Goal: Contribute content

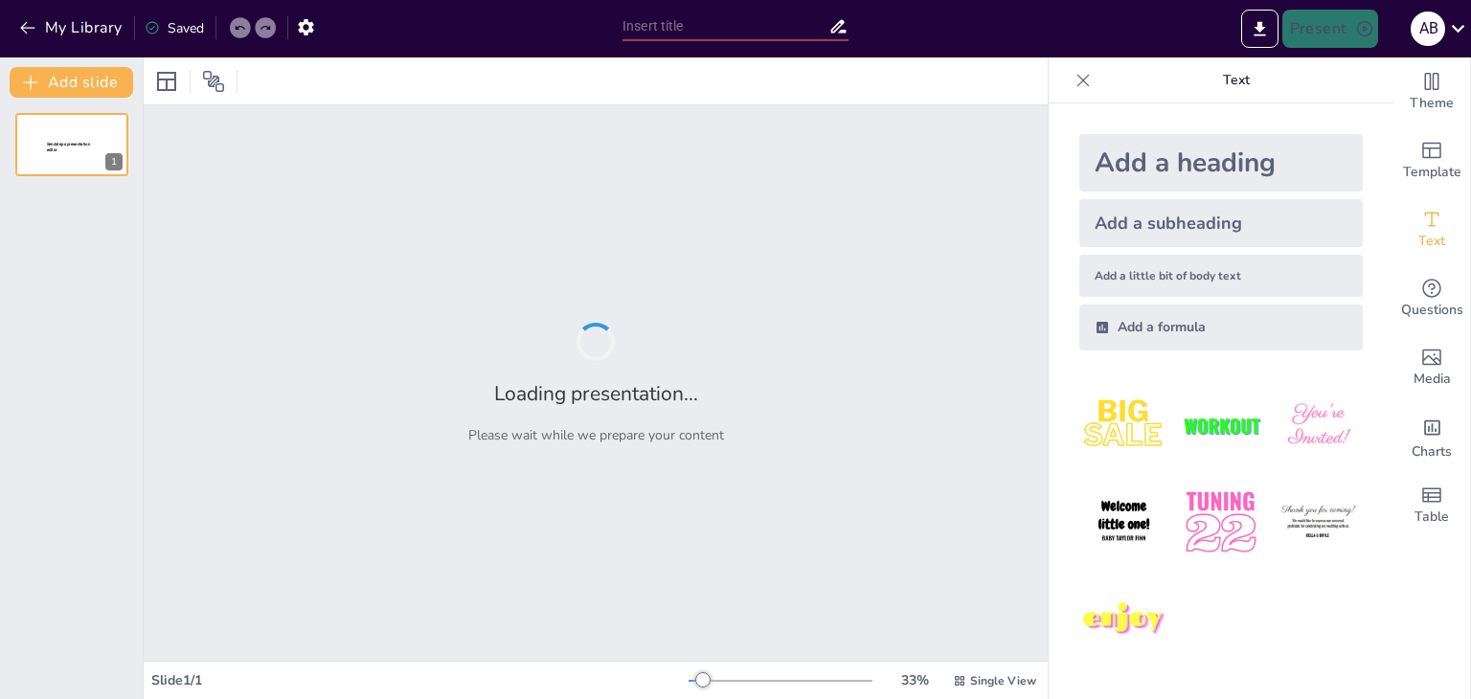
type input "Fundamentos de las Corrientes del Pensamiento Administrativo"
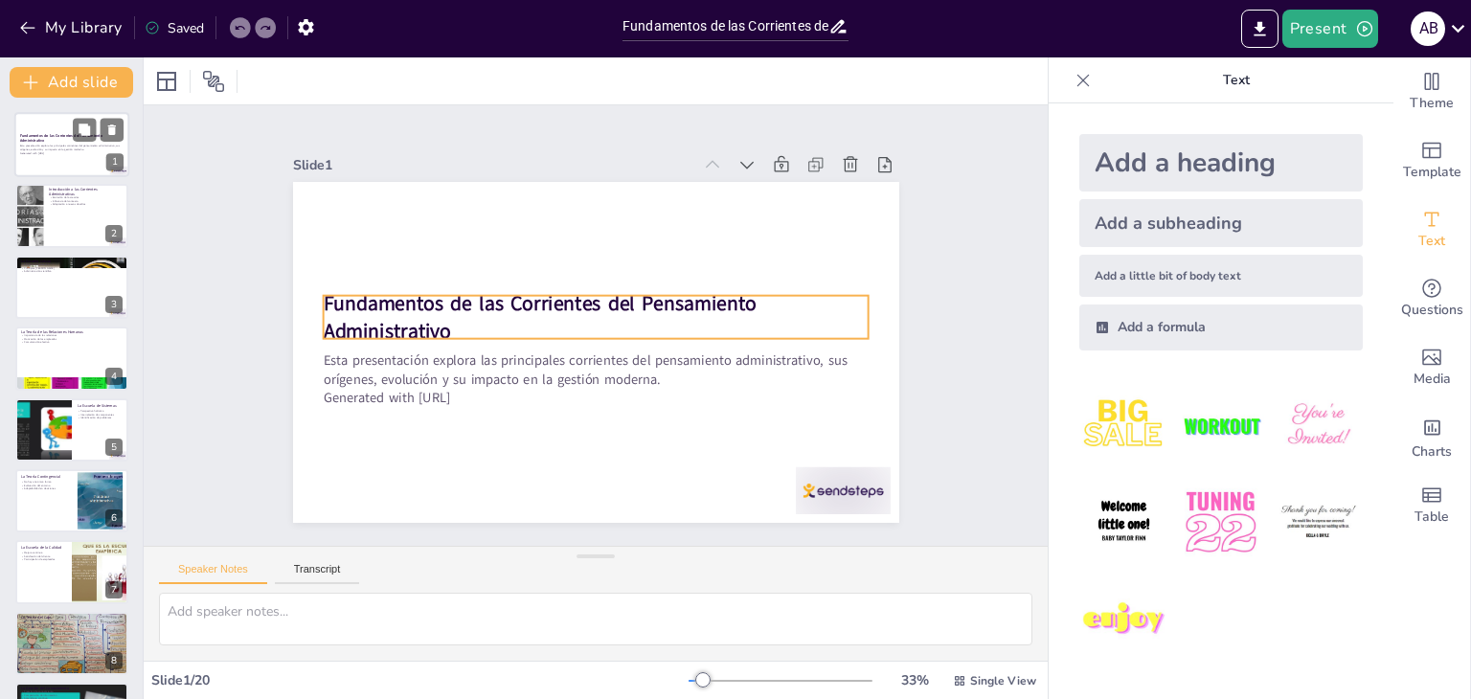
click at [59, 136] on strong "Fundamentos de las Corrientes del Pensamiento Administrativo" at bounding box center [61, 138] width 82 height 11
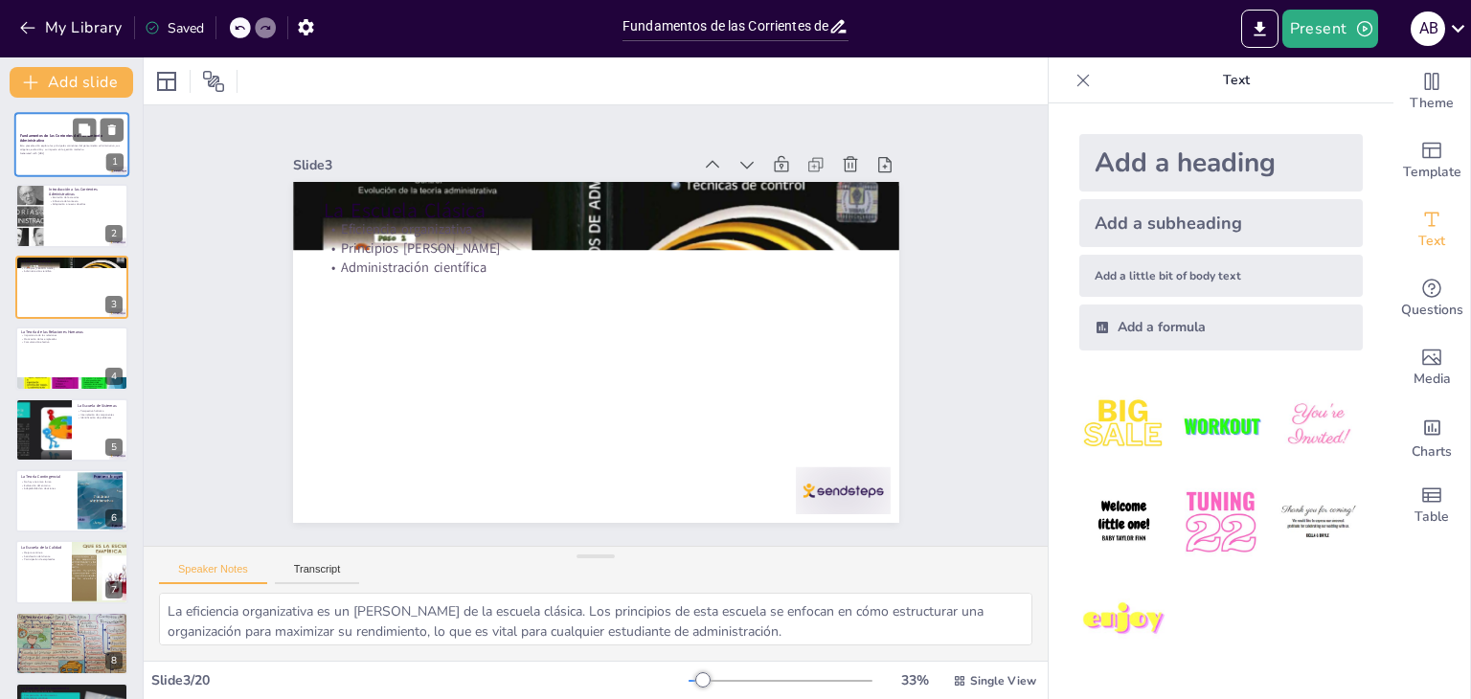
type textarea "Las relaciones interpersonales son un componente crítico en el entorno laboral.…"
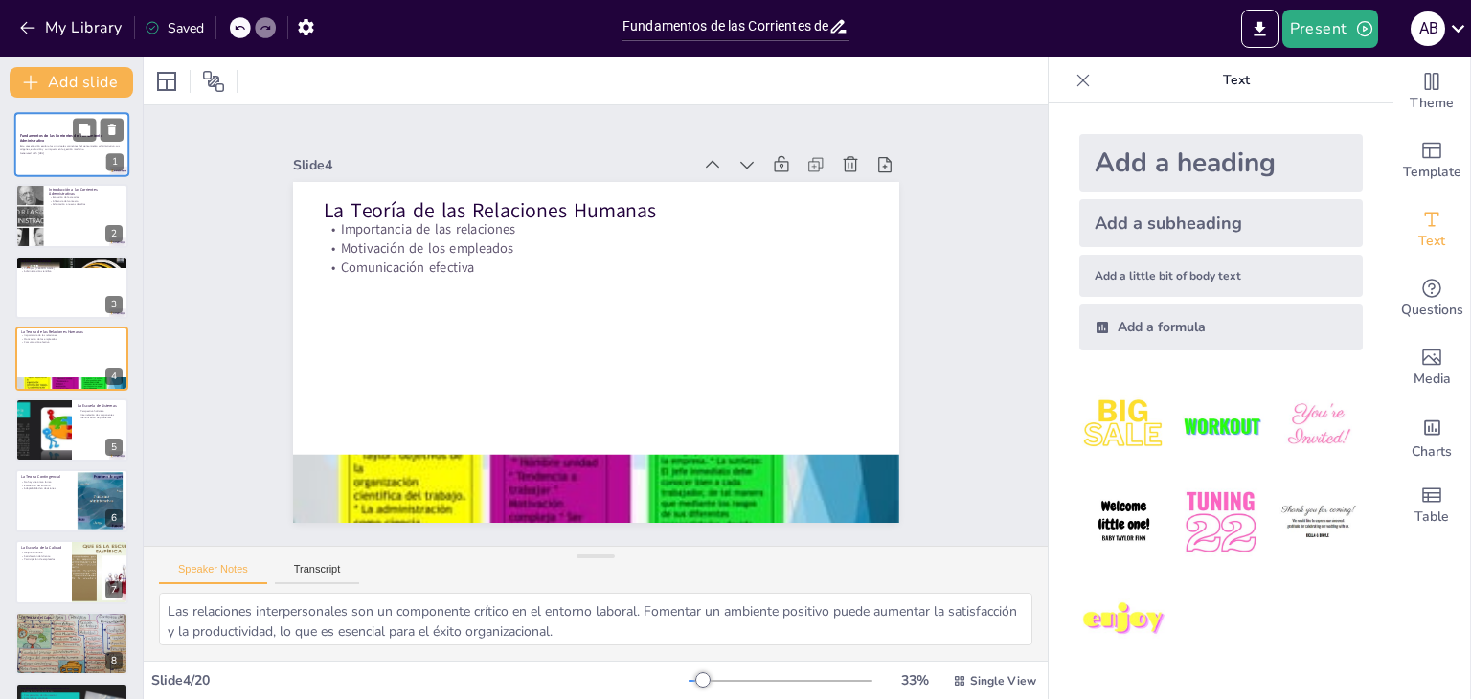
click at [40, 139] on strong "Fundamentos de las Corrientes del Pensamiento Administrativo" at bounding box center [61, 138] width 82 height 11
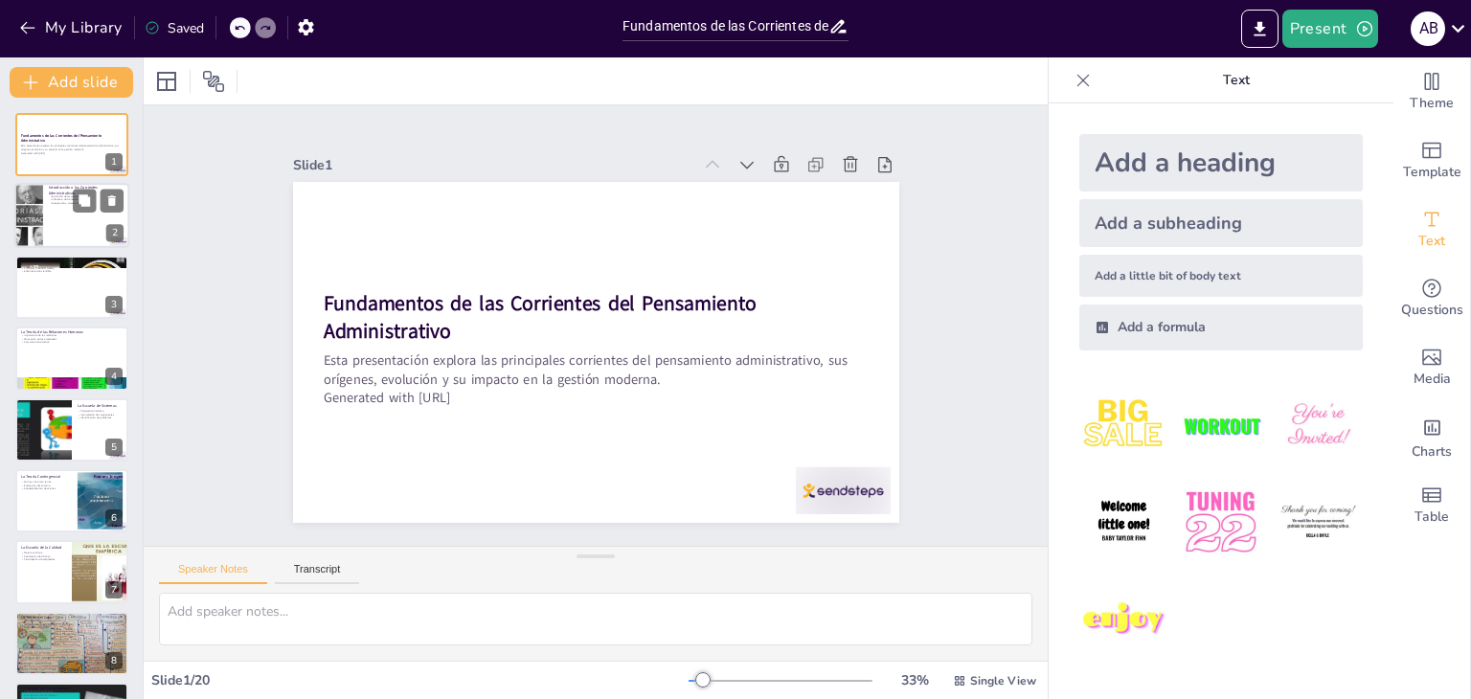
click at [68, 207] on div at bounding box center [71, 216] width 115 height 65
type textarea "La evolución de las teorías administrativas es un proceso continuo que refleja …"
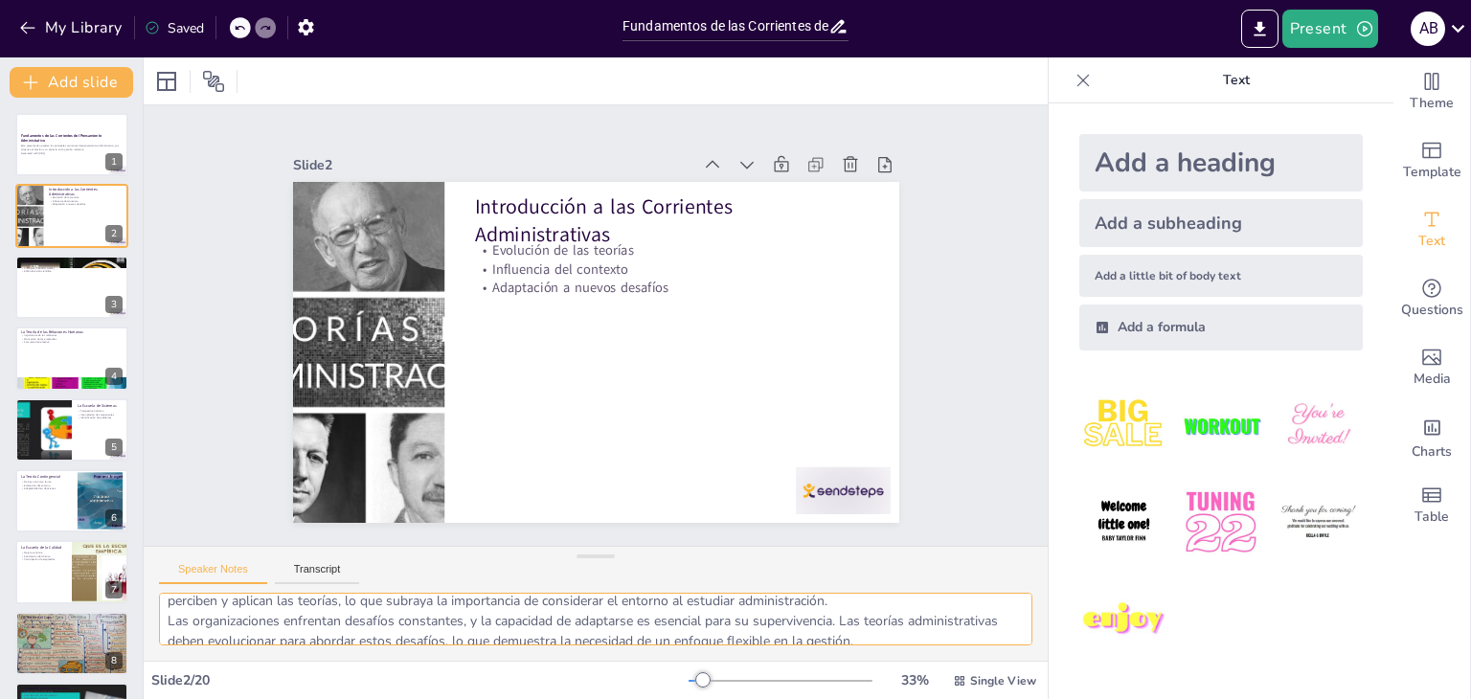
scroll to position [104, 0]
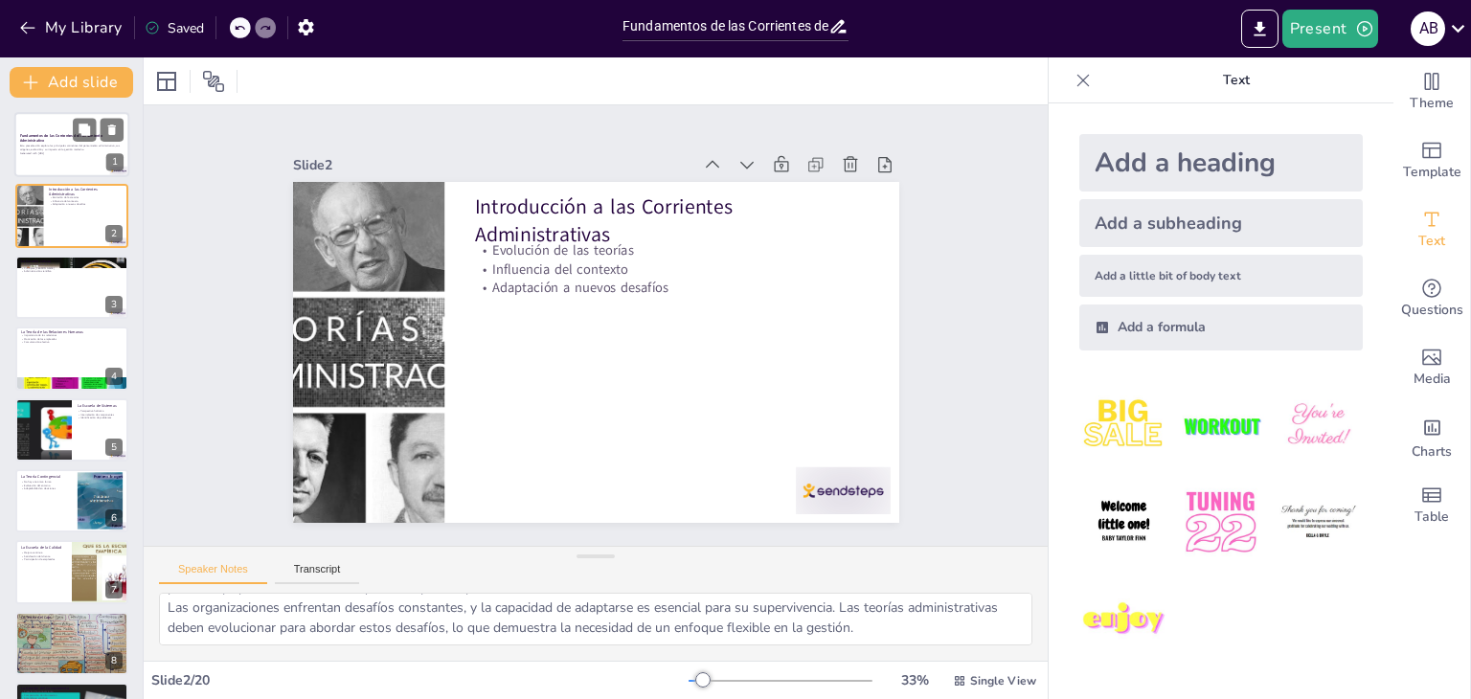
click at [61, 143] on div "Esta presentación explora las principales corrientes del pensamiento administra…" at bounding box center [71, 149] width 103 height 13
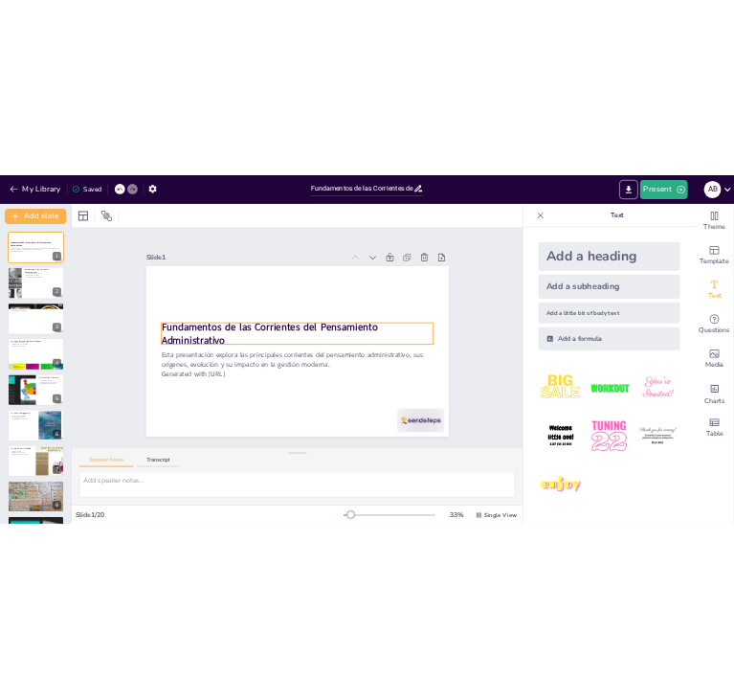
scroll to position [0, 0]
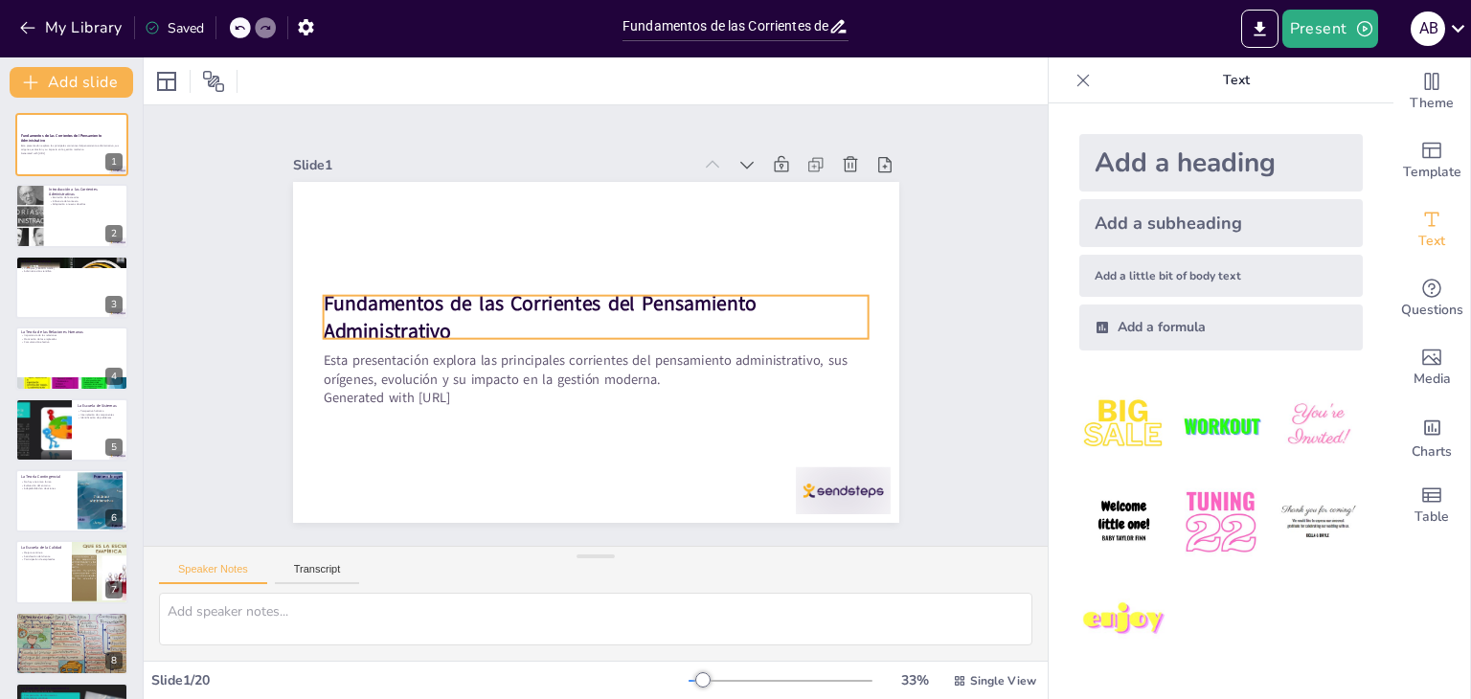
click at [499, 289] on strong "Fundamentos de las Corrientes del Pensamiento Administrativo" at bounding box center [539, 317] width 433 height 56
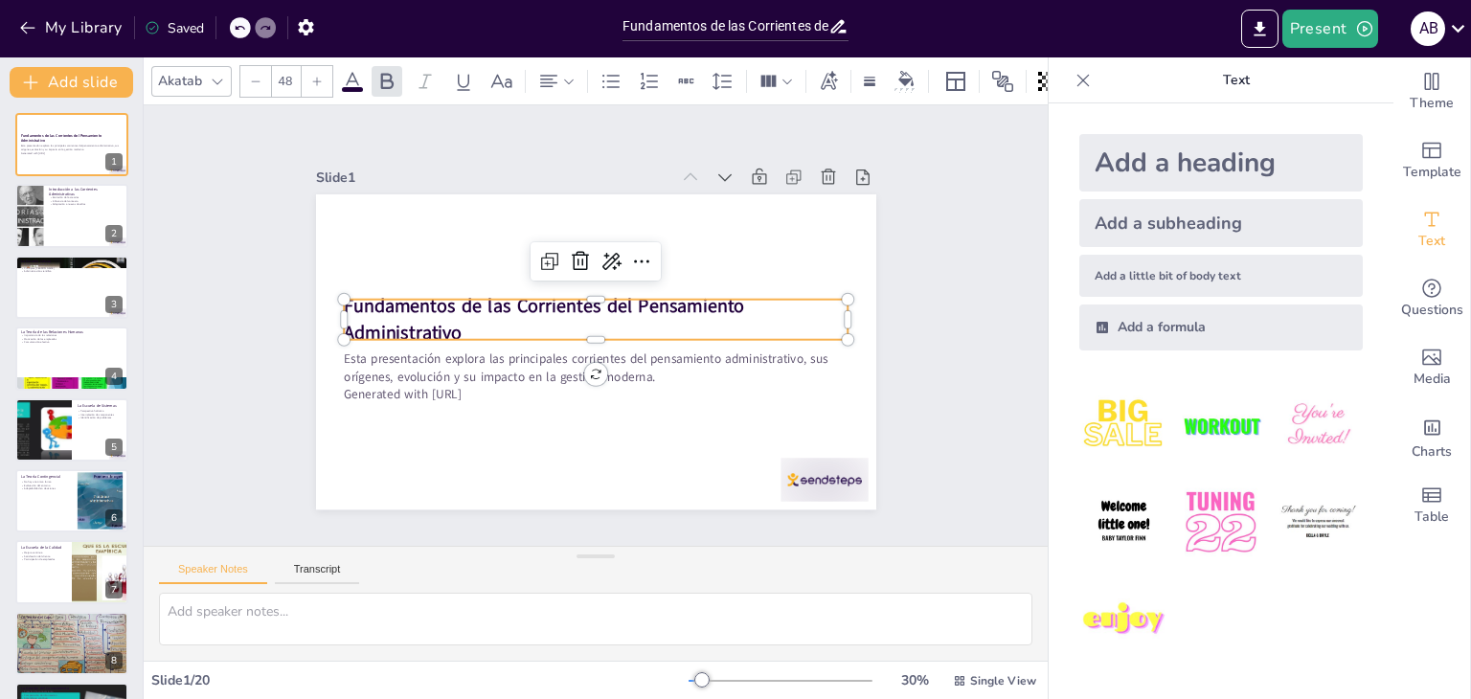
click at [613, 302] on strong "Fundamentos de las Corrientes del Pensamiento Administrativo" at bounding box center [544, 320] width 400 height 52
drag, startPoint x: 456, startPoint y: 326, endPoint x: 445, endPoint y: 326, distance: 10.5
click at [455, 326] on p "Fundamentos de las Corrientes del Pensamiento Administrativo" at bounding box center [596, 320] width 505 height 53
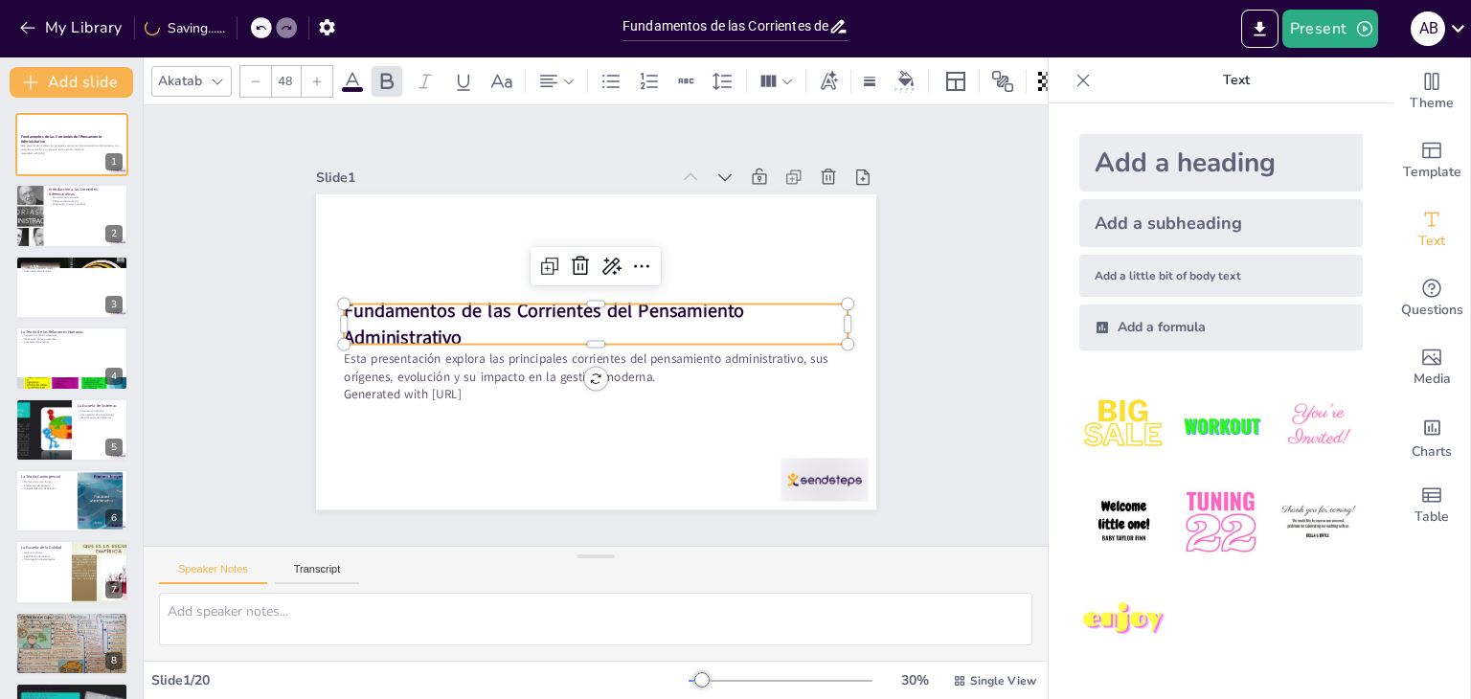
click at [444, 326] on strong "Fundamentos de las Corrientes del Pensamiento Administrativo" at bounding box center [544, 306] width 403 height 67
click at [444, 330] on strong "Fundamentos de las Corrientes del Pensamiento Administrativo" at bounding box center [544, 325] width 400 height 52
drag, startPoint x: 446, startPoint y: 328, endPoint x: 421, endPoint y: 281, distance: 54.0
click at [430, 324] on strong "Fundamentos de las Corrientes del Pensamiento Administrativo" at bounding box center [530, 325] width 400 height 52
click at [514, 257] on icon at bounding box center [525, 266] width 23 height 23
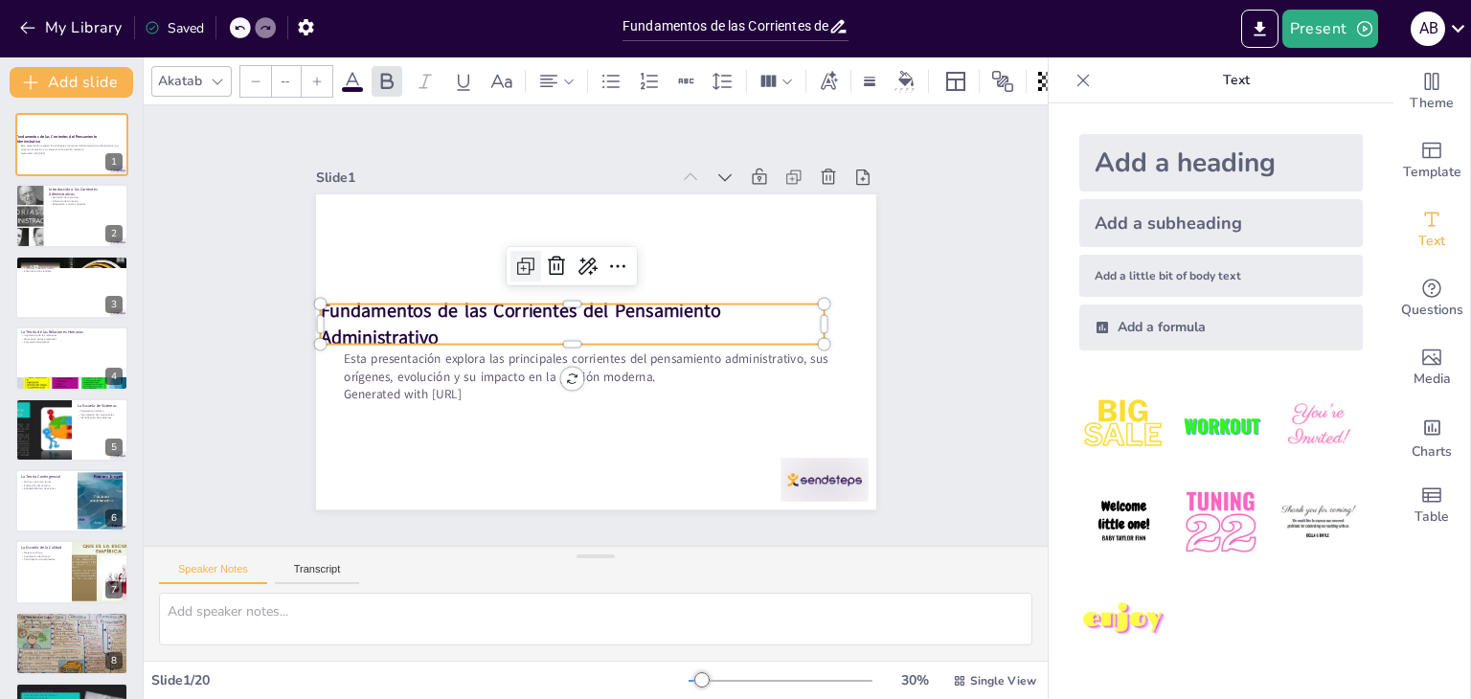
type input "48"
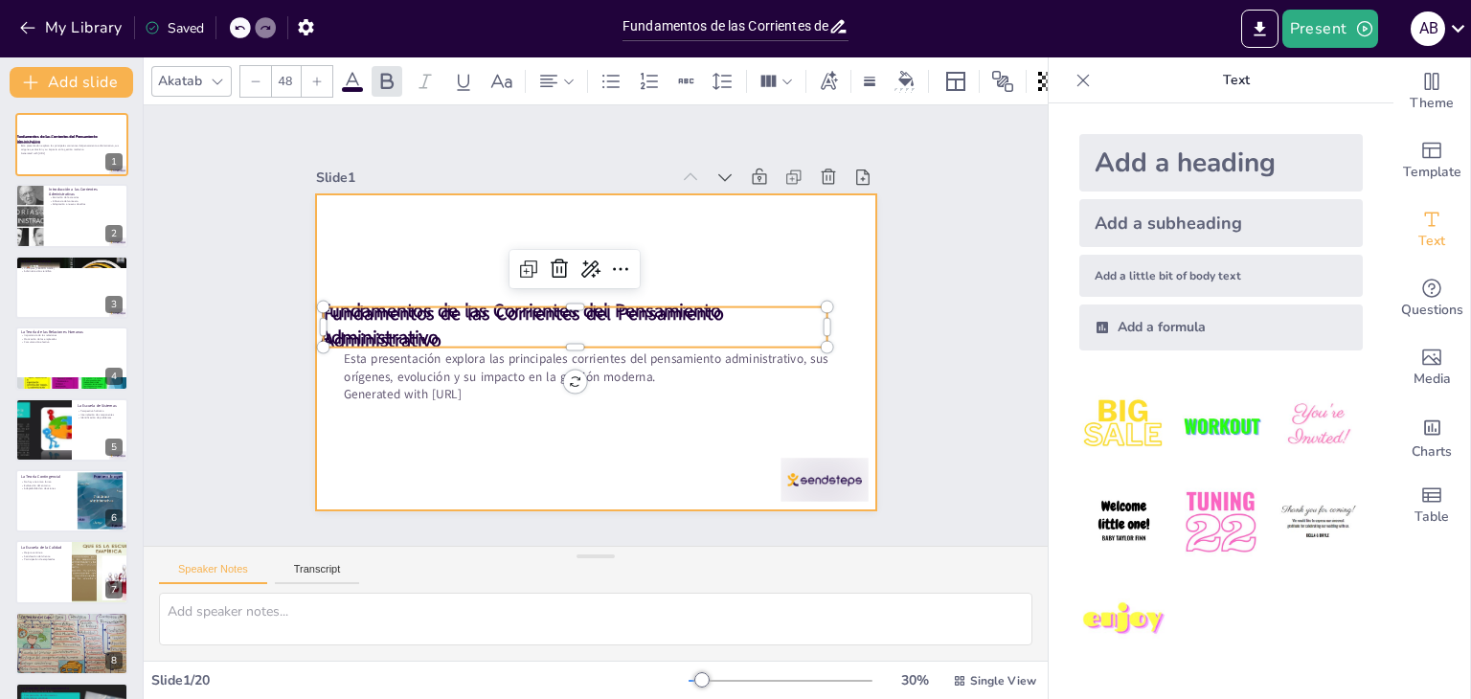
click at [464, 405] on div at bounding box center [596, 351] width 560 height 315
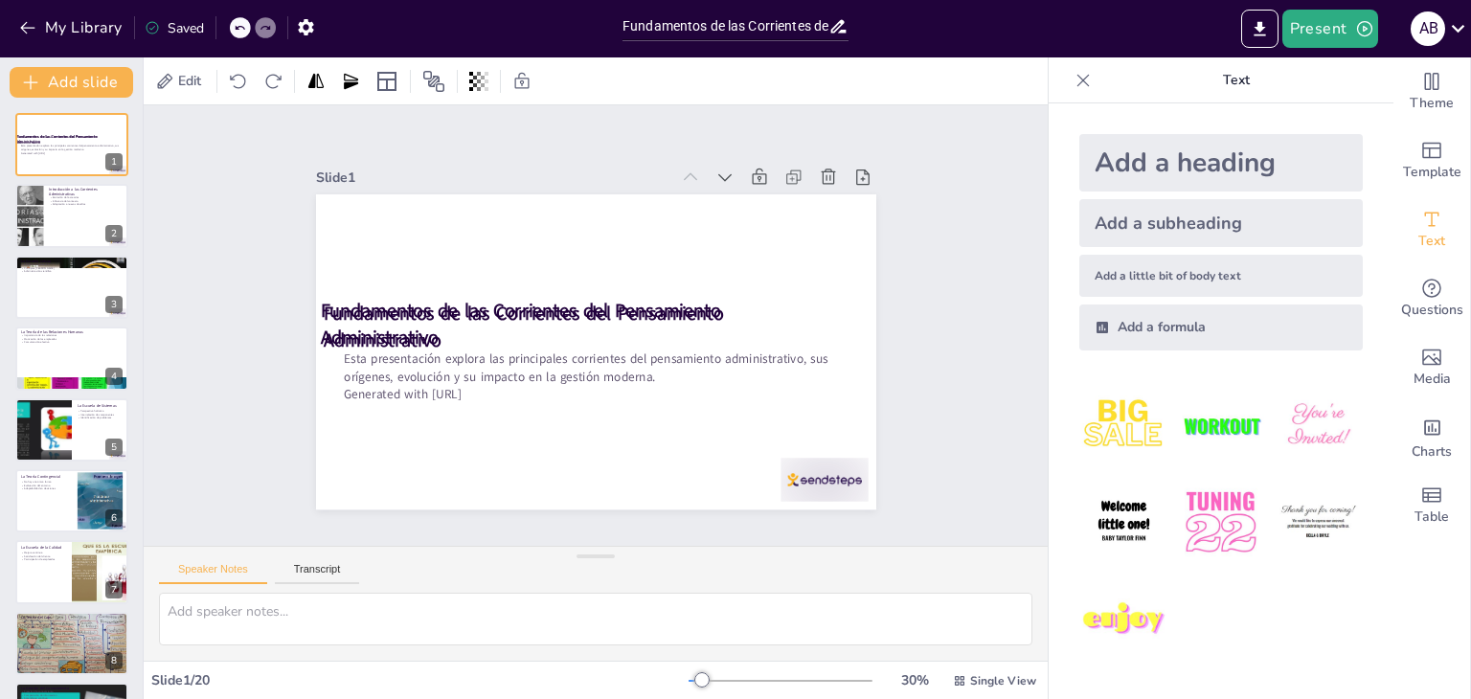
click at [494, 302] on strong "Fundamentos de las Corrientes del Pensamiento Administrativo" at bounding box center [523, 328] width 400 height 52
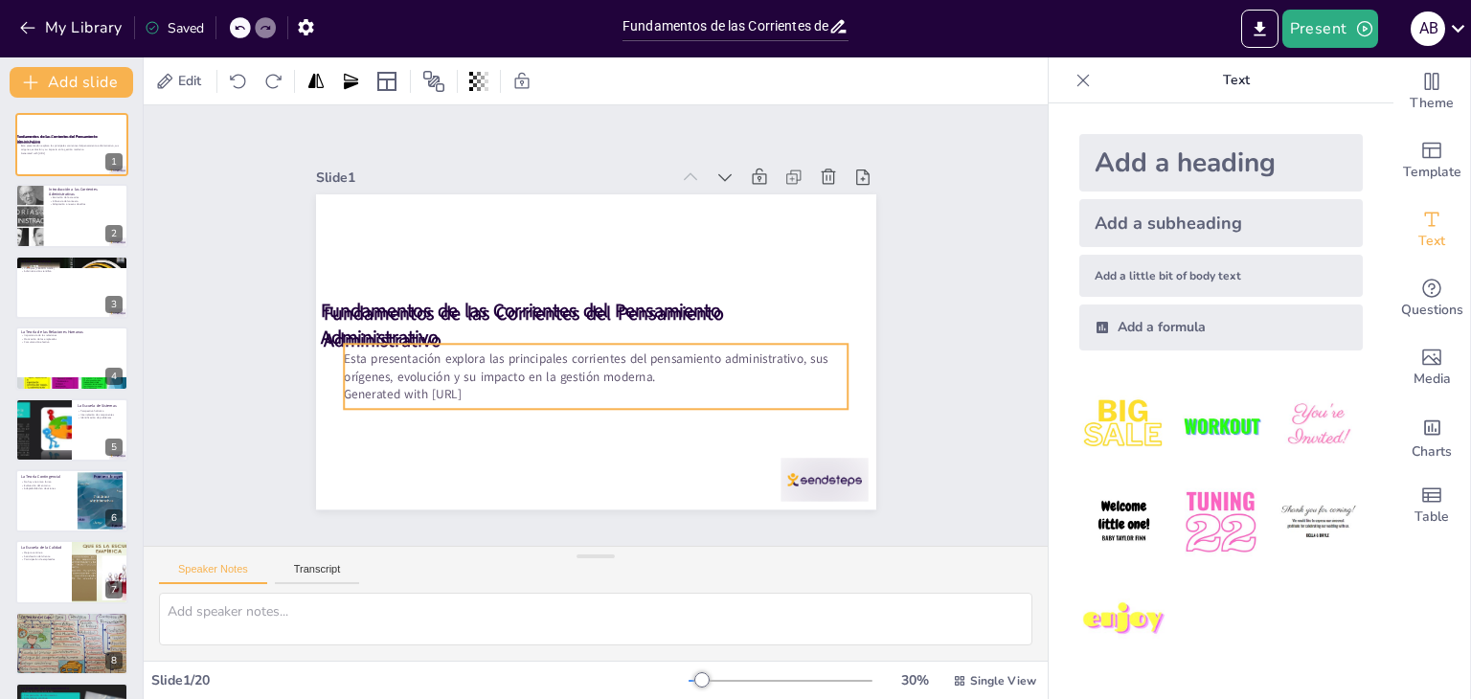
click at [401, 386] on p "Generated with [URL]" at bounding box center [596, 394] width 505 height 17
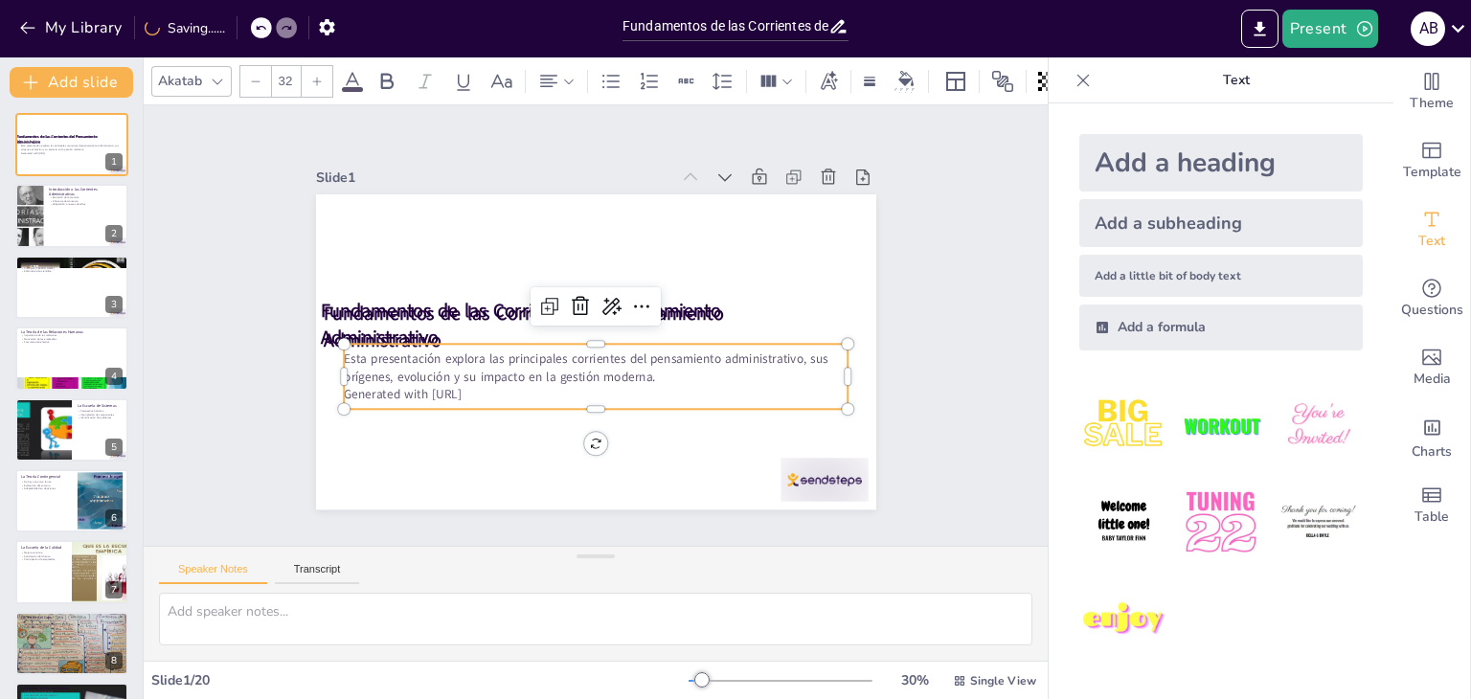
click at [474, 410] on div at bounding box center [596, 417] width 505 height 15
click at [579, 410] on div at bounding box center [596, 417] width 505 height 15
click at [494, 386] on p "Generated with [URL]" at bounding box center [596, 394] width 505 height 17
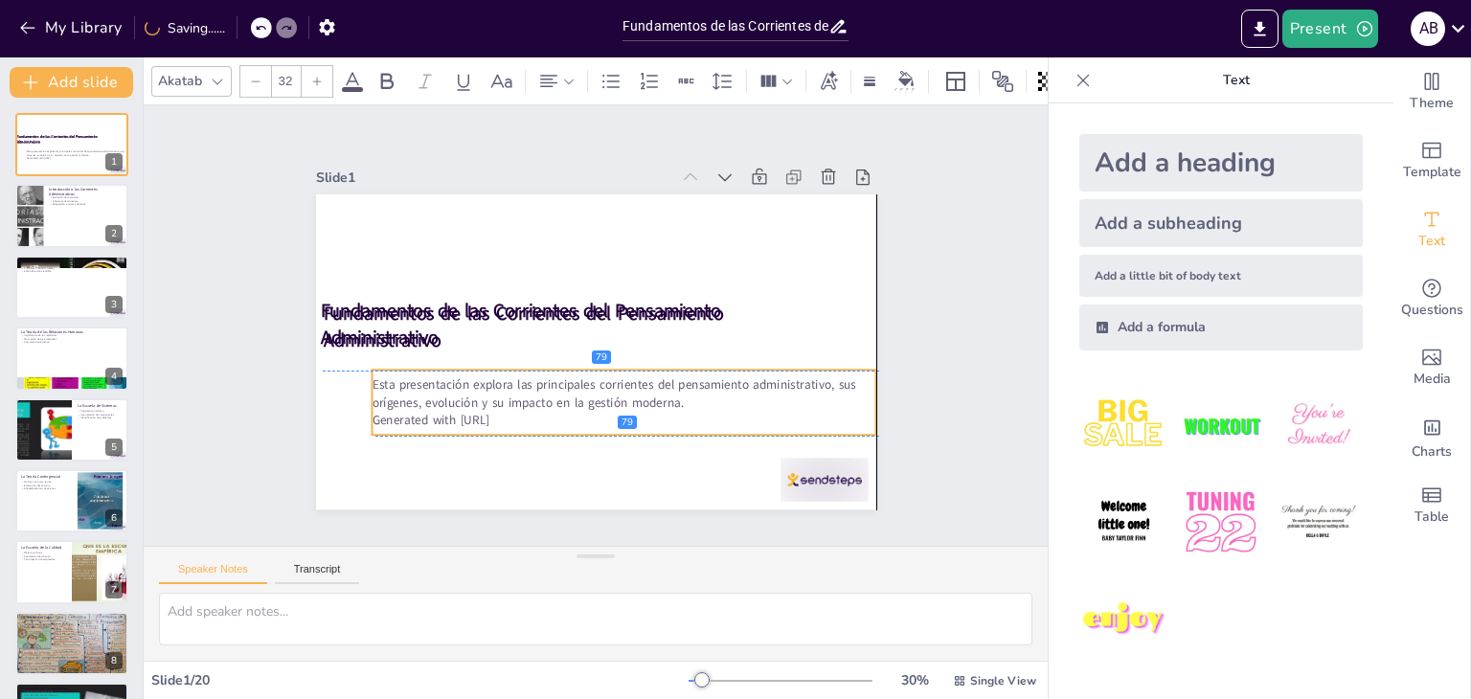
drag, startPoint x: 647, startPoint y: 372, endPoint x: 679, endPoint y: 403, distance: 44.0
click at [679, 403] on p "Esta presentación explora las principales corrientes del pensamiento administra…" at bounding box center [623, 393] width 505 height 34
click at [570, 328] on icon at bounding box center [575, 333] width 11 height 11
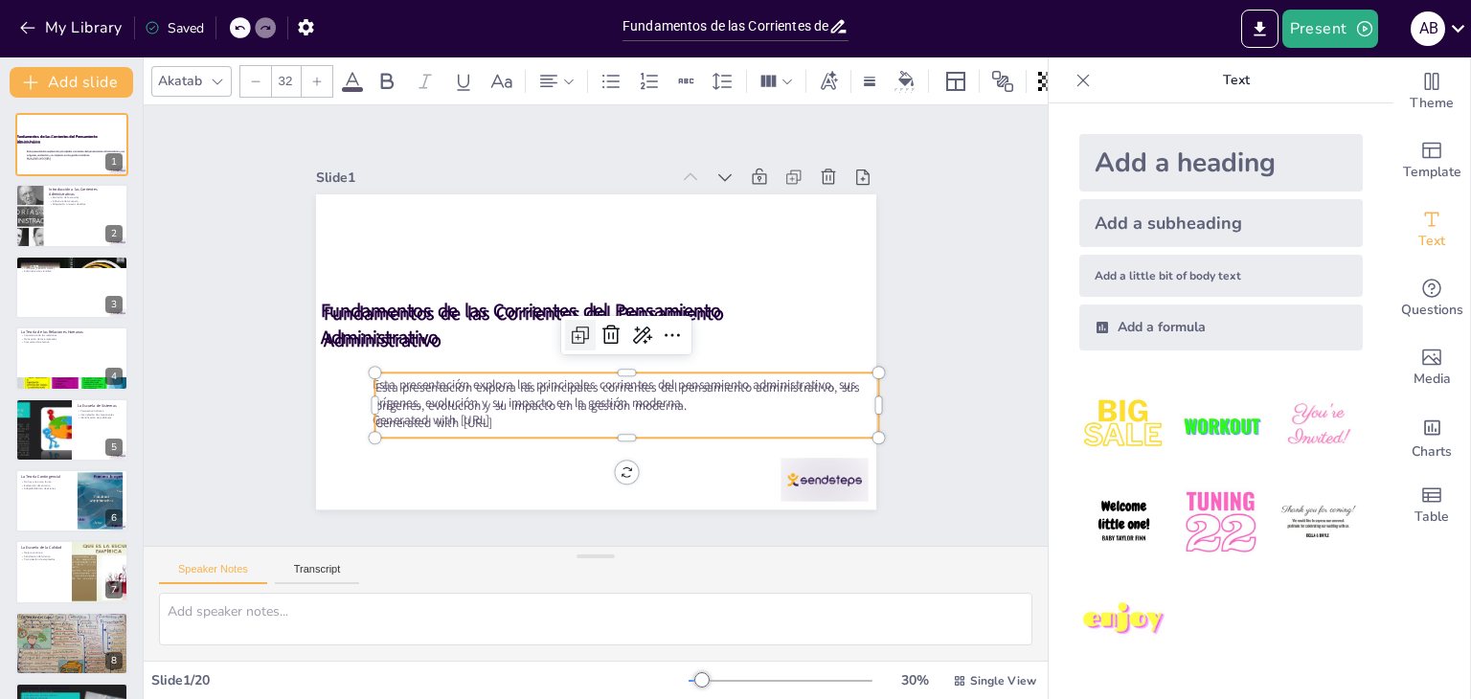
click at [573, 331] on icon at bounding box center [578, 336] width 11 height 11
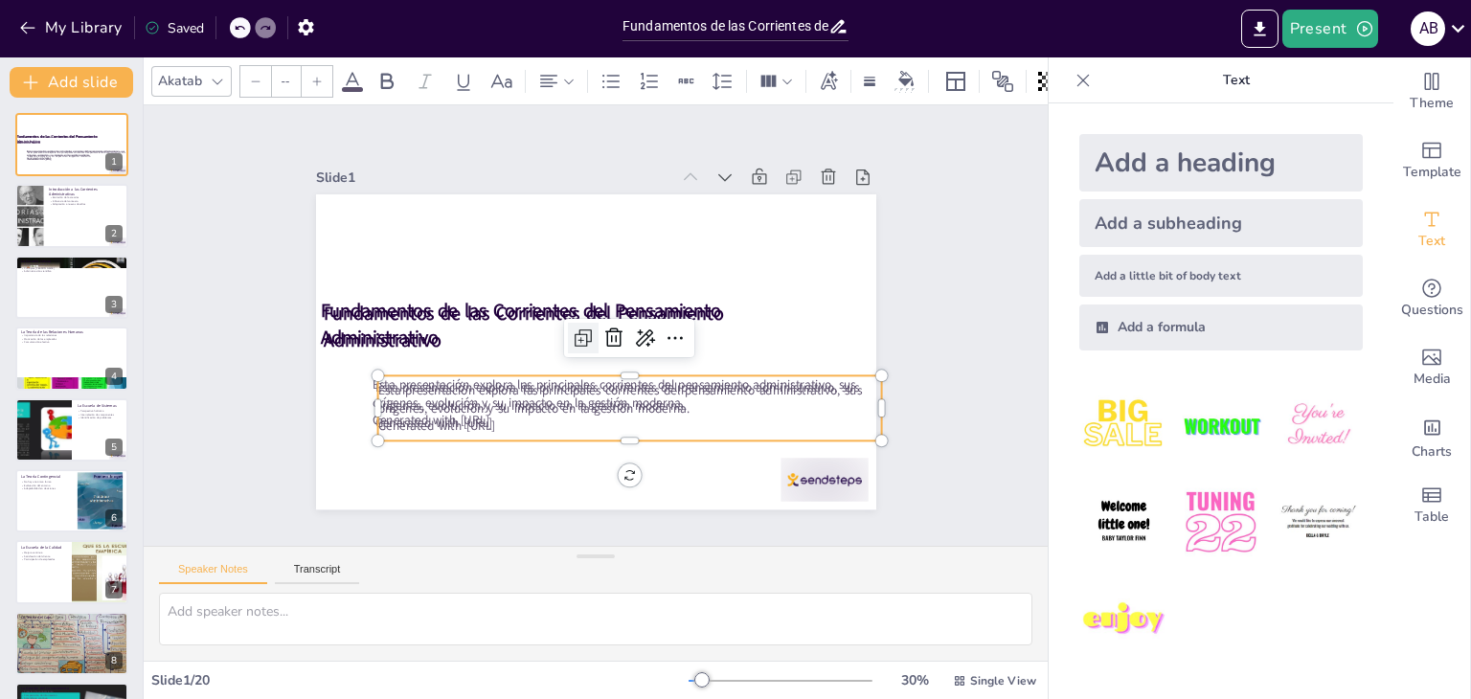
type input "32"
click at [575, 419] on p "Generated with [URL]" at bounding box center [629, 425] width 505 height 17
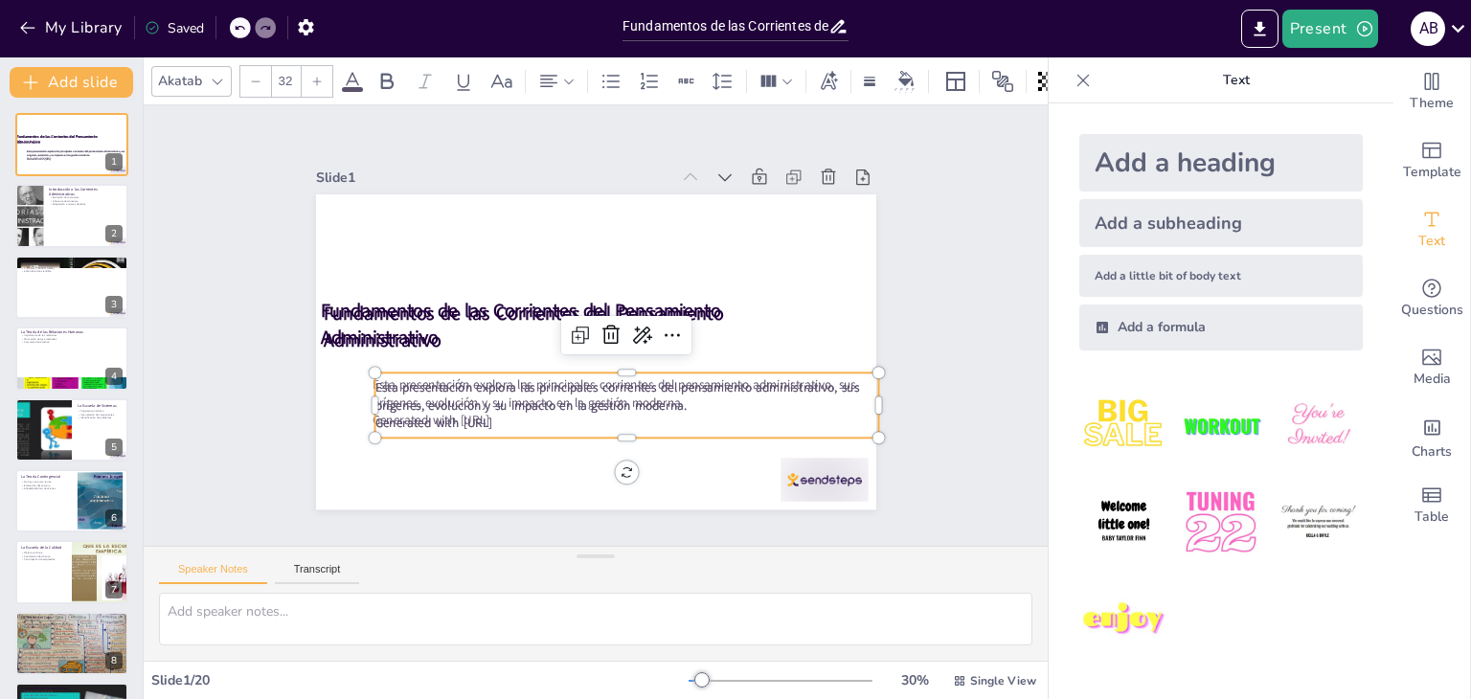
click at [634, 379] on p "Esta presentación explora las principales corrientes del pensamiento administra…" at bounding box center [626, 396] width 505 height 34
click at [804, 423] on p "Generated with [URL]" at bounding box center [626, 423] width 505 height 17
click at [804, 421] on p "Generated with [URL]" at bounding box center [617, 426] width 504 height 70
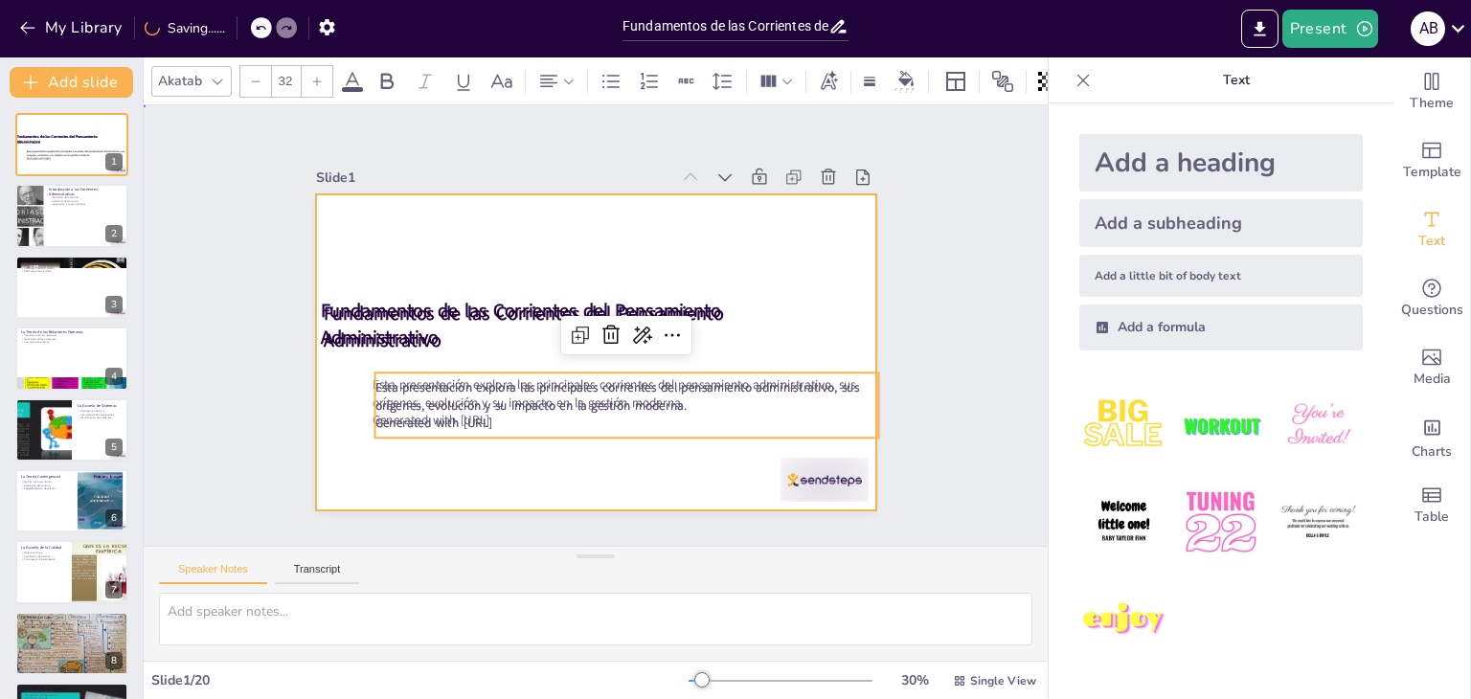
click at [648, 244] on div at bounding box center [587, 351] width 630 height 473
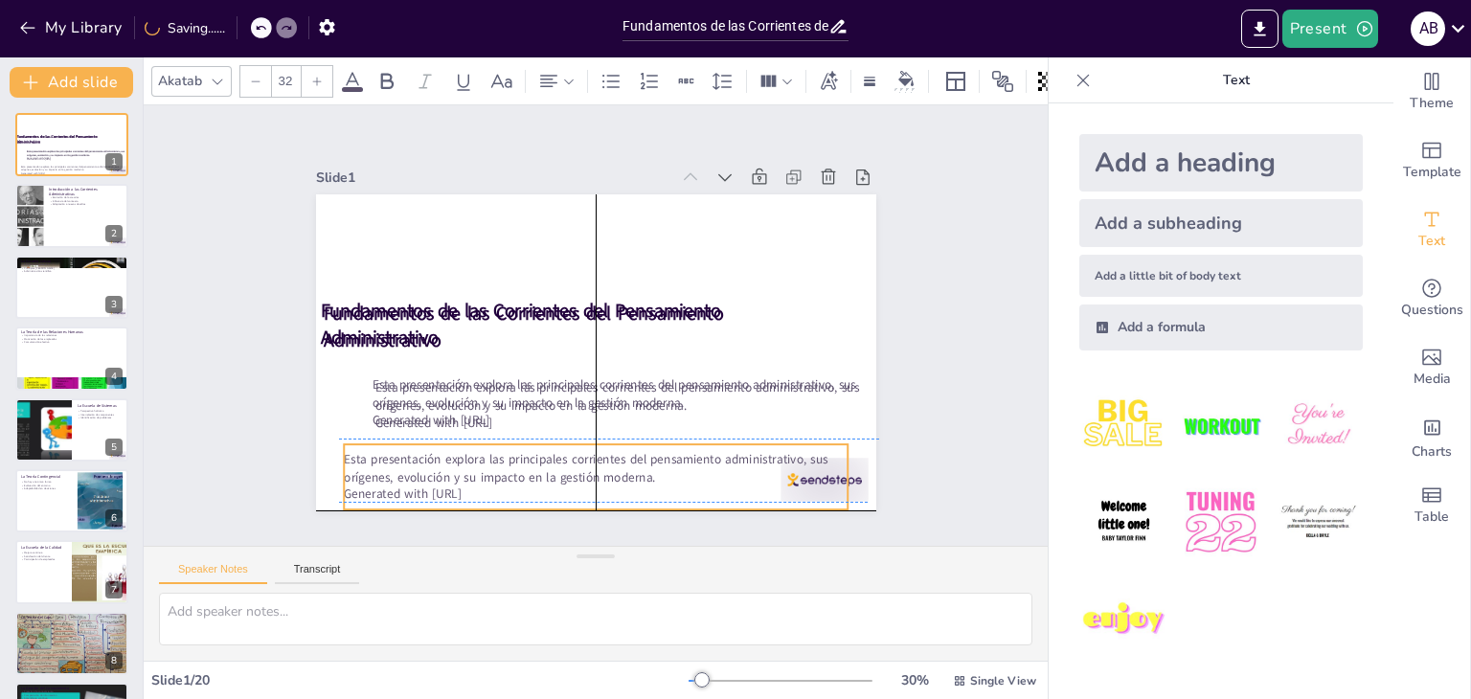
drag, startPoint x: 536, startPoint y: 373, endPoint x: 501, endPoint y: 439, distance: 75.0
click at [501, 439] on div "Esta presentación explora las principales corrientes del pensamiento administra…" at bounding box center [563, 474] width 506 height 169
drag, startPoint x: 648, startPoint y: 472, endPoint x: 684, endPoint y: 464, distance: 36.2
click at [684, 464] on p "Esta presentación explora las principales corrientes del pensamiento administra…" at bounding box center [626, 468] width 505 height 34
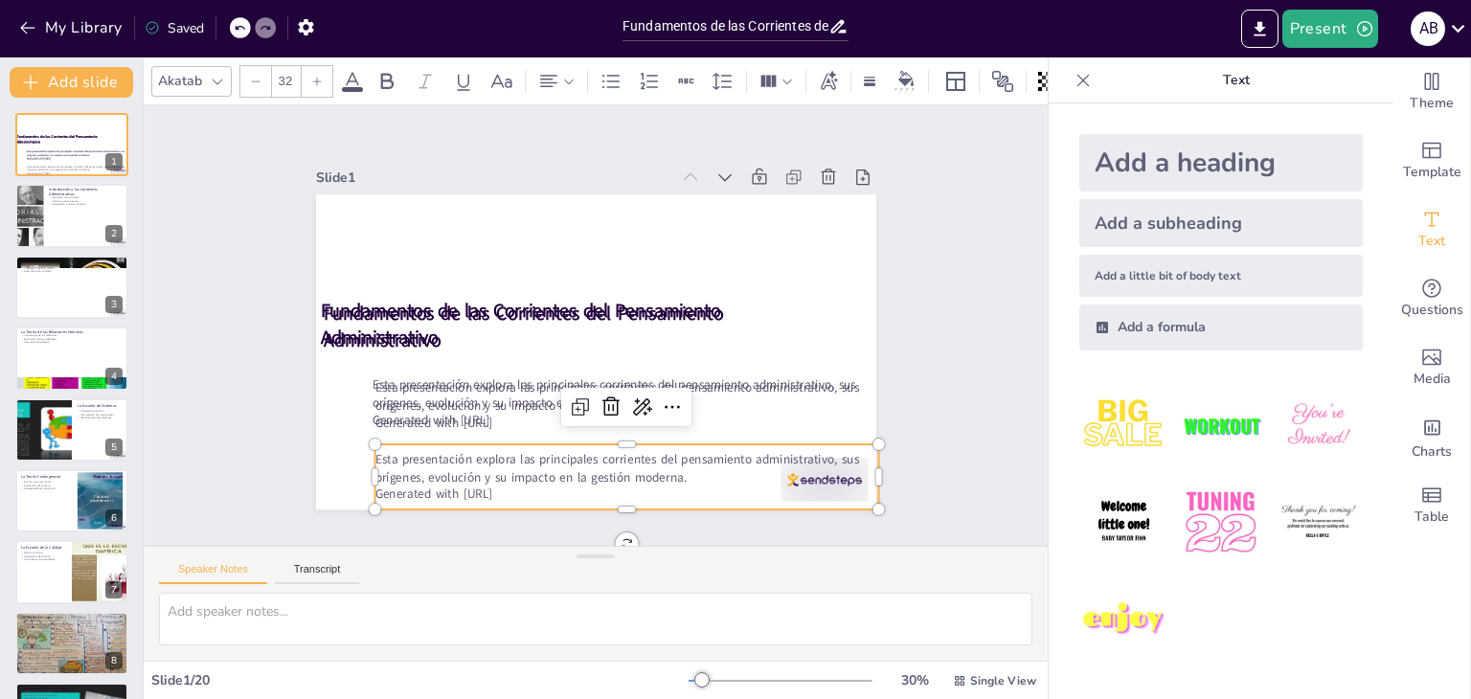
click at [368, 453] on p "Esta presentación explora las principales corrientes del pensamiento administra…" at bounding box center [611, 471] width 505 height 87
click at [374, 451] on p "Esta presentación explora las principales corrientes del pensamiento administra…" at bounding box center [626, 468] width 505 height 34
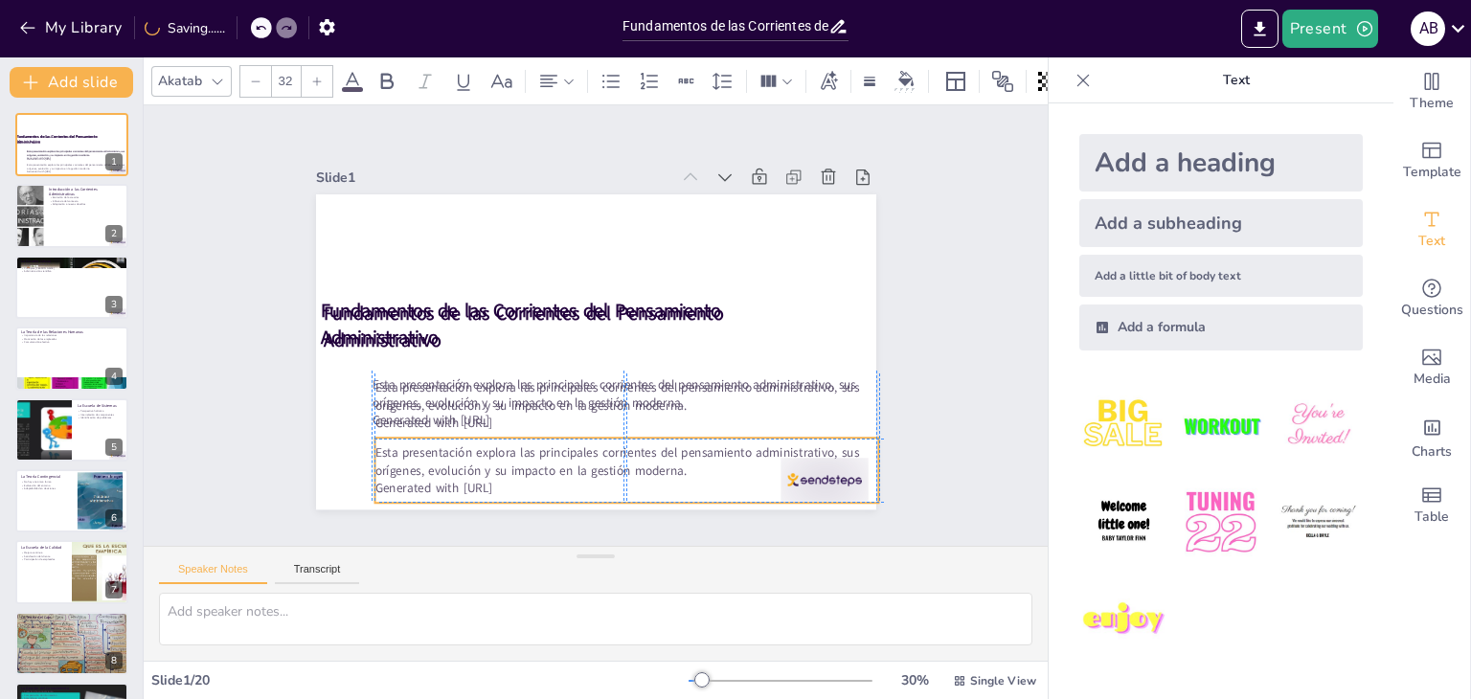
drag, startPoint x: 669, startPoint y: 474, endPoint x: 674, endPoint y: 464, distance: 10.7
click at [674, 464] on p "Esta presentación explora las principales corrientes del pensamiento administra…" at bounding box center [626, 461] width 505 height 34
type input "32"
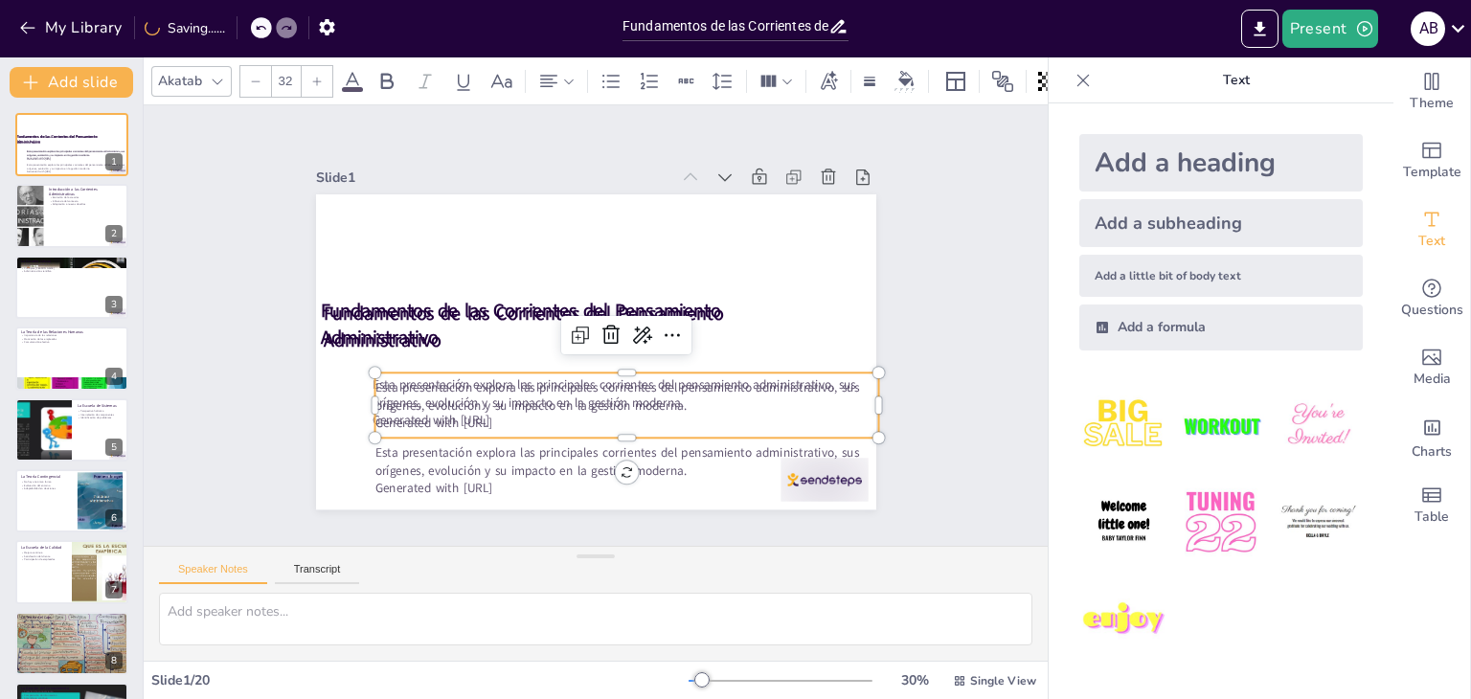
click at [506, 387] on p "Esta presentación explora las principales corrientes del pensamiento administra…" at bounding box center [626, 396] width 505 height 34
click at [599, 324] on icon at bounding box center [610, 335] width 23 height 23
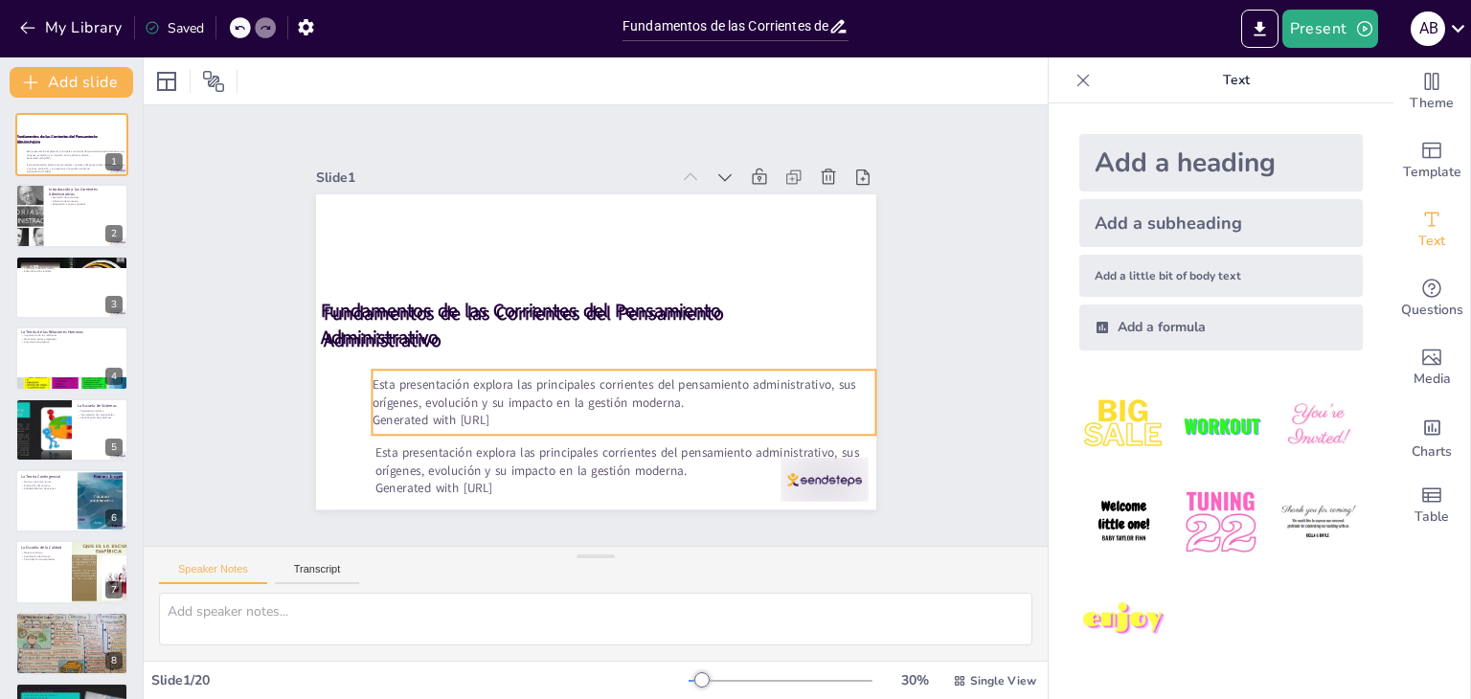
click at [536, 394] on p "Esta presentación explora las principales corrientes del pensamiento administra…" at bounding box center [616, 396] width 505 height 87
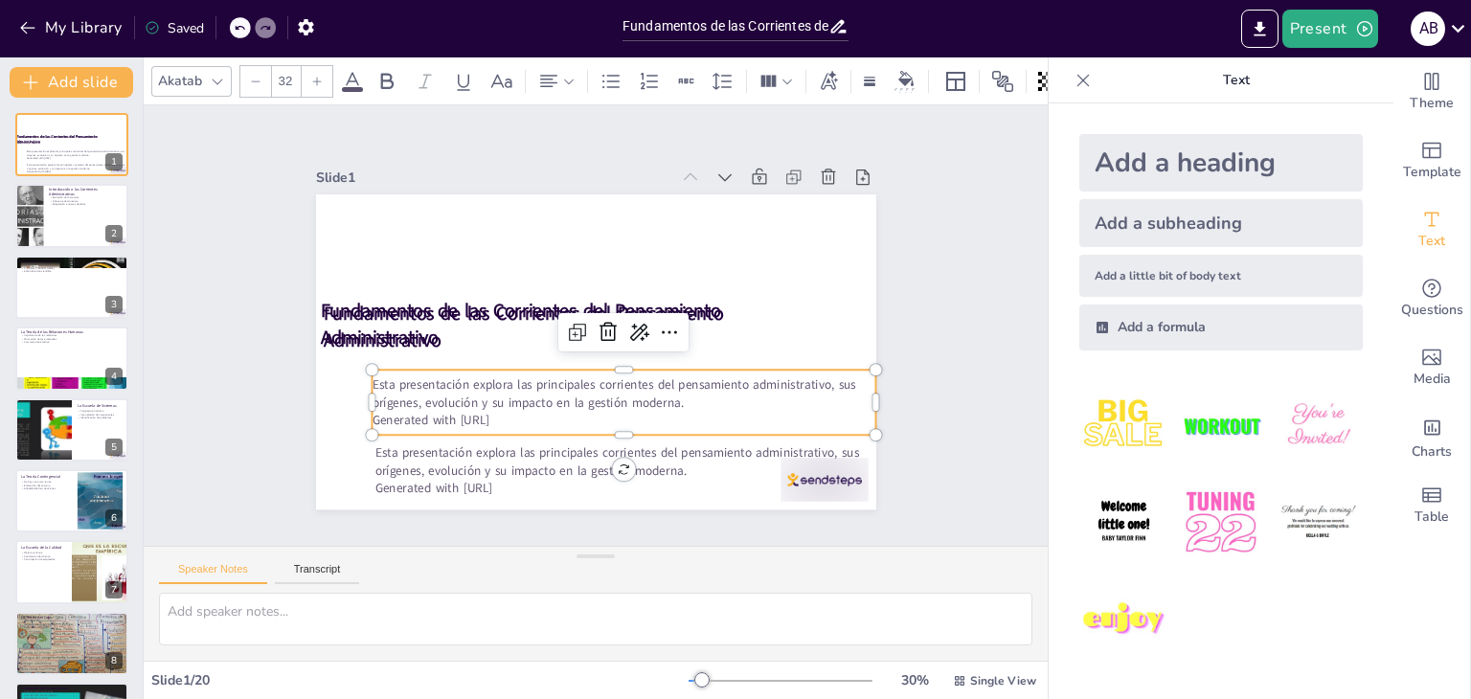
click at [650, 392] on p "Esta presentación explora las principales corrientes del pensamiento administra…" at bounding box center [616, 396] width 505 height 87
click at [609, 362] on div at bounding box center [623, 362] width 505 height 15
drag, startPoint x: 670, startPoint y: 396, endPoint x: 682, endPoint y: 395, distance: 11.5
click at [682, 395] on p "Esta presentación explora las principales corrientes del pensamiento administra…" at bounding box center [626, 396] width 505 height 34
click at [586, 327] on icon at bounding box center [591, 332] width 11 height 11
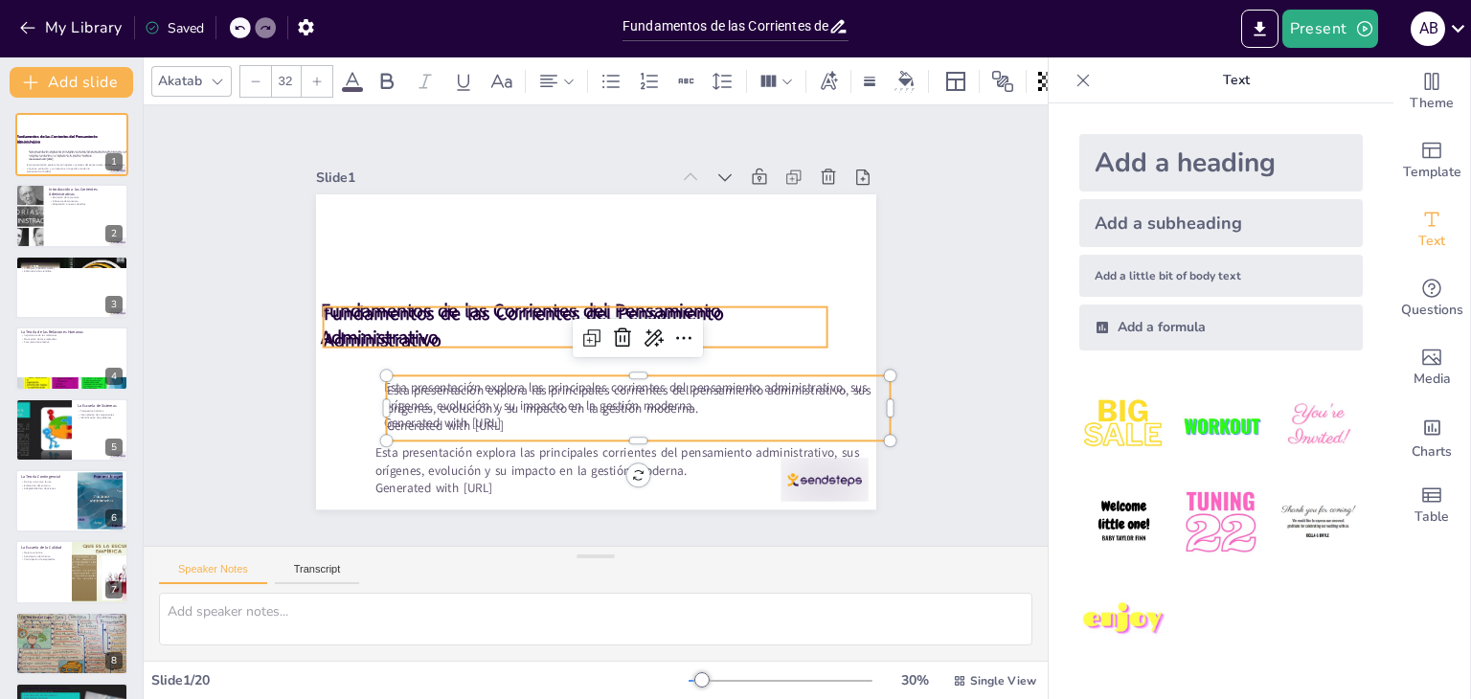
click at [472, 295] on strong "Fundamentos de las Corrientes del Pensamiento Administrativo" at bounding box center [523, 306] width 403 height 67
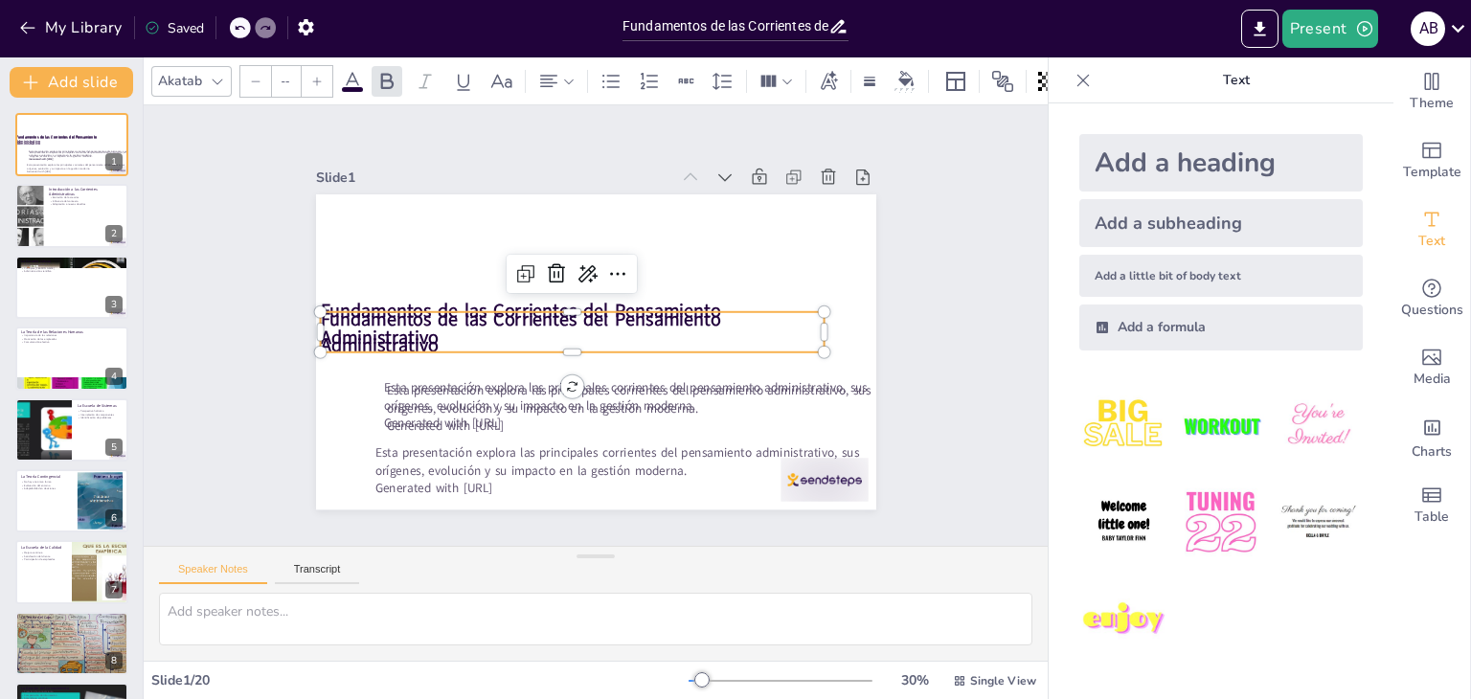
type input "48"
click at [552, 259] on icon at bounding box center [561, 269] width 19 height 20
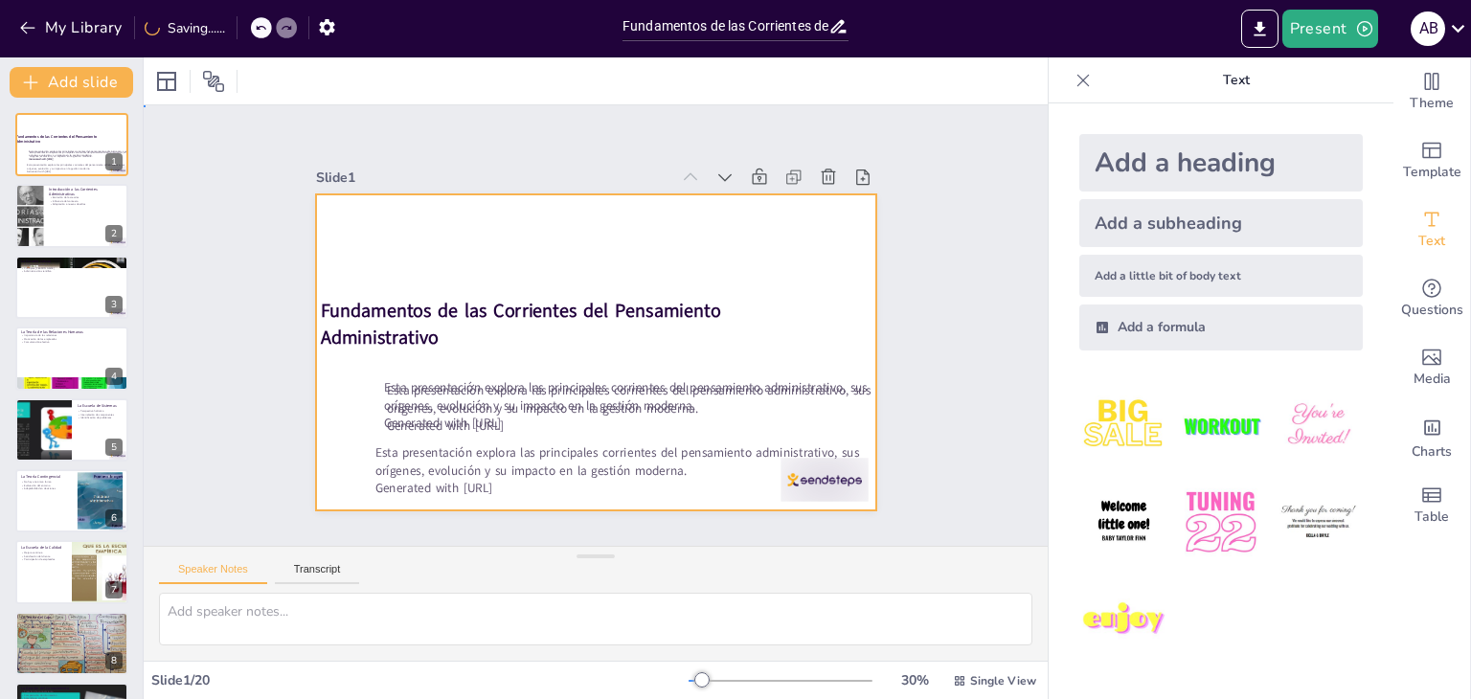
click at [561, 344] on div at bounding box center [593, 352] width 590 height 371
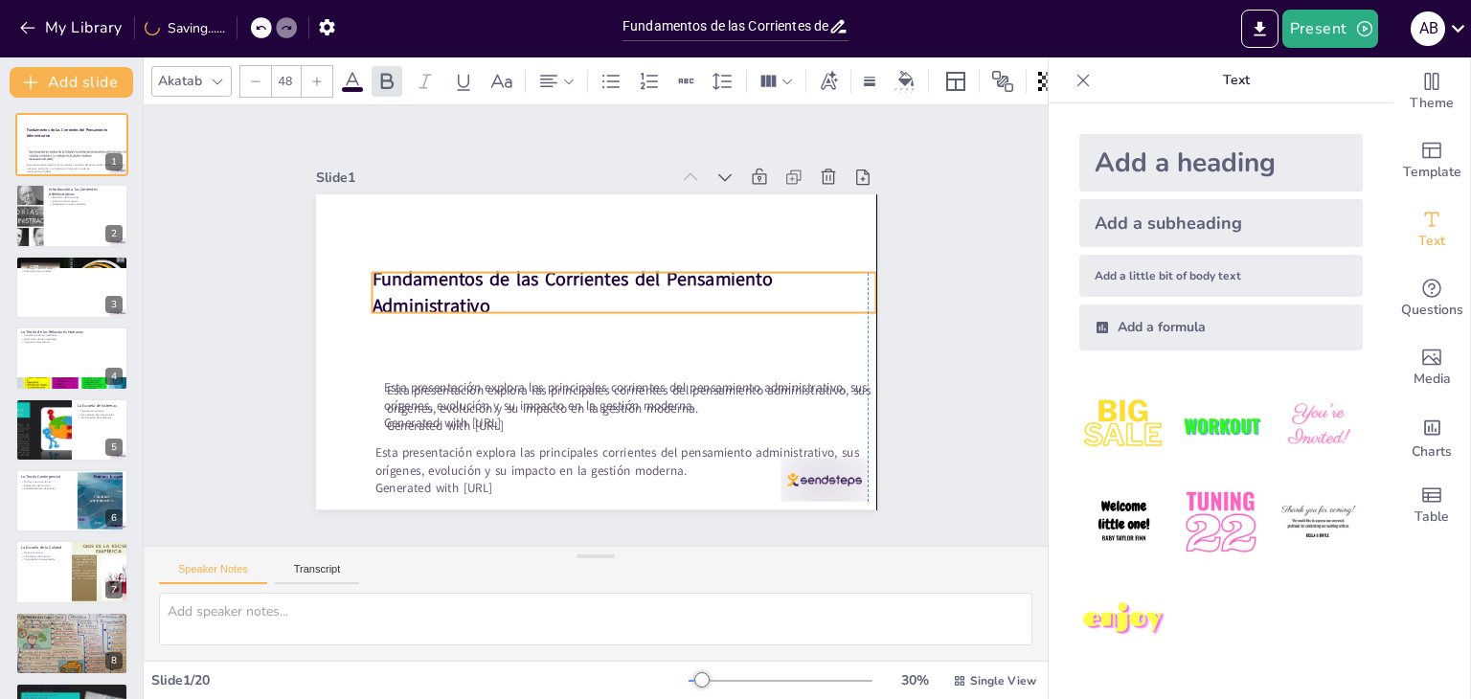
drag, startPoint x: 546, startPoint y: 306, endPoint x: 591, endPoint y: 275, distance: 55.0
click at [591, 275] on strong "Fundamentos de las Corrientes del Pensamiento Administrativo" at bounding box center [571, 293] width 400 height 52
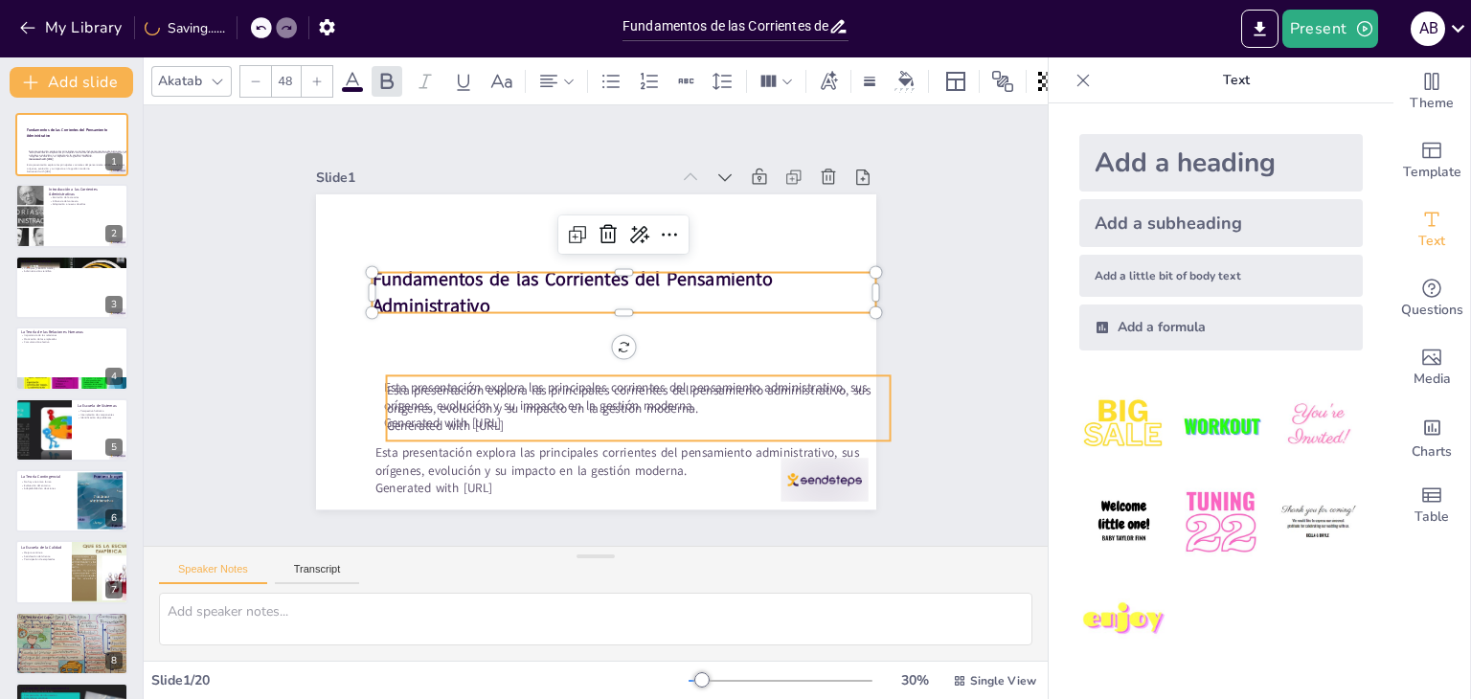
click at [577, 384] on p "Esta presentación explora las principales corrientes del pensamiento administra…" at bounding box center [629, 403] width 505 height 87
type input "32"
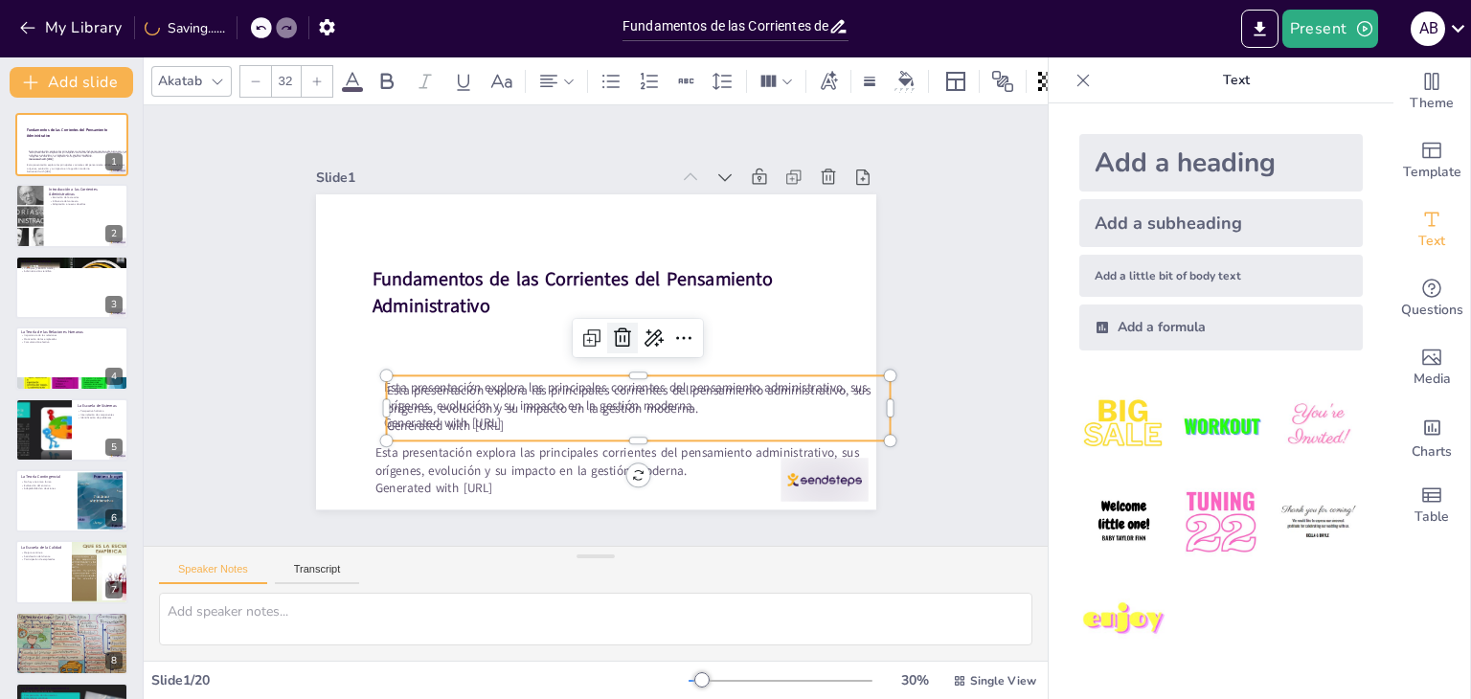
click at [611, 337] on icon at bounding box center [622, 337] width 23 height 23
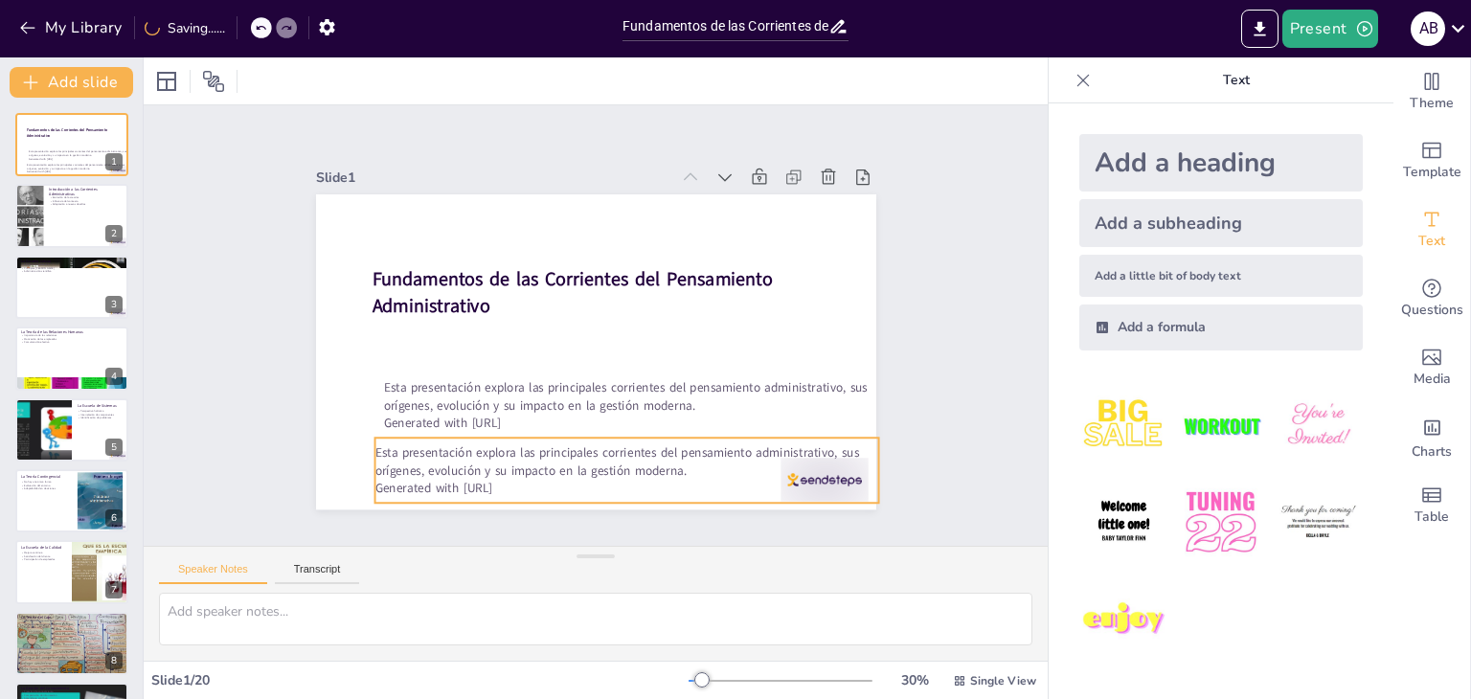
click at [583, 452] on p "Esta presentación explora las principales corrientes del pensamiento administra…" at bounding box center [626, 461] width 505 height 34
click at [599, 392] on icon at bounding box center [610, 400] width 23 height 23
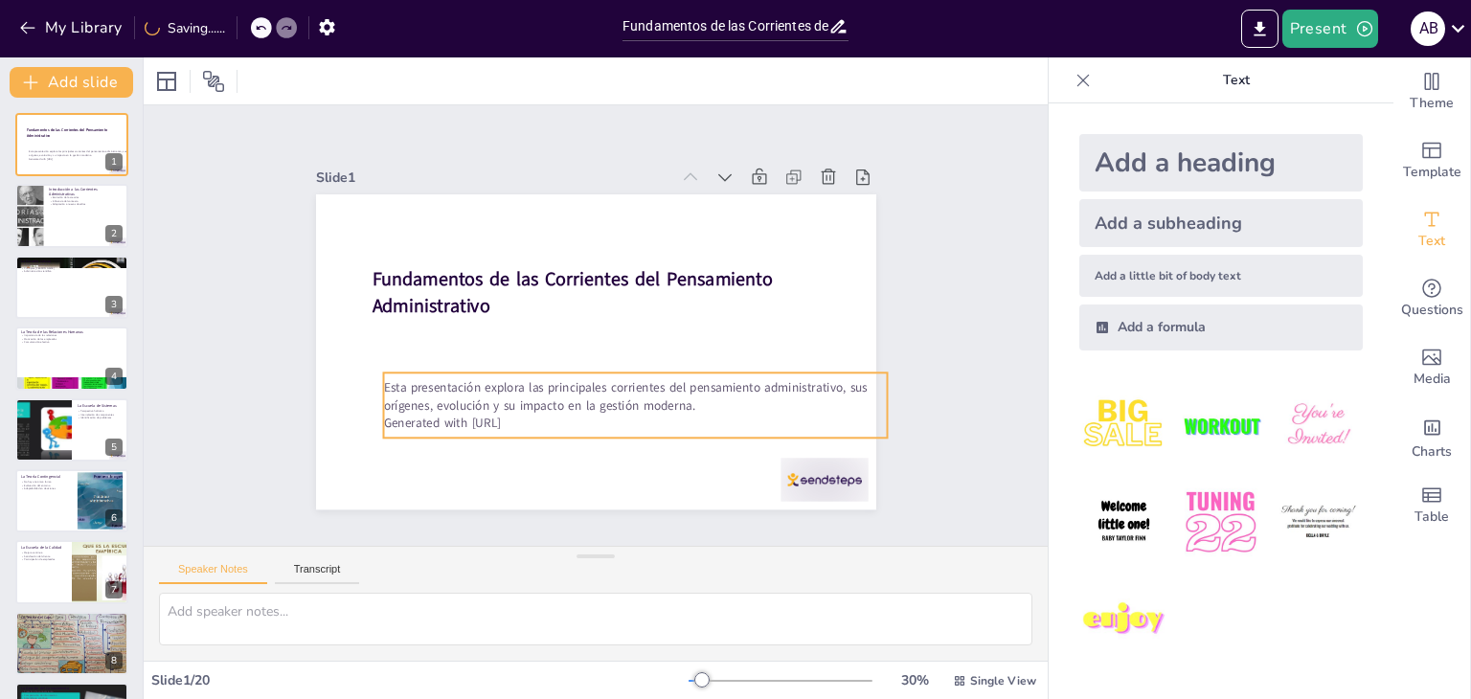
click at [536, 386] on p "Esta presentación explora las principales corrientes del pensamiento administra…" at bounding box center [627, 400] width 505 height 87
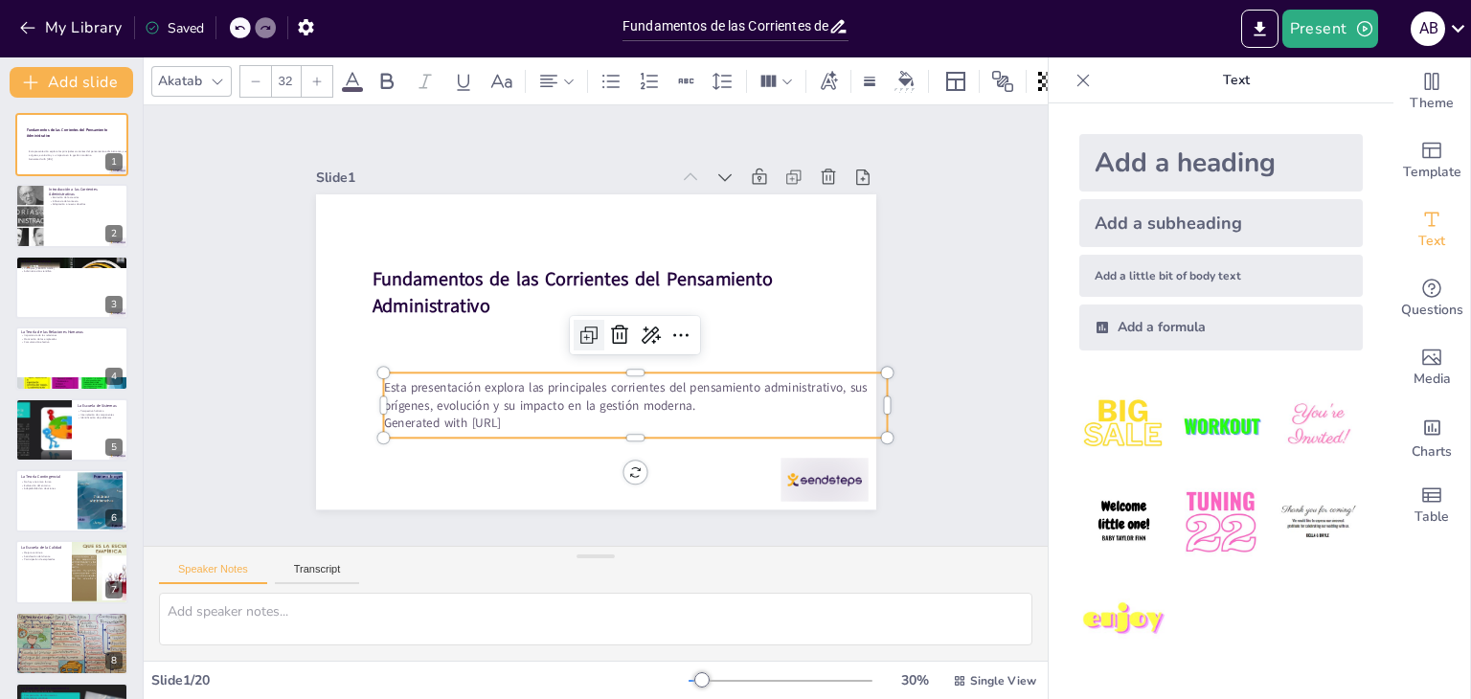
click at [581, 331] on icon at bounding box center [585, 335] width 8 height 8
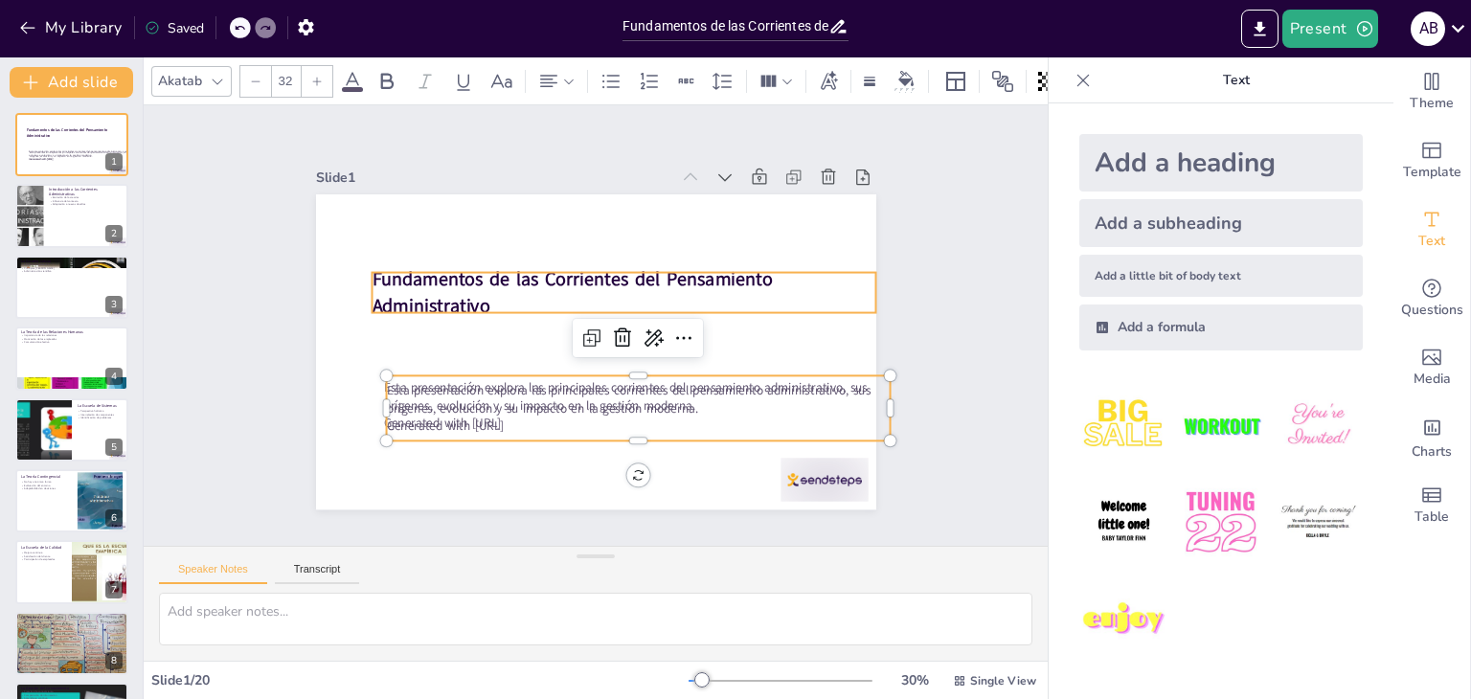
drag, startPoint x: 701, startPoint y: 307, endPoint x: 580, endPoint y: 296, distance: 121.2
click at [701, 307] on p "Fundamentos de las Corrientes del Pensamiento Administrativo" at bounding box center [626, 296] width 506 height 104
type input "48"
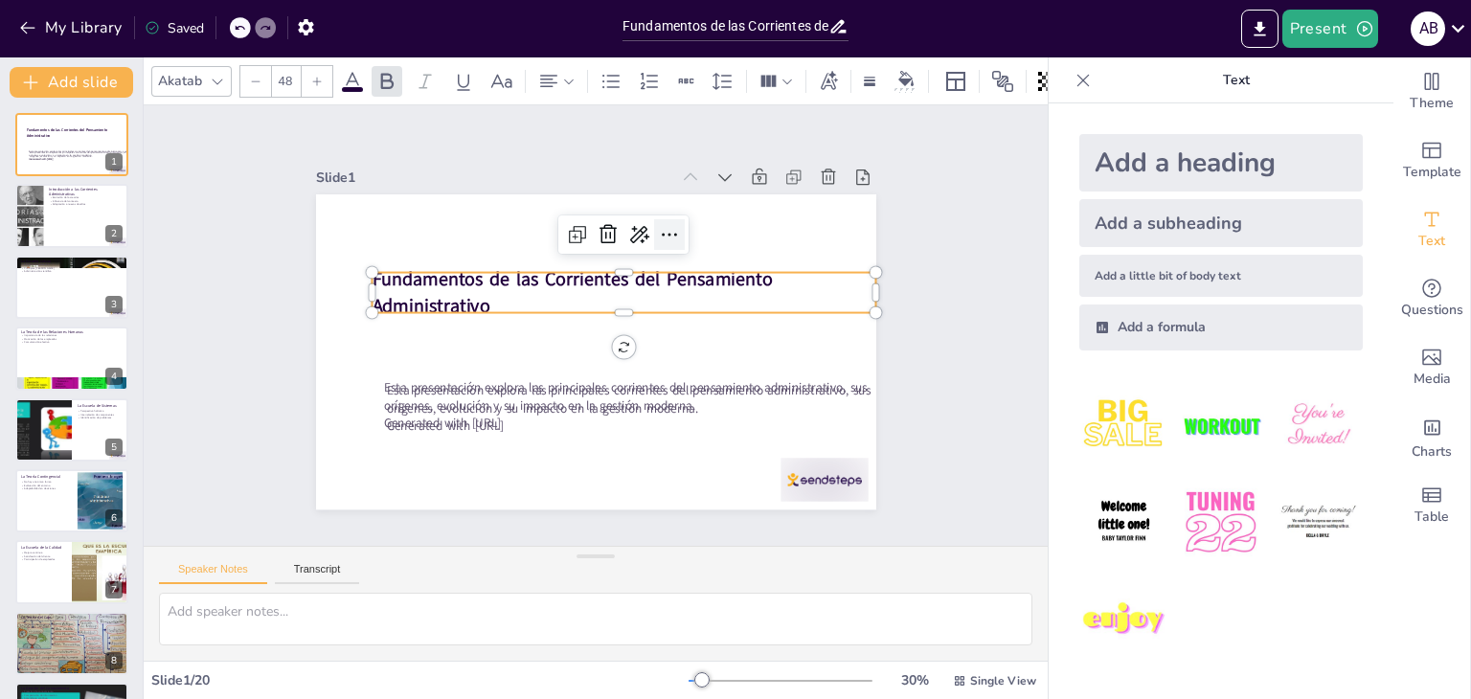
click at [660, 225] on icon at bounding box center [669, 234] width 23 height 23
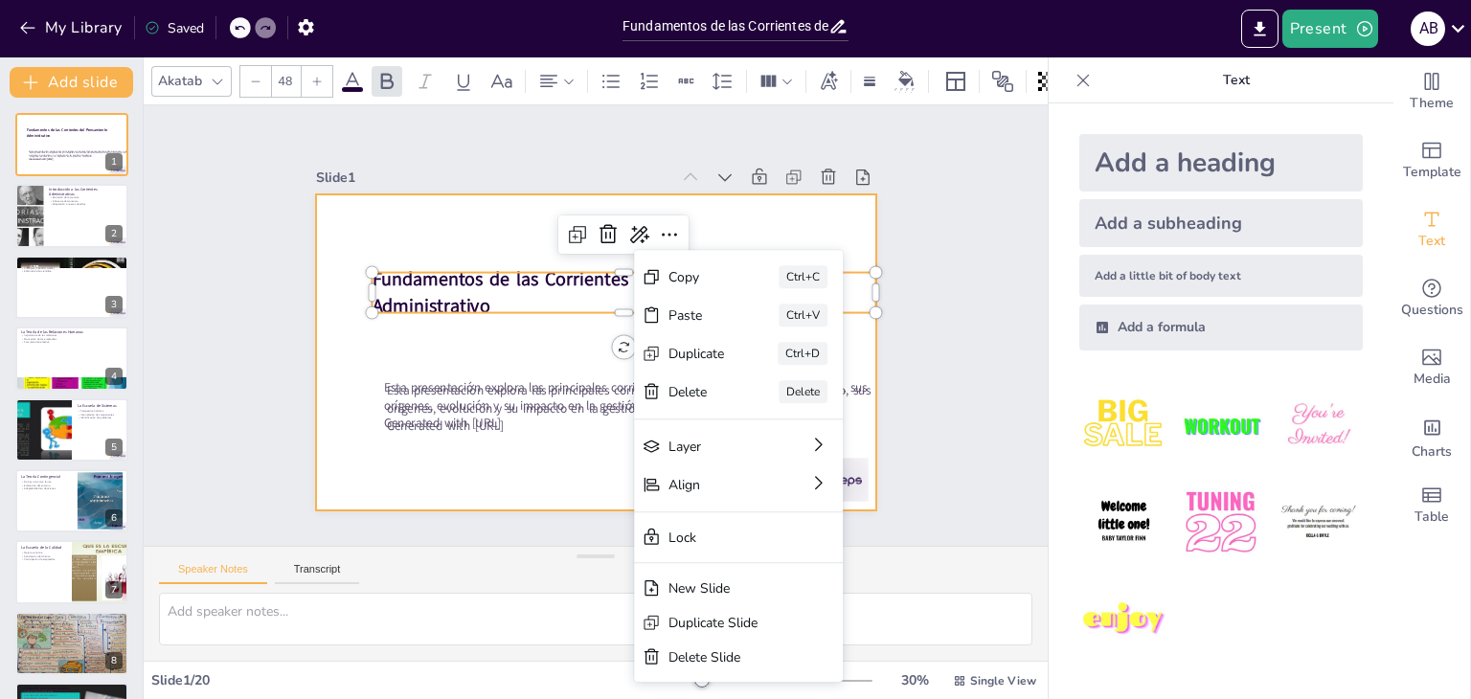
click at [481, 331] on div at bounding box center [596, 351] width 560 height 315
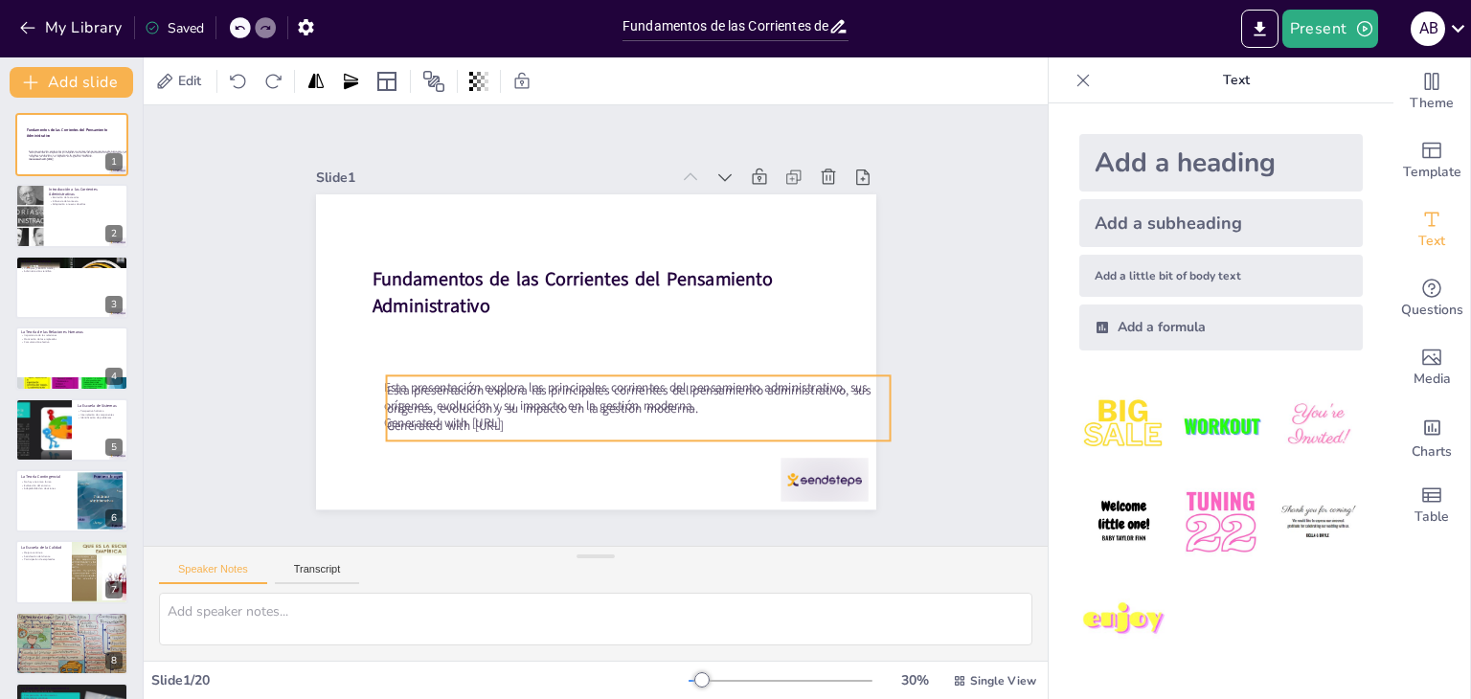
click at [485, 386] on p "Esta presentación explora las principales corrientes del pensamiento administra…" at bounding box center [638, 400] width 505 height 34
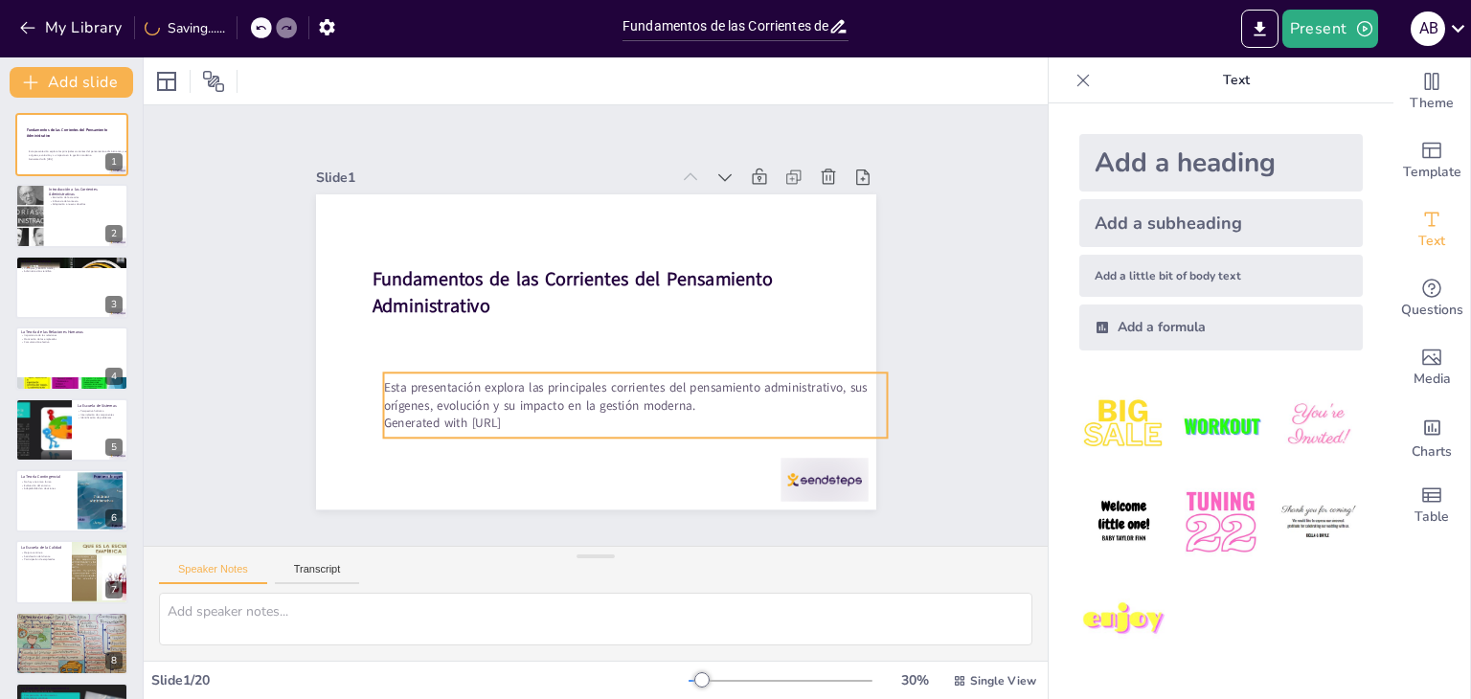
click at [585, 387] on p "Esta presentación explora las principales corrientes del pensamiento administra…" at bounding box center [635, 396] width 505 height 34
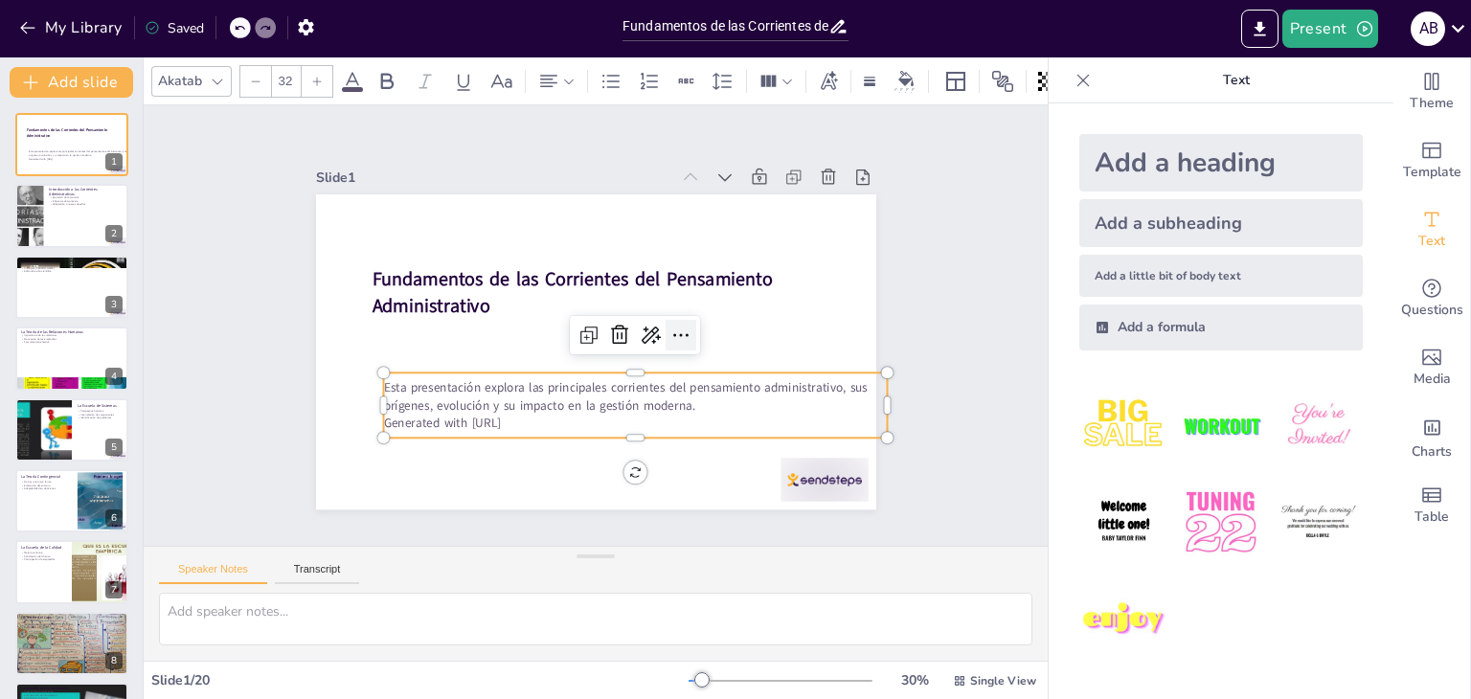
click at [667, 331] on icon at bounding box center [679, 343] width 25 height 25
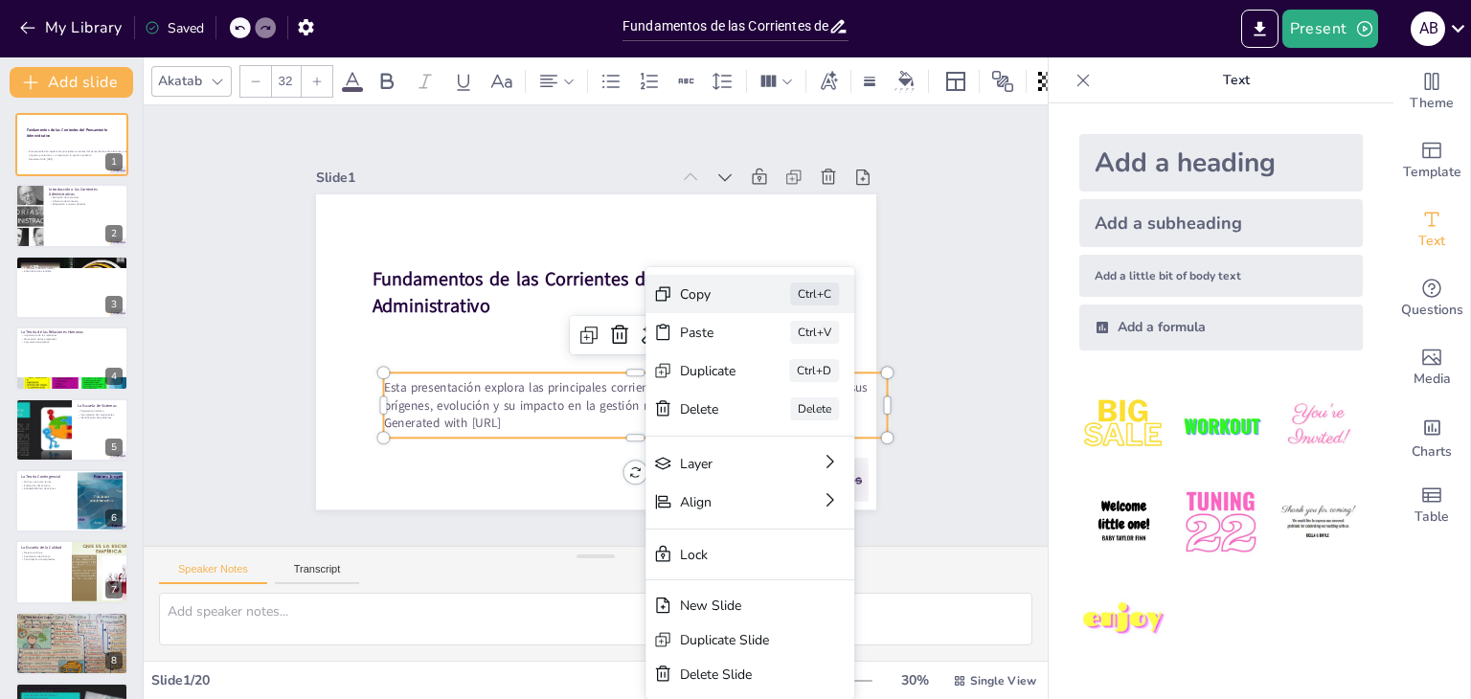
click at [823, 391] on div "Copy" at bounding box center [851, 400] width 56 height 18
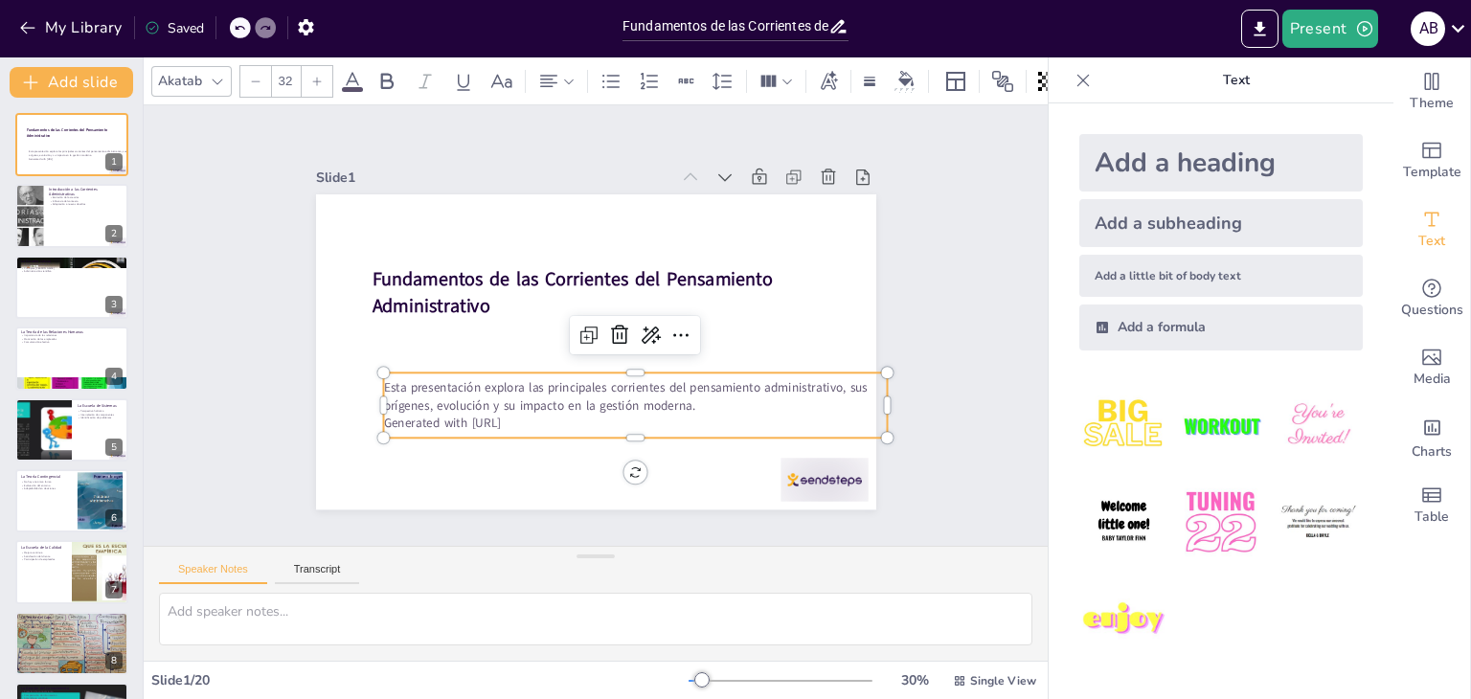
drag, startPoint x: 417, startPoint y: 127, endPoint x: 425, endPoint y: 269, distance: 141.9
click at [418, 127] on div "Slide 1 Fundamentos de las Corrientes del Pensamiento Administrativo Esta prese…" at bounding box center [596, 325] width 904 height 440
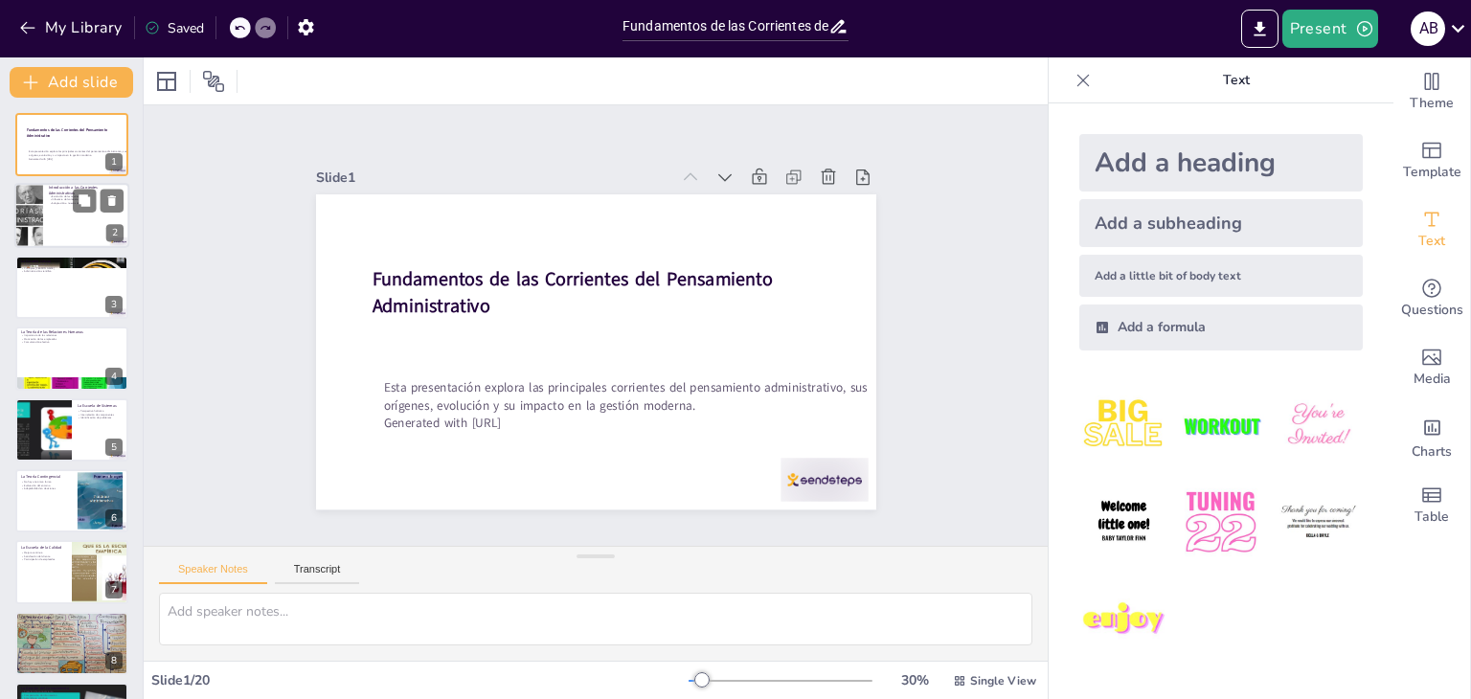
click at [65, 216] on div at bounding box center [71, 216] width 115 height 65
type textarea "La evolución de las teorías administrativas es un proceso continuo que refleja …"
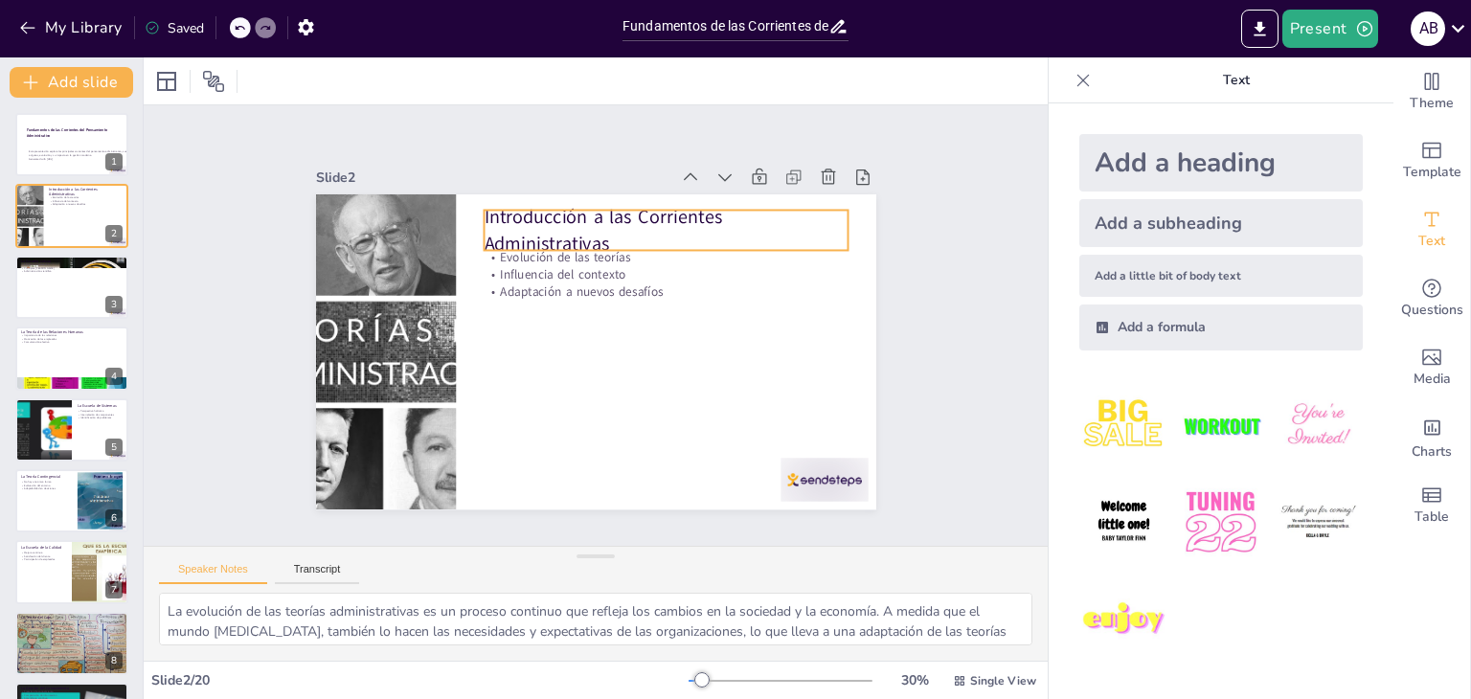
click at [576, 214] on p "Introducción a las Corrientes Administrativas" at bounding box center [666, 230] width 364 height 53
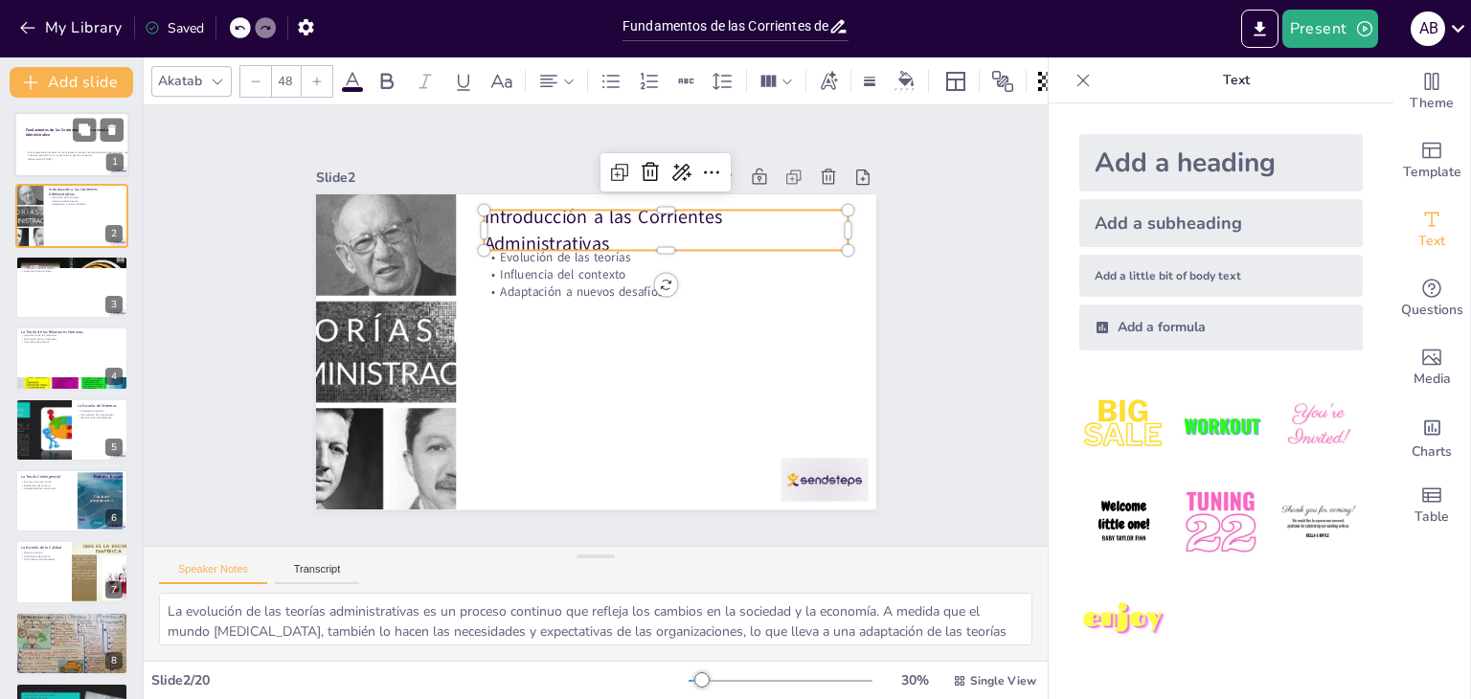
click at [65, 137] on p "Fundamentos de las Corrientes del Pensamiento Administrativo" at bounding box center [77, 132] width 103 height 11
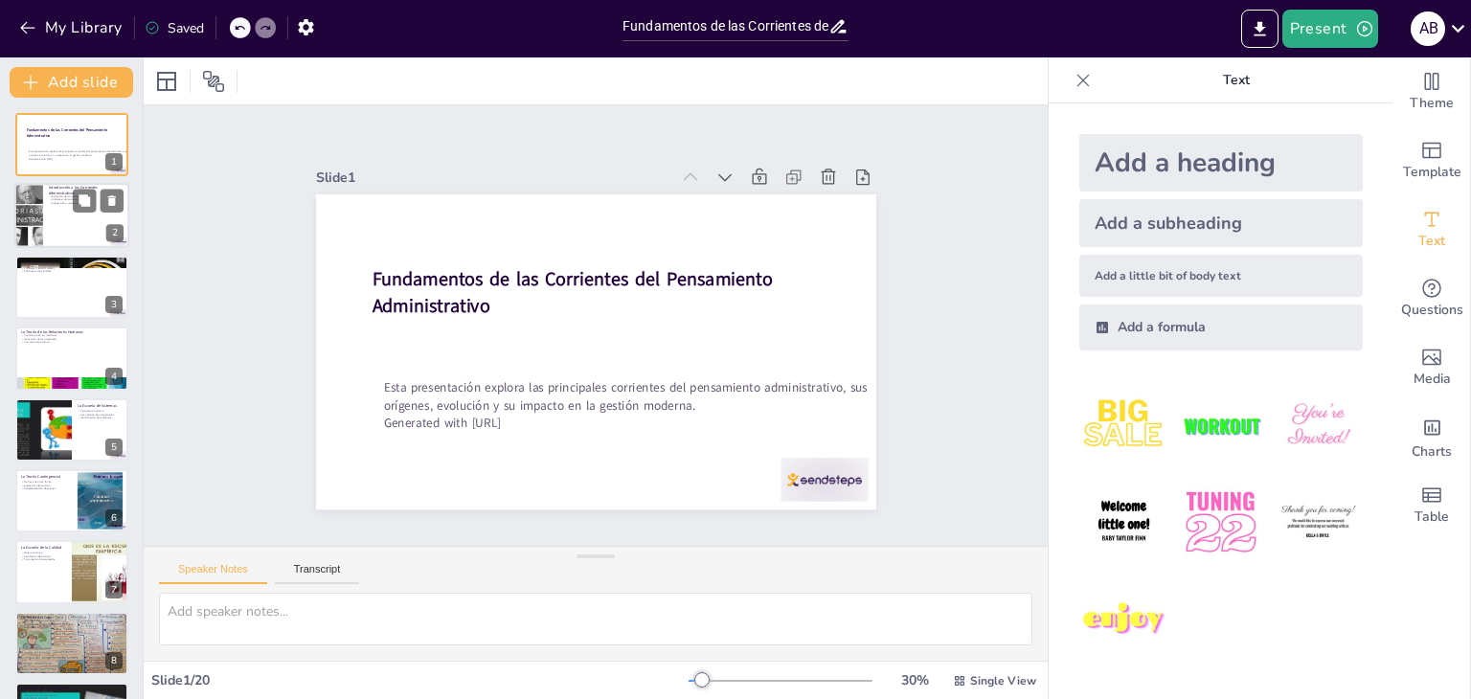
click at [65, 202] on p "Adaptación a nuevos desafíos" at bounding box center [86, 204] width 75 height 4
type textarea "La evolución de las teorías administrativas es un proceso continuo que refleja …"
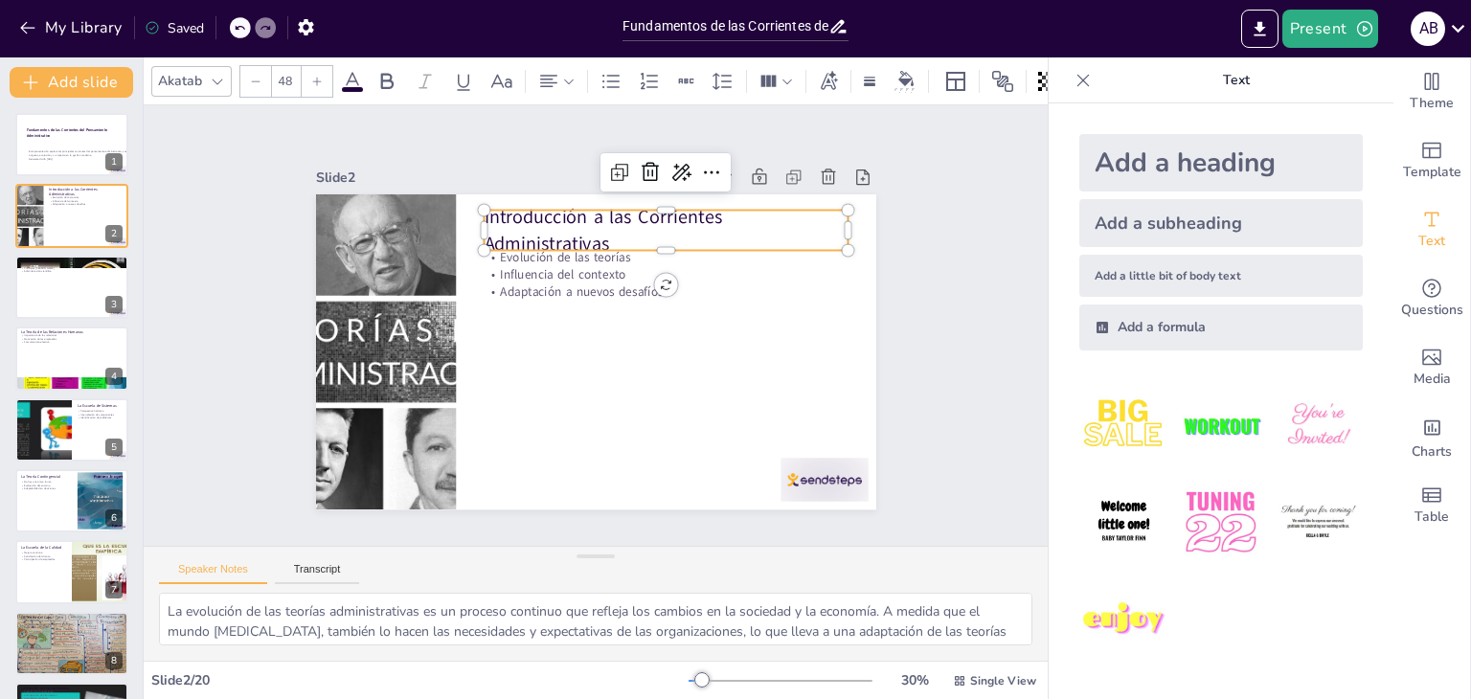
click at [489, 219] on p "Introducción a las Corrientes Administrativas" at bounding box center [666, 230] width 364 height 53
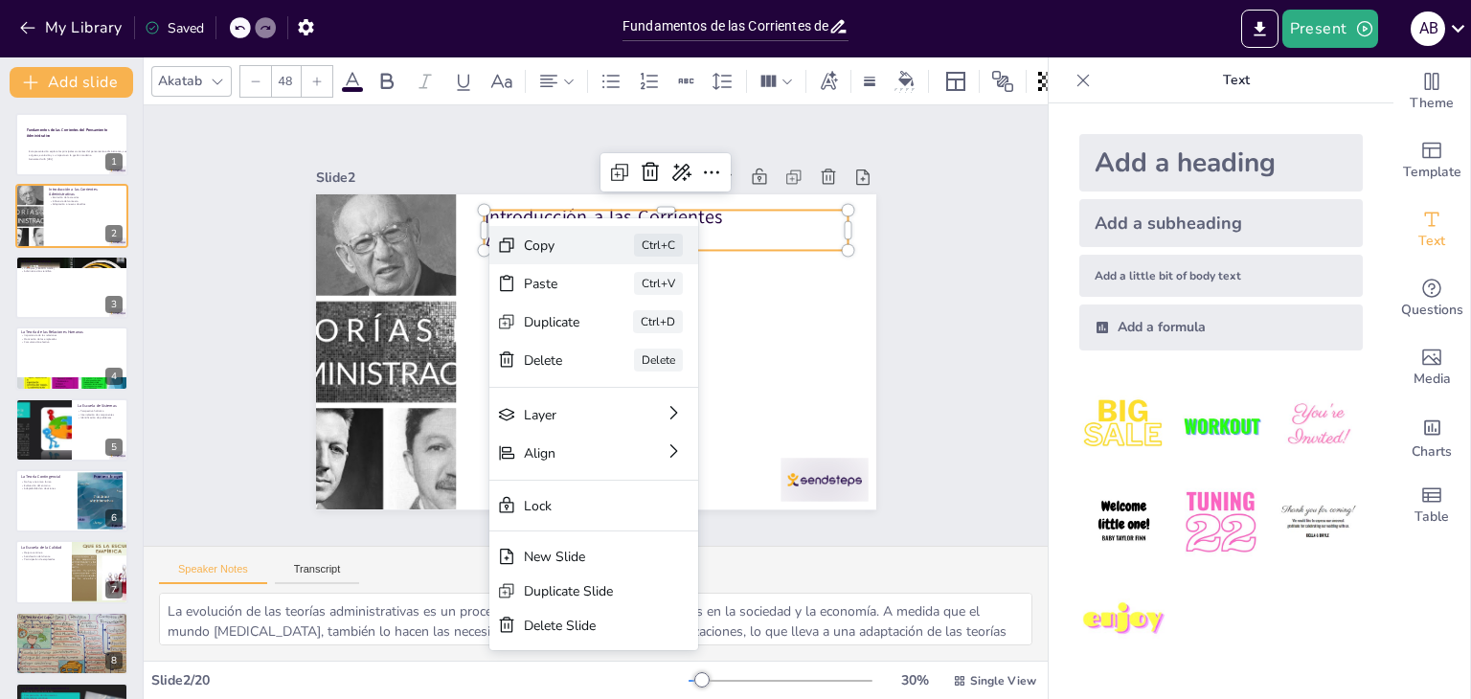
click at [667, 342] on div "Copy" at bounding box center [695, 351] width 56 height 18
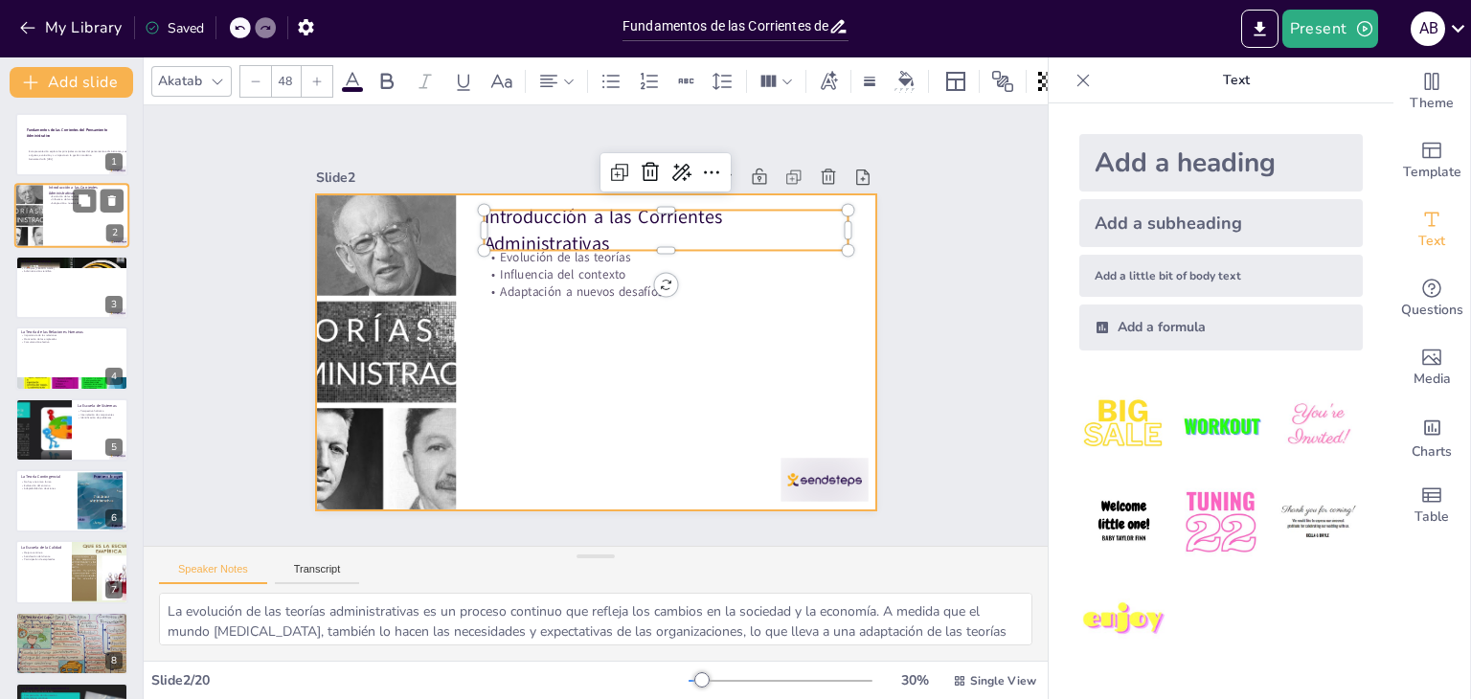
click at [76, 218] on div at bounding box center [71, 216] width 115 height 65
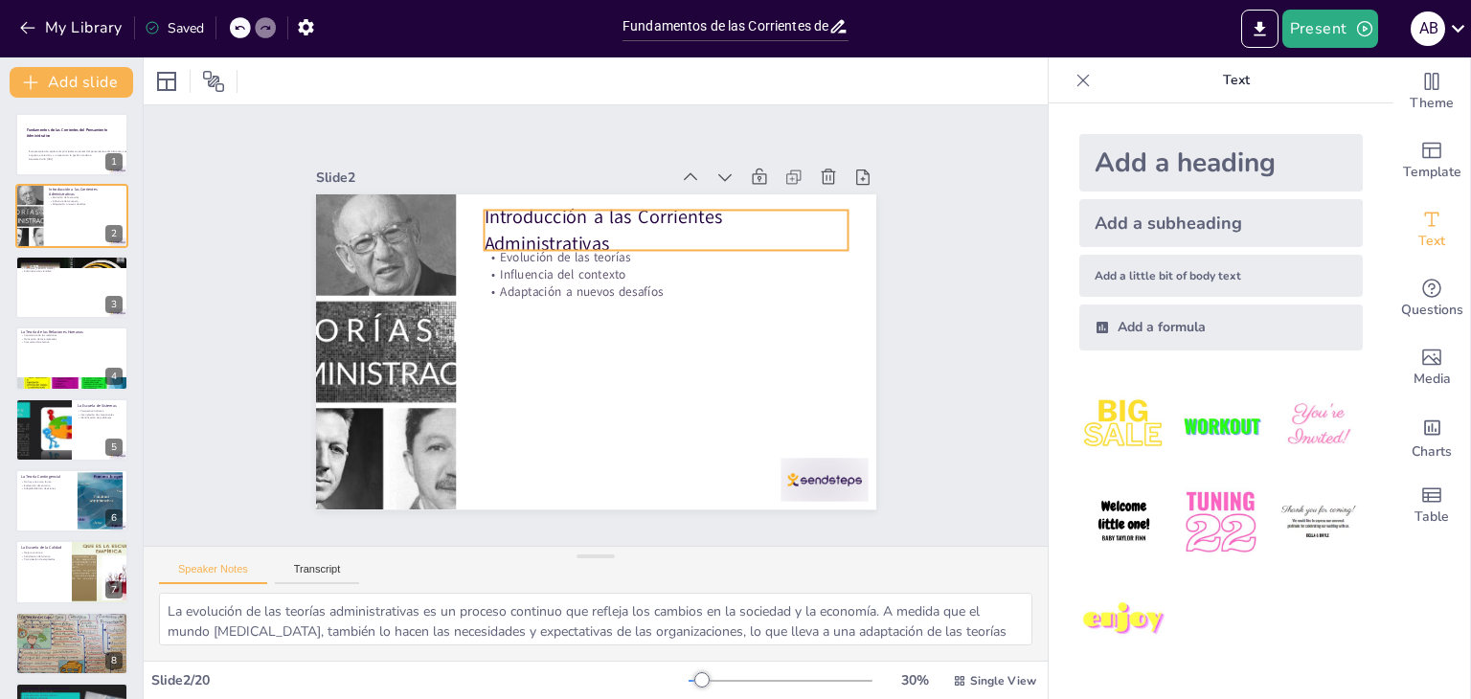
drag, startPoint x: 509, startPoint y: 209, endPoint x: 521, endPoint y: 214, distance: 12.8
click at [509, 209] on p "Introducción a las Corrientes Administrativas" at bounding box center [666, 230] width 364 height 53
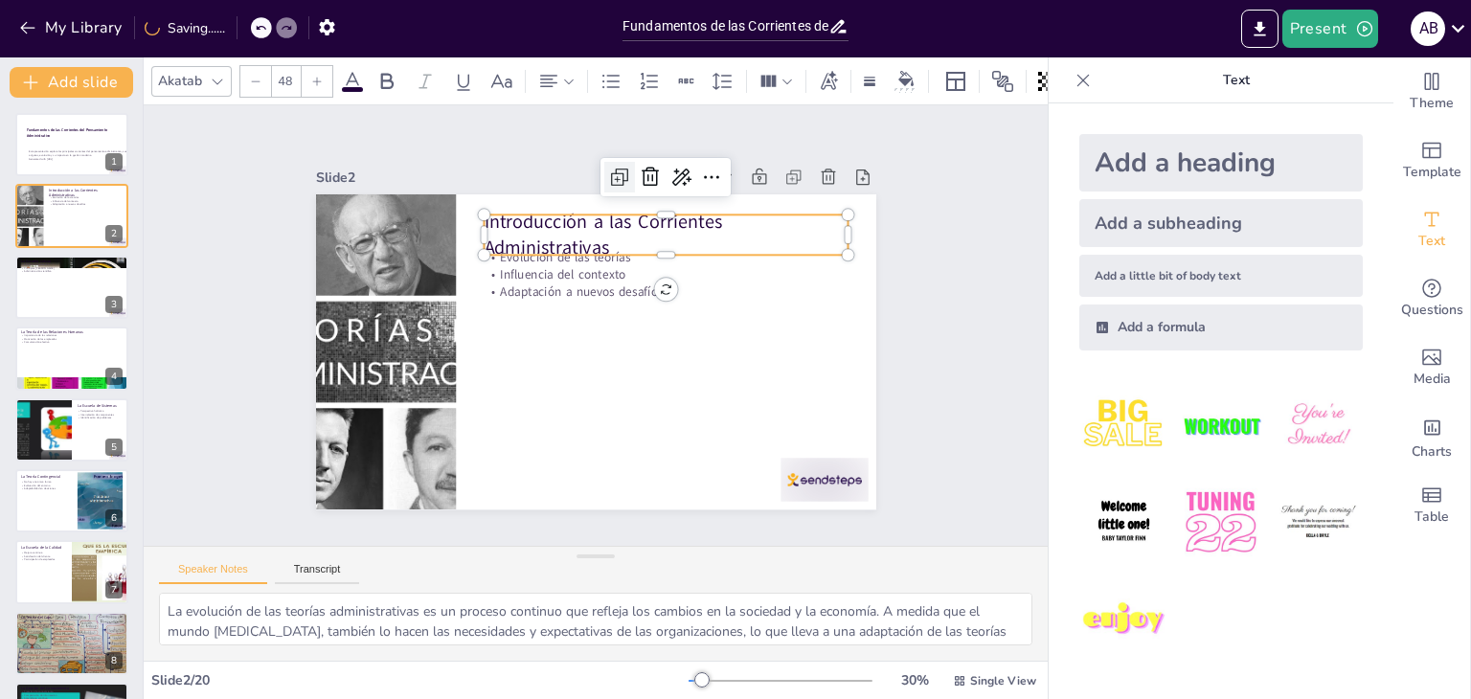
click at [608, 169] on icon at bounding box center [619, 177] width 23 height 23
type input "48"
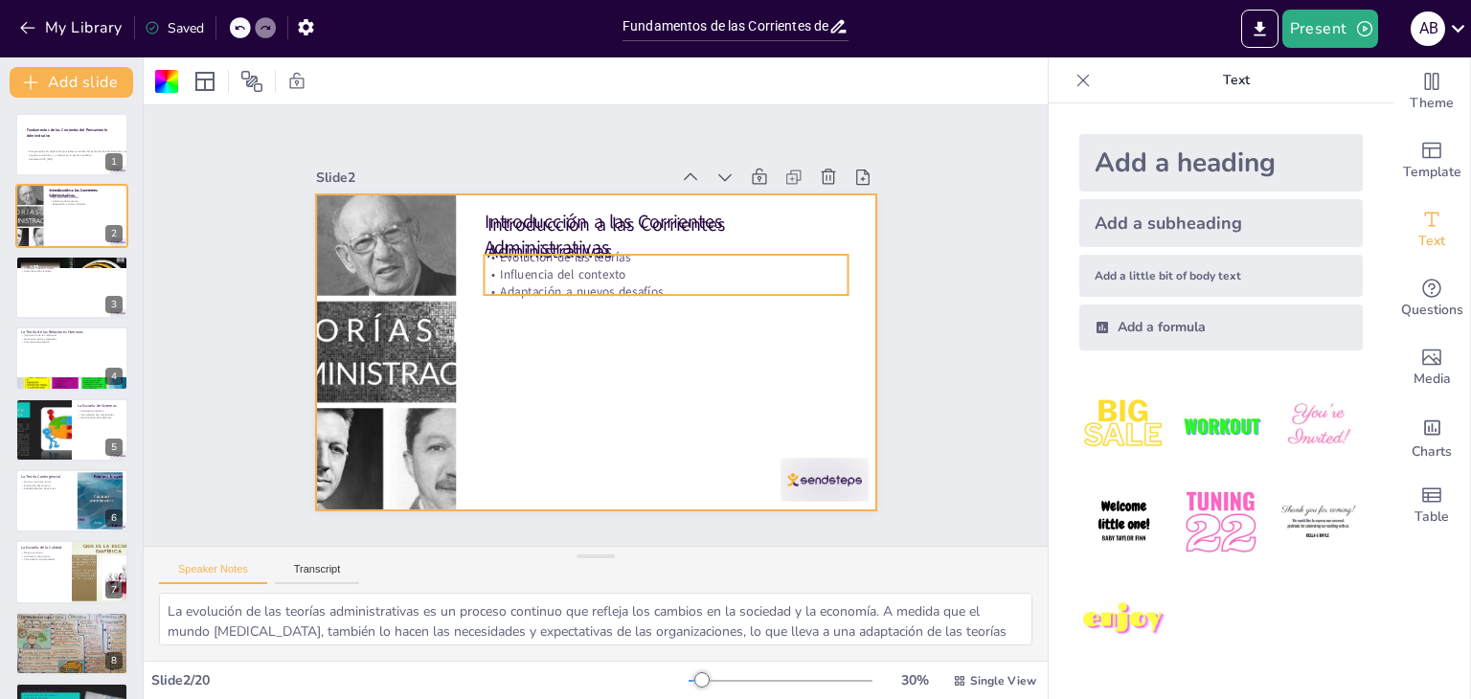
click at [652, 284] on p "Adaptación a nuevos desafíos" at bounding box center [666, 292] width 364 height 17
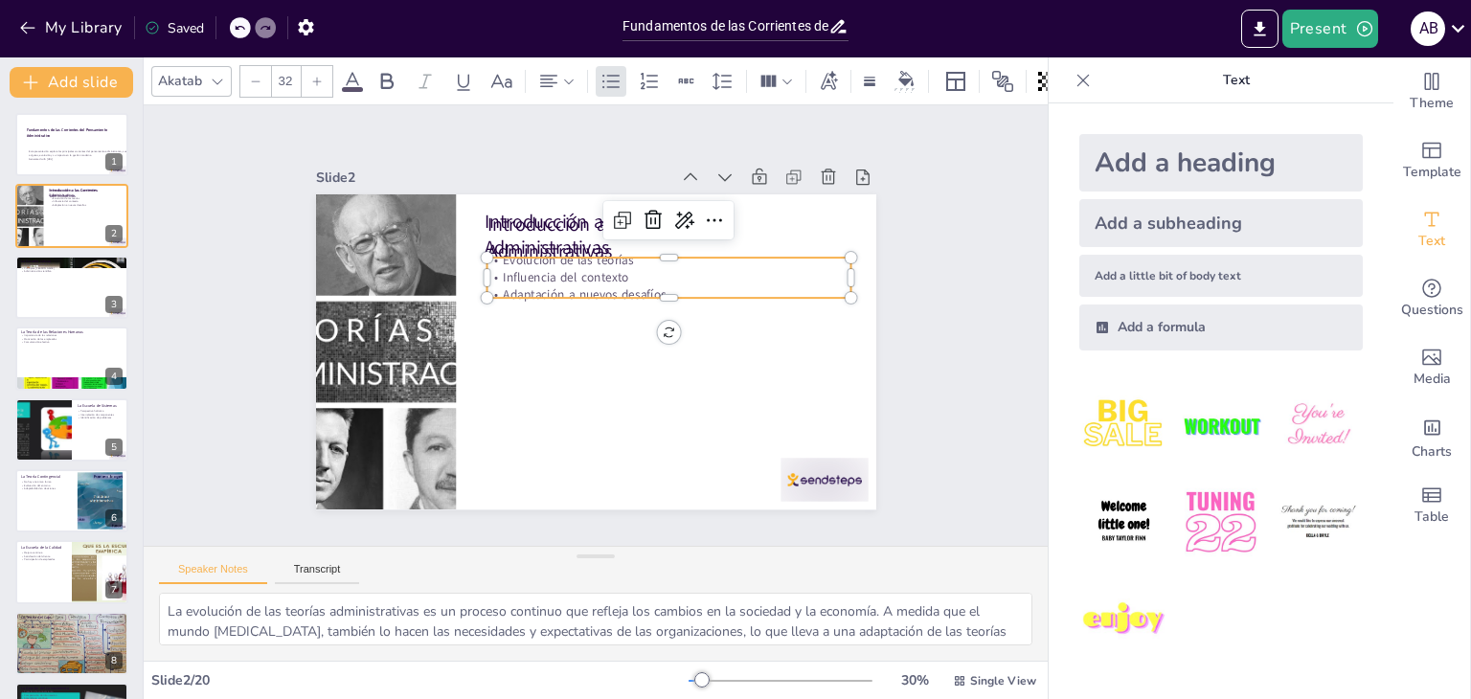
click at [635, 281] on p "Adaptación a nuevos desafíos" at bounding box center [671, 304] width 364 height 56
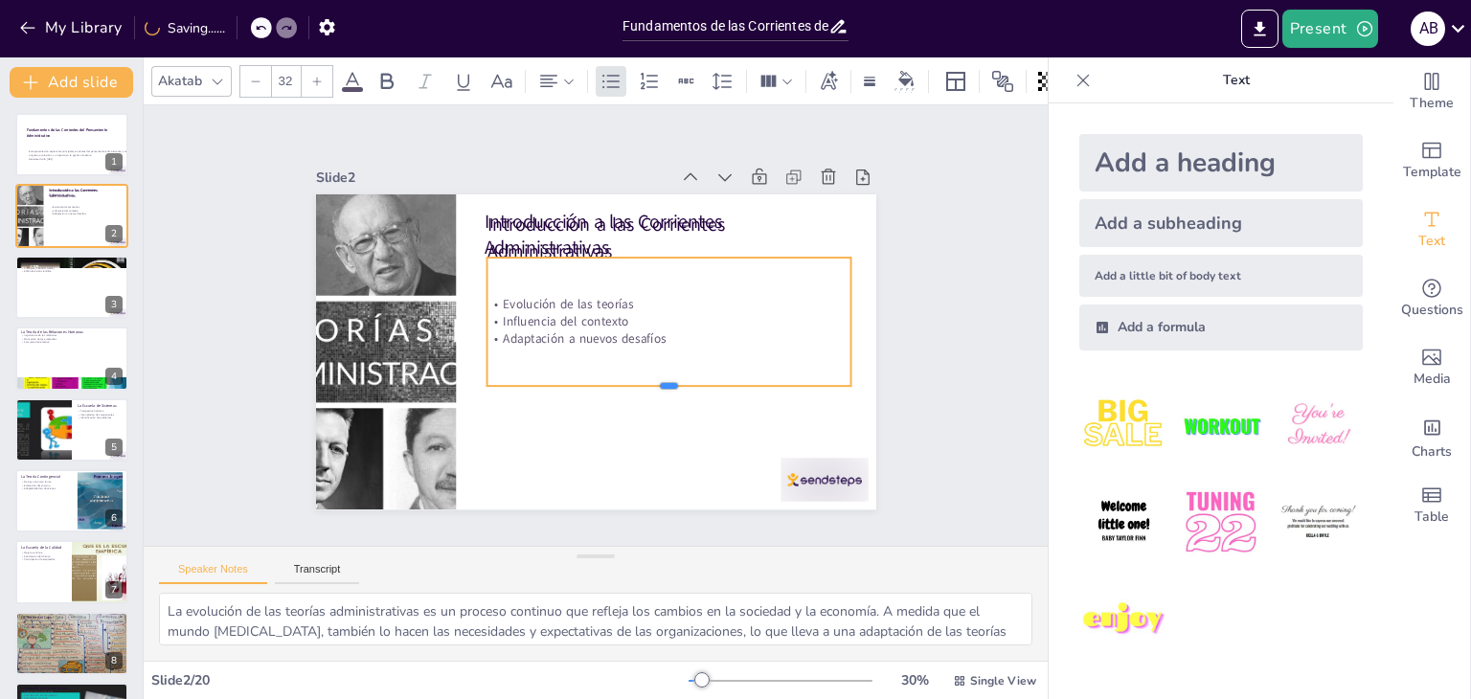
drag, startPoint x: 655, startPoint y: 292, endPoint x: 654, endPoint y: 380, distance: 88.1
click at [654, 380] on div at bounding box center [652, 407] width 359 height 91
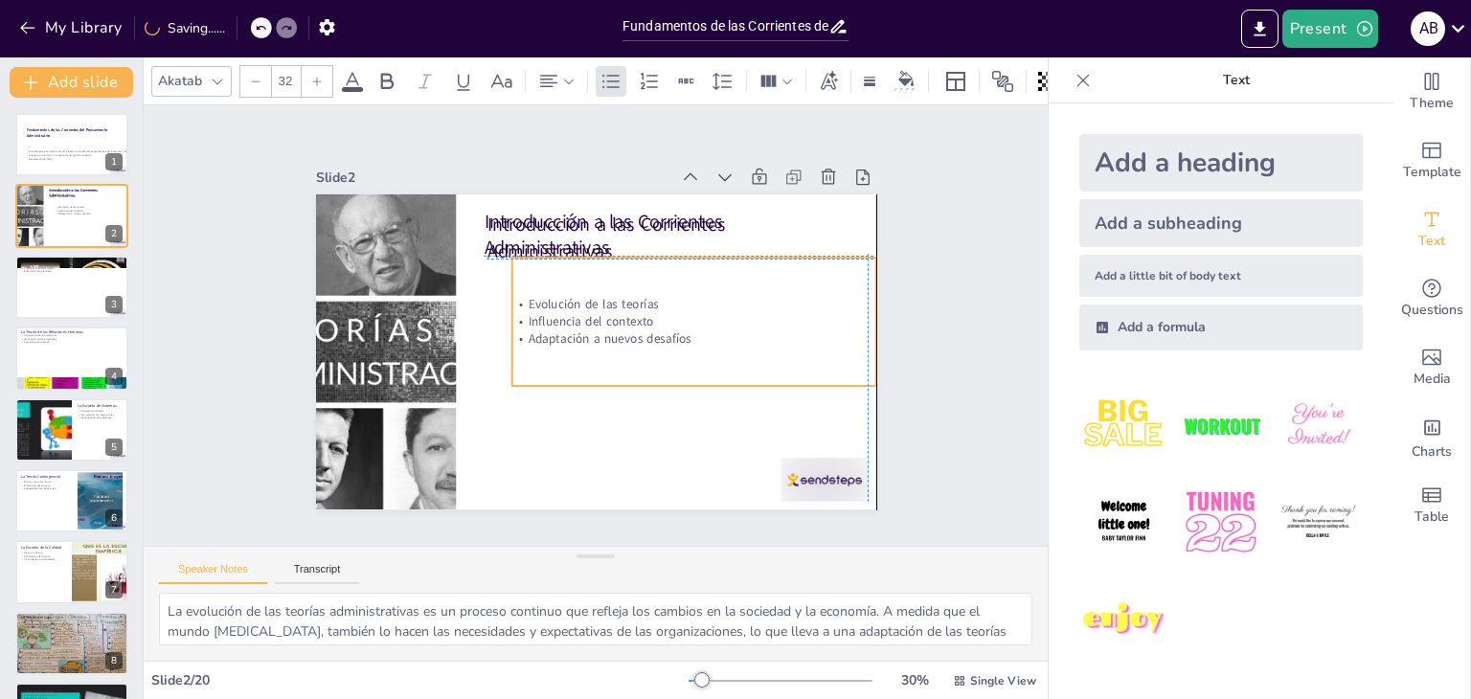
drag, startPoint x: 651, startPoint y: 336, endPoint x: 615, endPoint y: 331, distance: 36.7
click at [672, 331] on p "Adaptación a nuevos desafíos" at bounding box center [691, 350] width 364 height 56
click at [615, 330] on p "Adaptación a nuevos desafíos" at bounding box center [691, 350] width 364 height 56
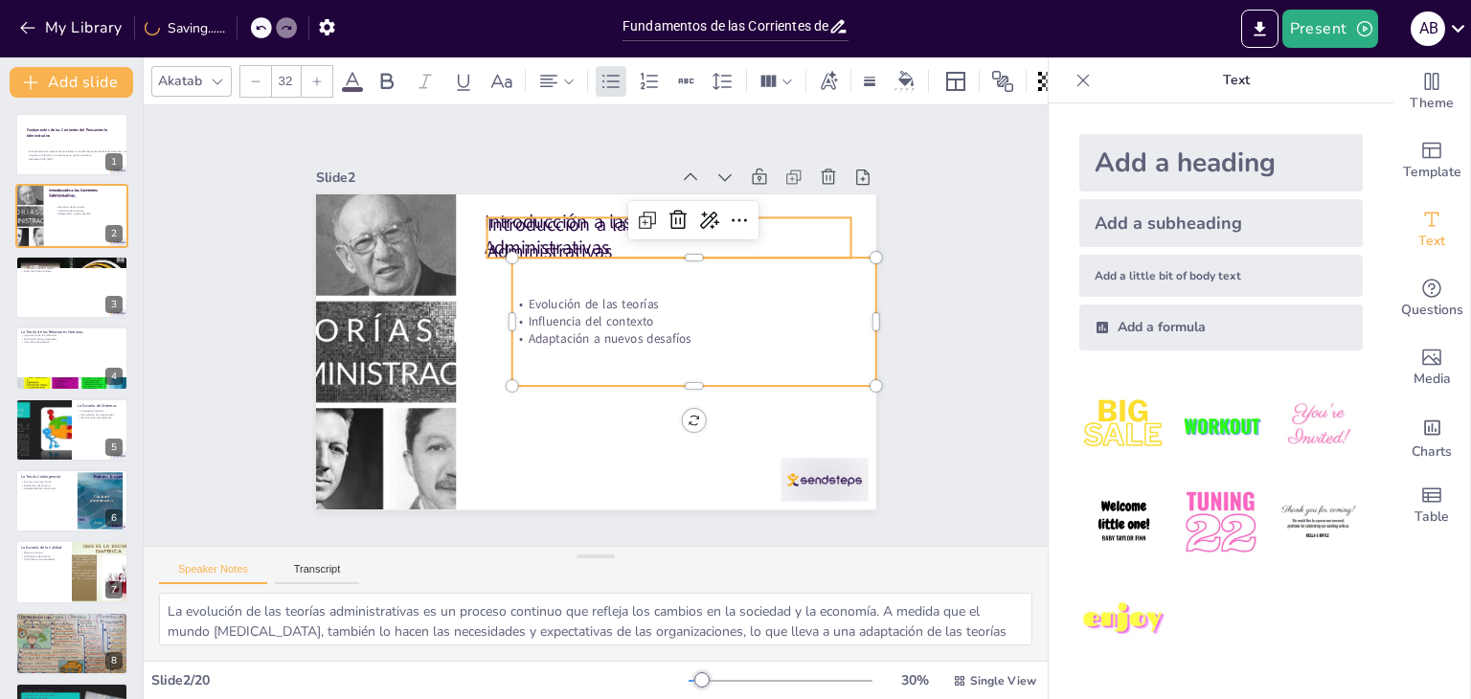
click at [551, 211] on p "Introducción a las Corrientes Administrativas" at bounding box center [677, 246] width 368 height 90
type input "48"
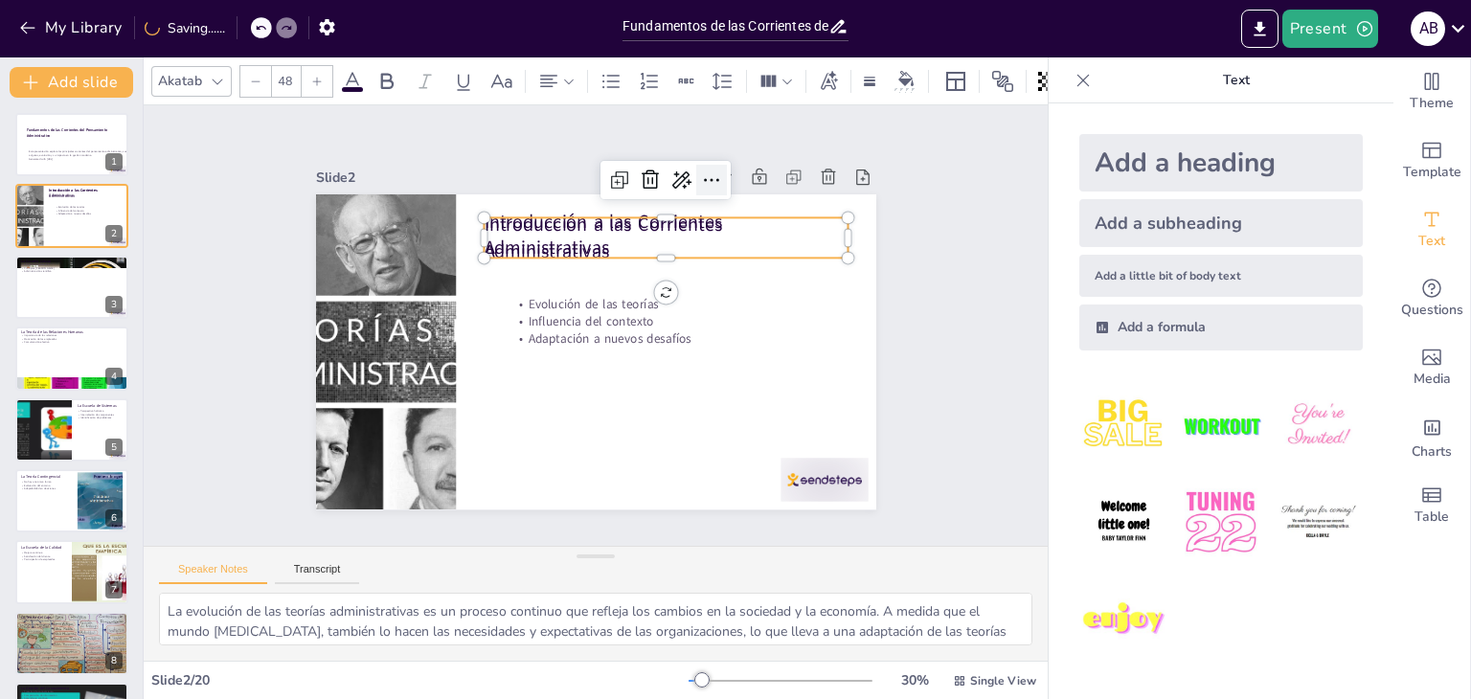
click at [700, 169] on icon at bounding box center [711, 180] width 23 height 23
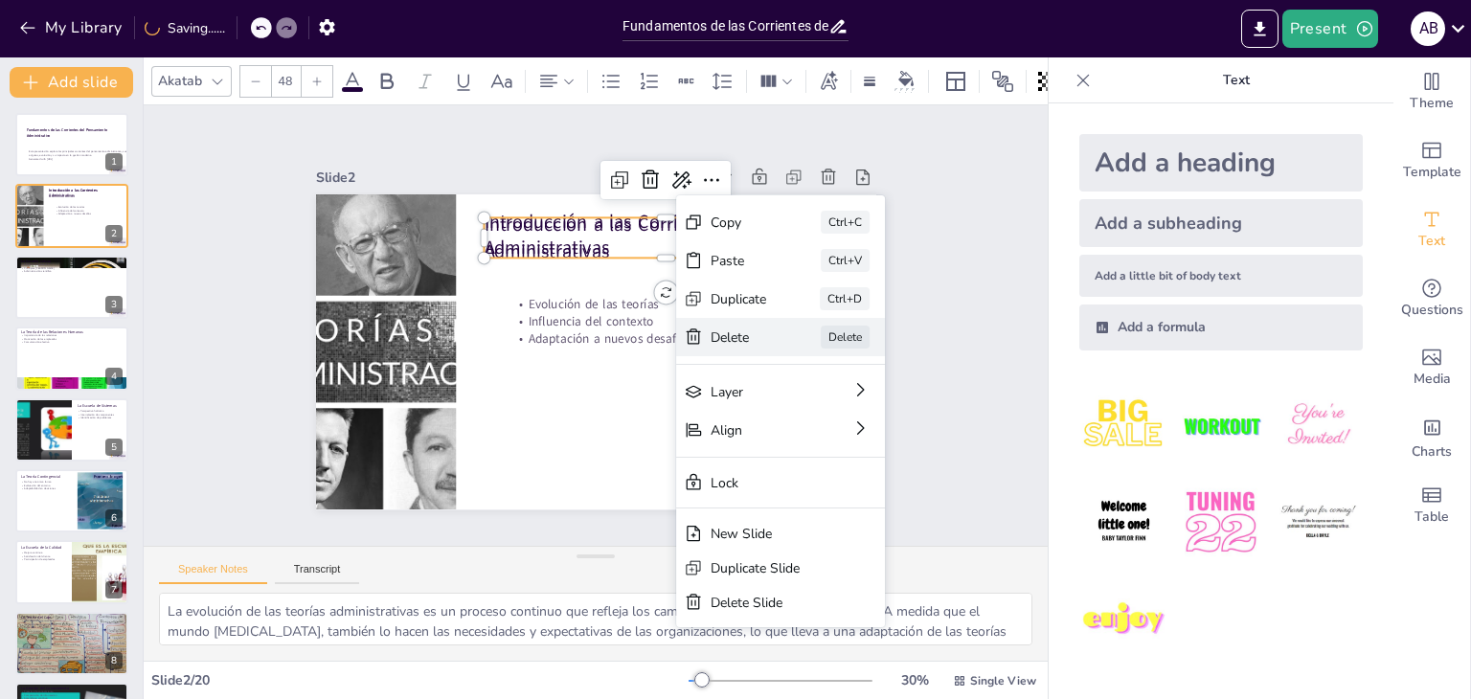
click at [854, 434] on div "Delete" at bounding box center [882, 443] width 56 height 18
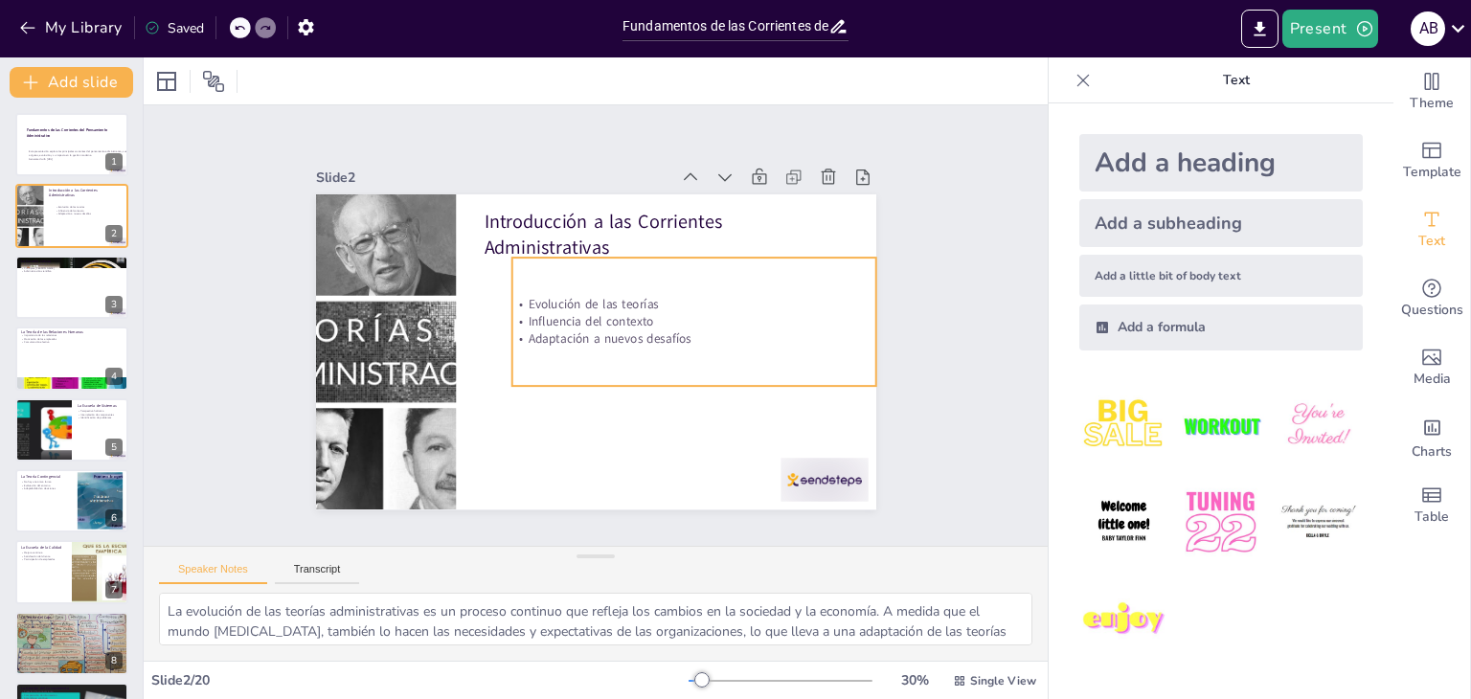
click at [631, 313] on p "Influencia del contexto" at bounding box center [693, 321] width 364 height 17
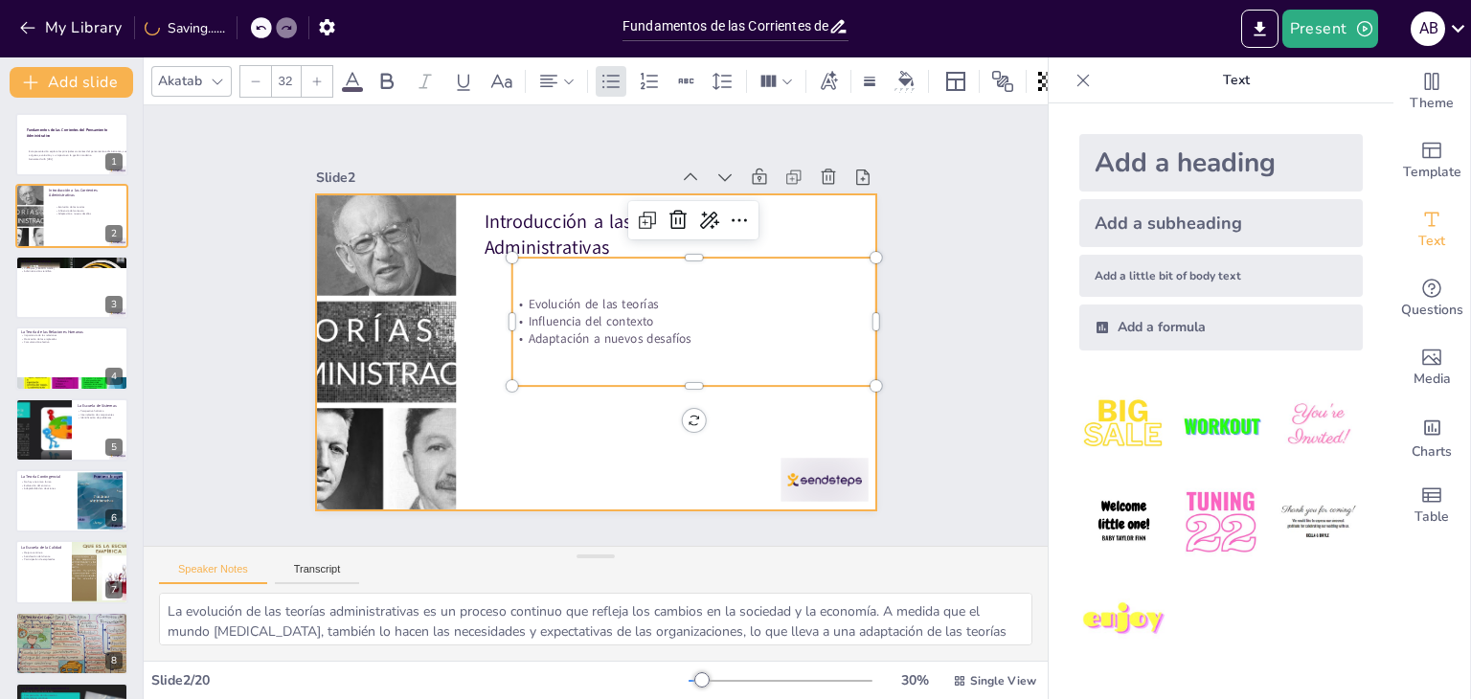
click at [604, 401] on div at bounding box center [596, 351] width 560 height 315
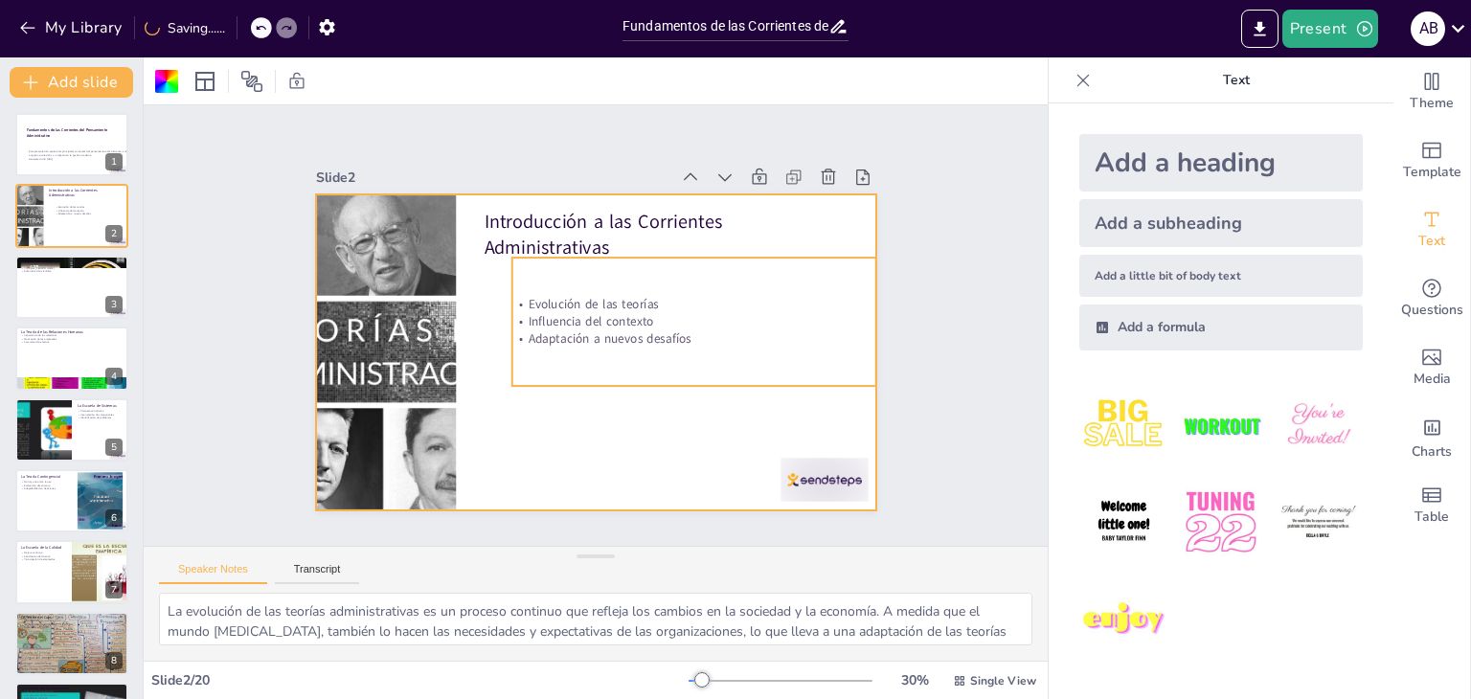
click at [613, 331] on p "Adaptación a nuevos desafíos" at bounding box center [693, 339] width 364 height 17
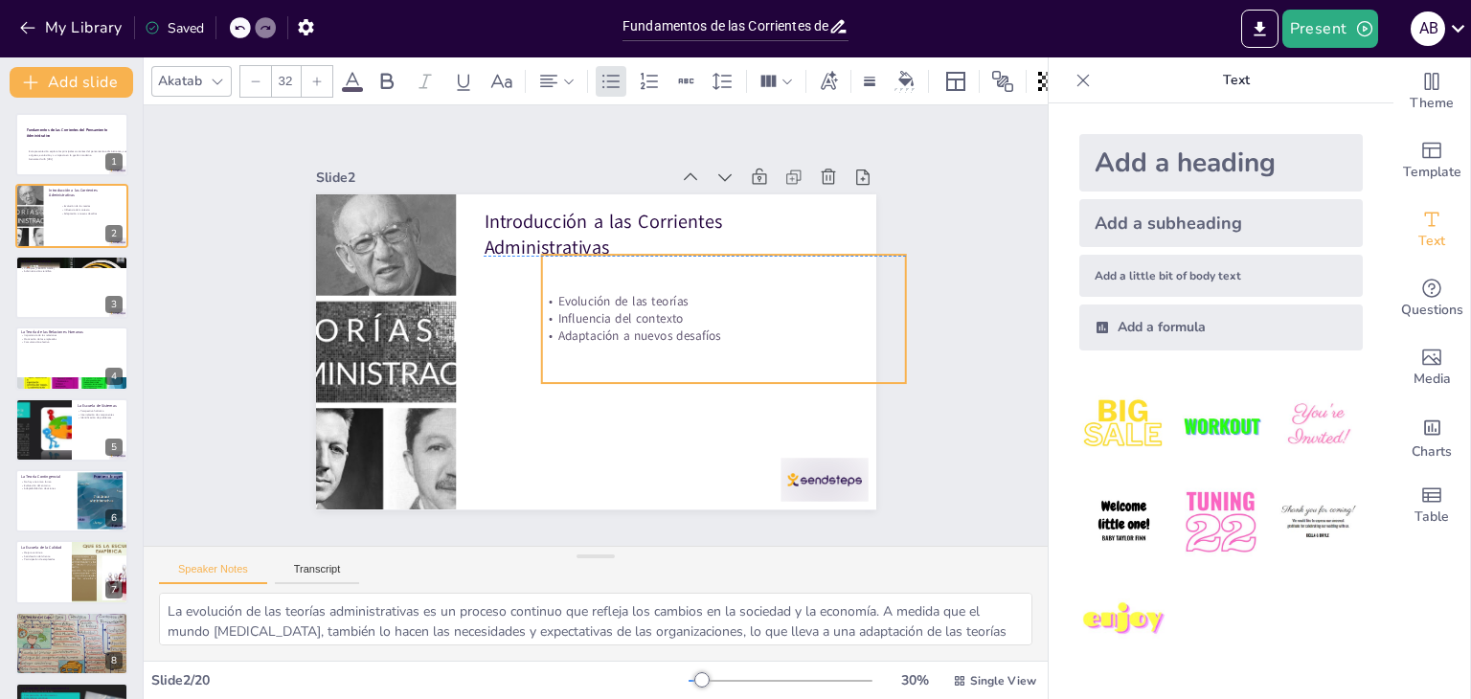
drag, startPoint x: 680, startPoint y: 337, endPoint x: 709, endPoint y: 334, distance: 29.8
click at [709, 334] on p "Adaptación a nuevos desafíos" at bounding box center [723, 336] width 364 height 17
click at [685, 223] on icon at bounding box center [698, 236] width 27 height 27
type input "32"
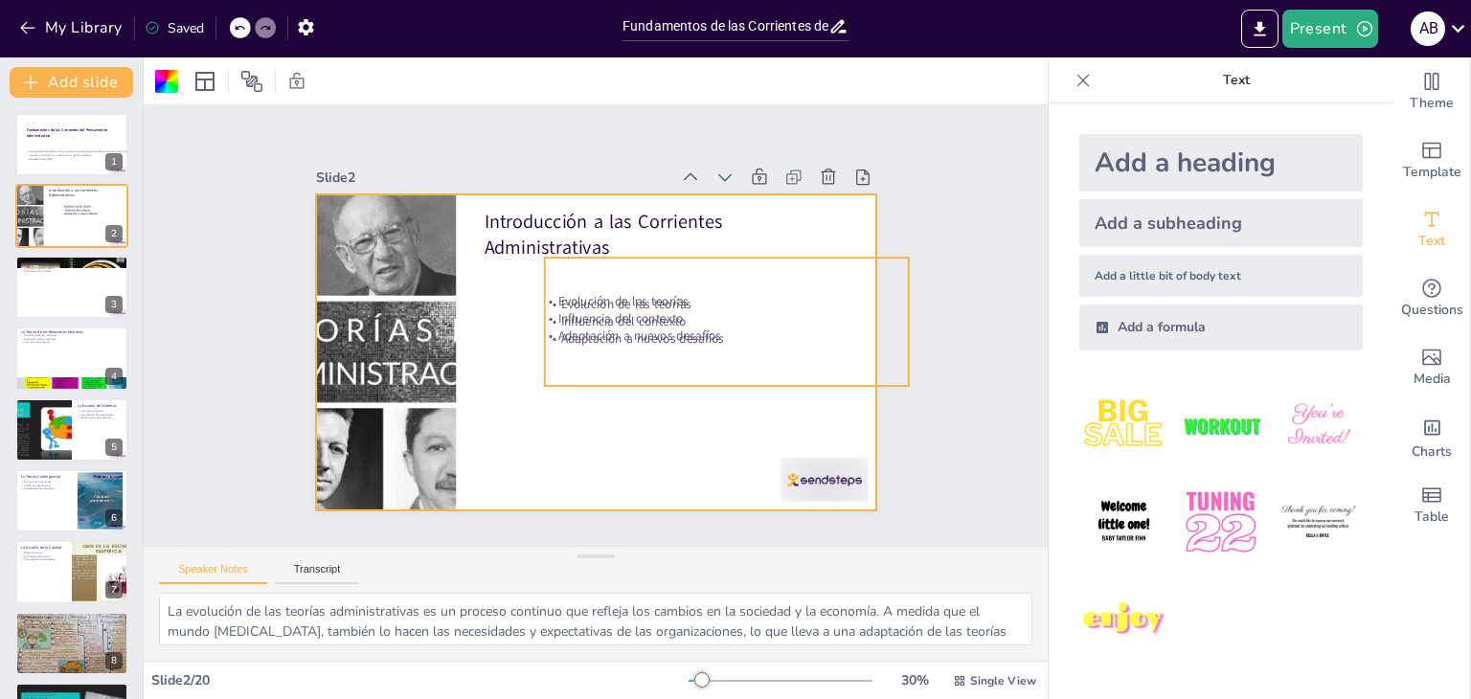
click at [621, 282] on div "Evolución de las teorías Influencia del contexto Adaptación a nuevos desafíos" at bounding box center [726, 323] width 364 height 128
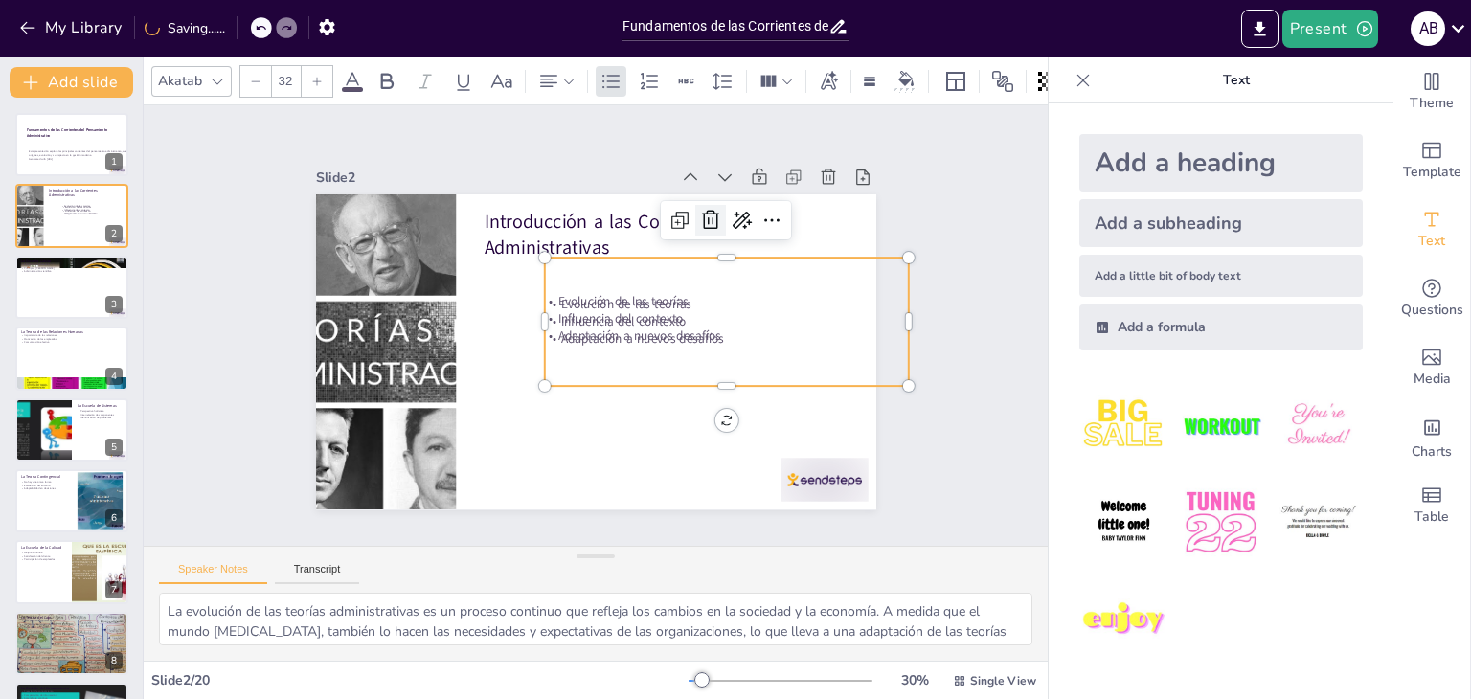
click at [699, 212] on icon at bounding box center [710, 220] width 23 height 23
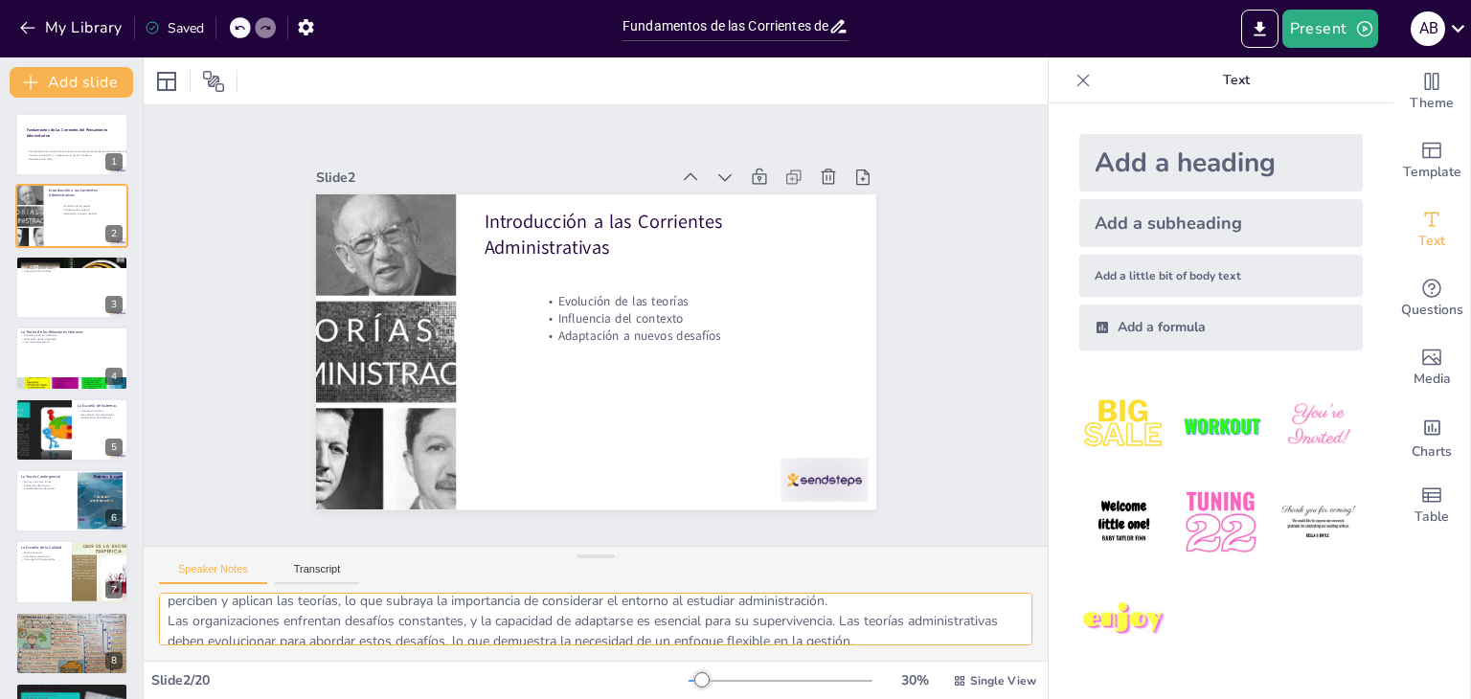
scroll to position [104, 0]
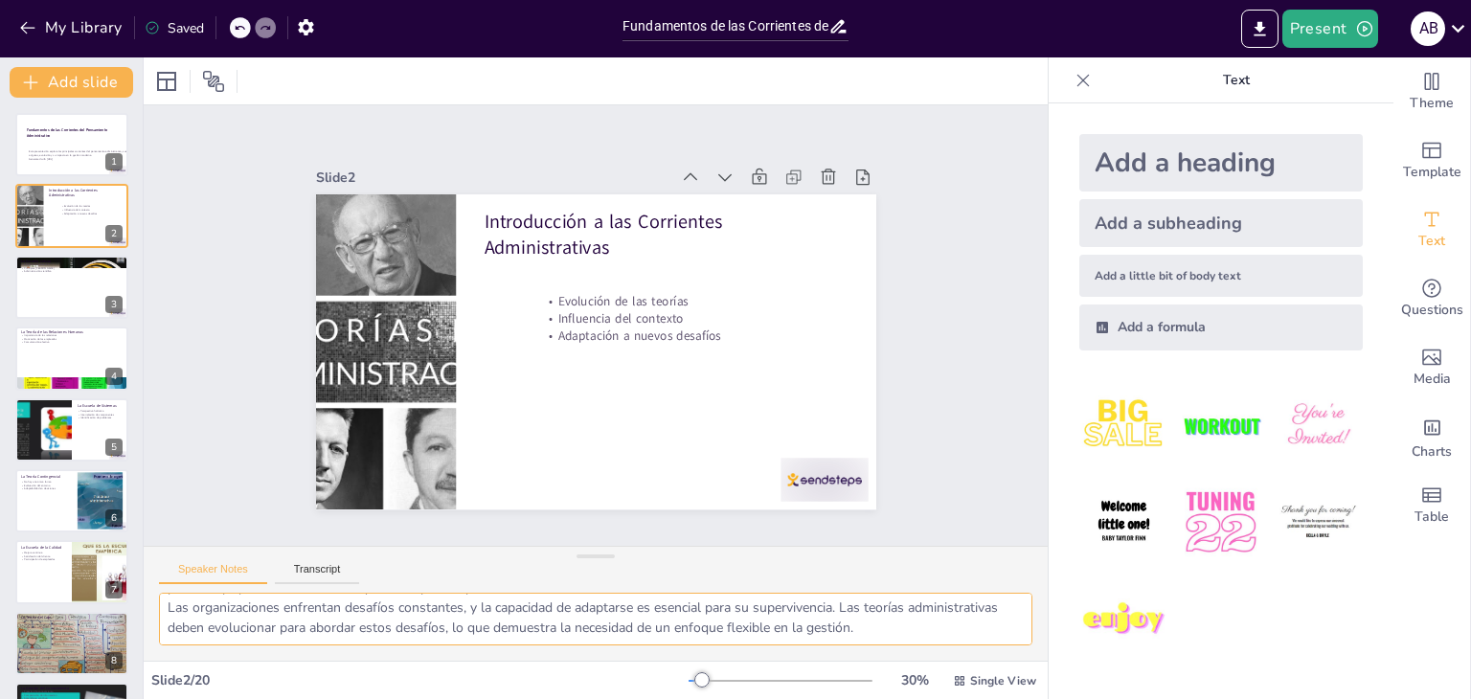
drag, startPoint x: 955, startPoint y: 634, endPoint x: 915, endPoint y: 620, distance: 41.5
click at [866, 625] on textarea "La evolución de las teorías administrativas es un proceso continuo que refleja …" at bounding box center [595, 619] width 873 height 53
click at [955, 625] on textarea "La evolución de las teorías administrativas es un proceso continuo que refleja …" at bounding box center [595, 619] width 873 height 53
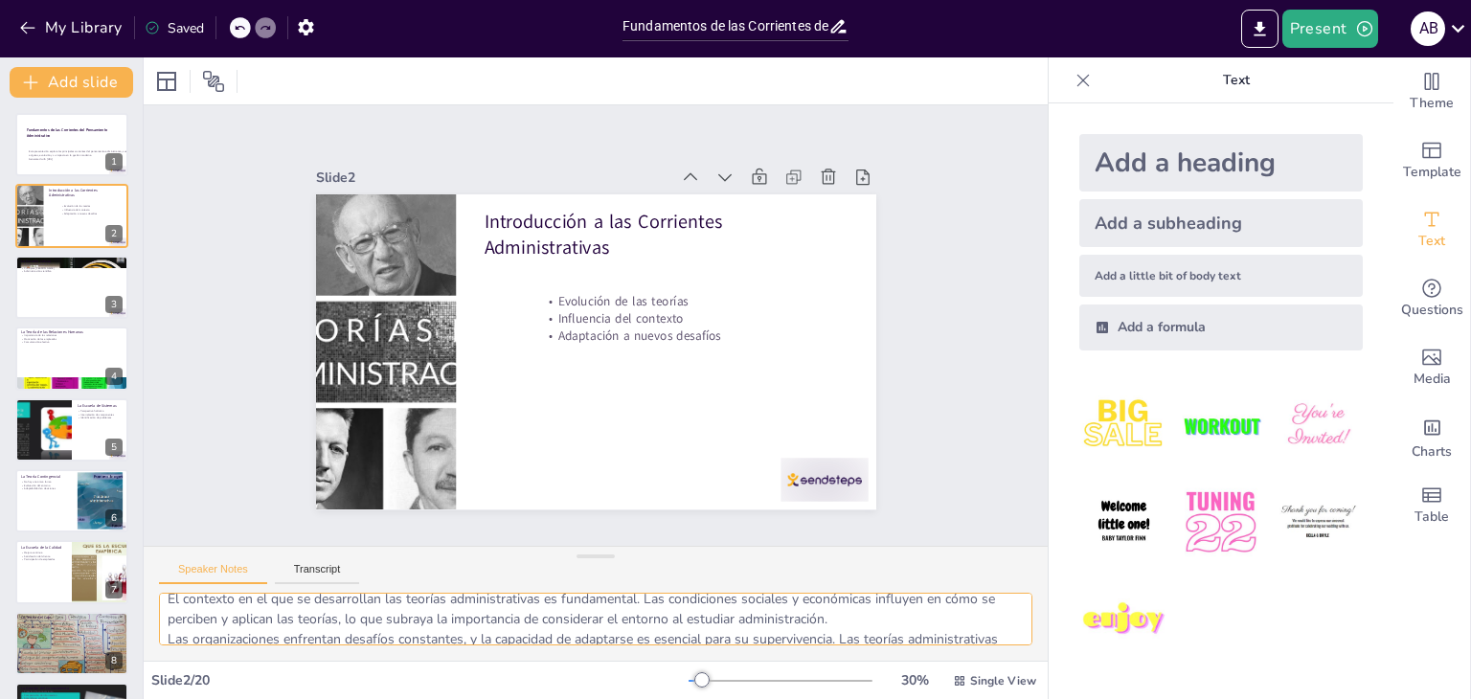
scroll to position [0, 0]
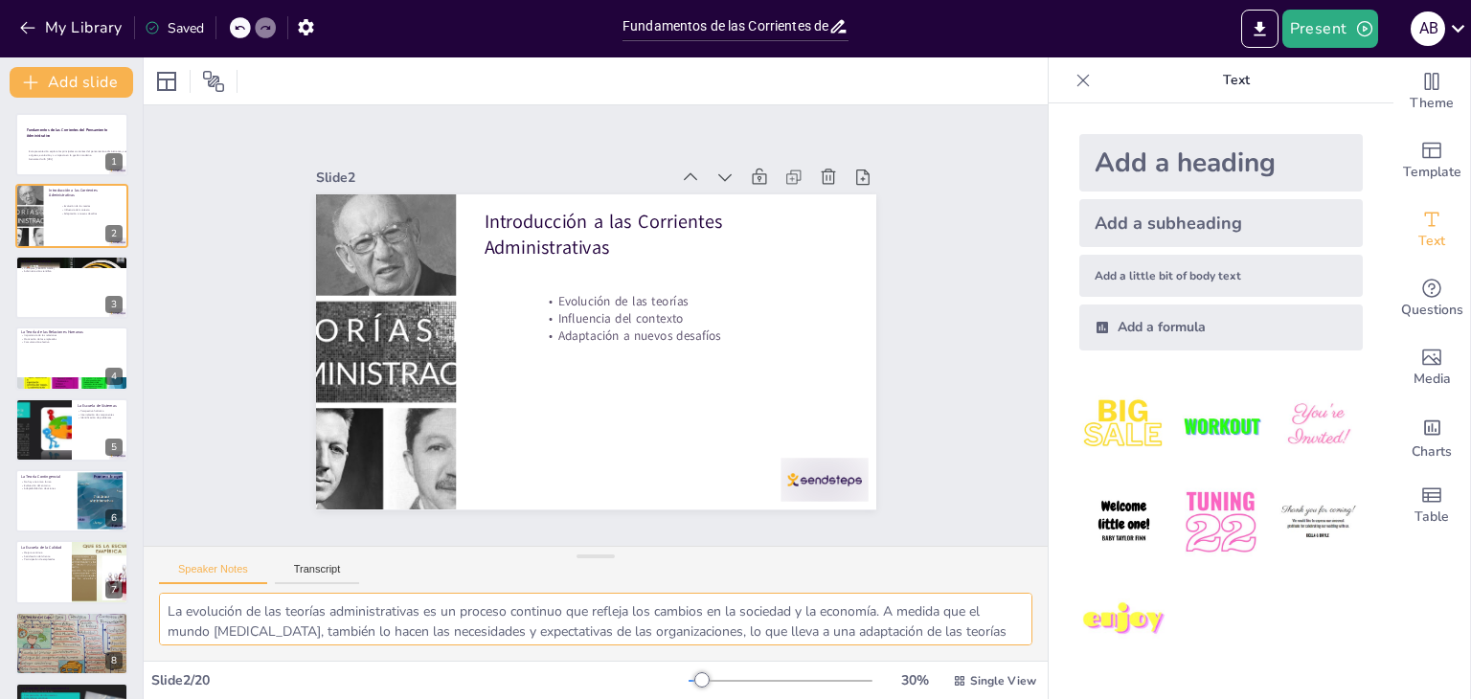
drag, startPoint x: 954, startPoint y: 627, endPoint x: 165, endPoint y: 599, distance: 789.4
click at [165, 599] on textarea "La evolución de las teorías administrativas es un proceso continuo que refleja …" at bounding box center [595, 619] width 873 height 53
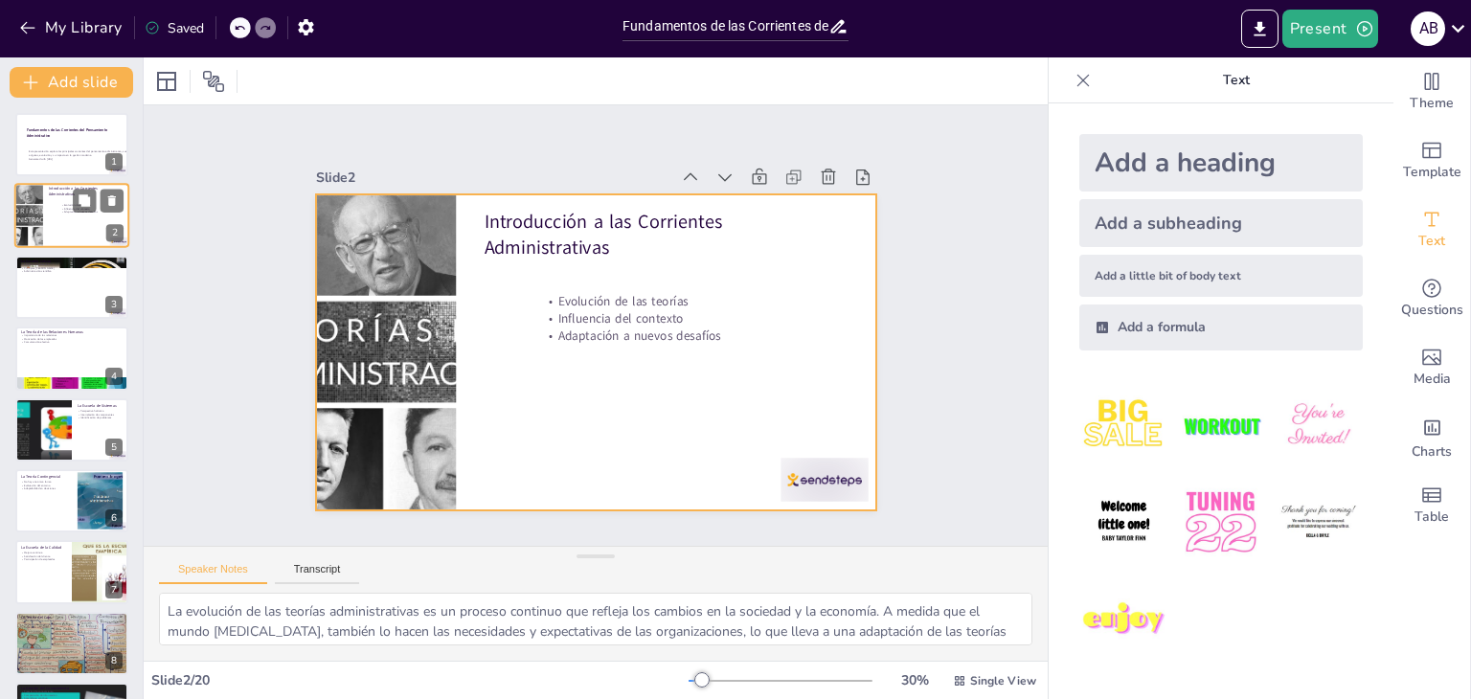
click at [53, 228] on div at bounding box center [71, 216] width 115 height 65
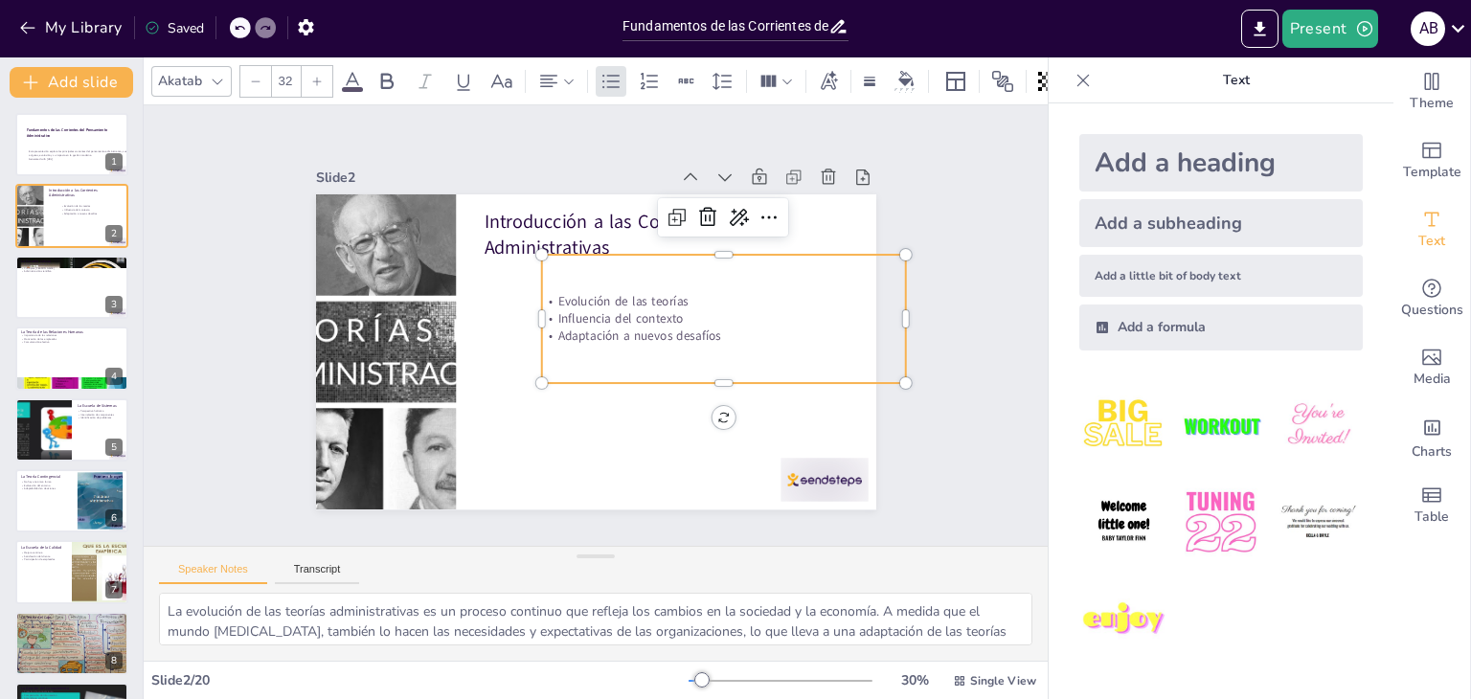
click at [703, 292] on p "Evolución de las teorías" at bounding box center [725, 315] width 364 height 56
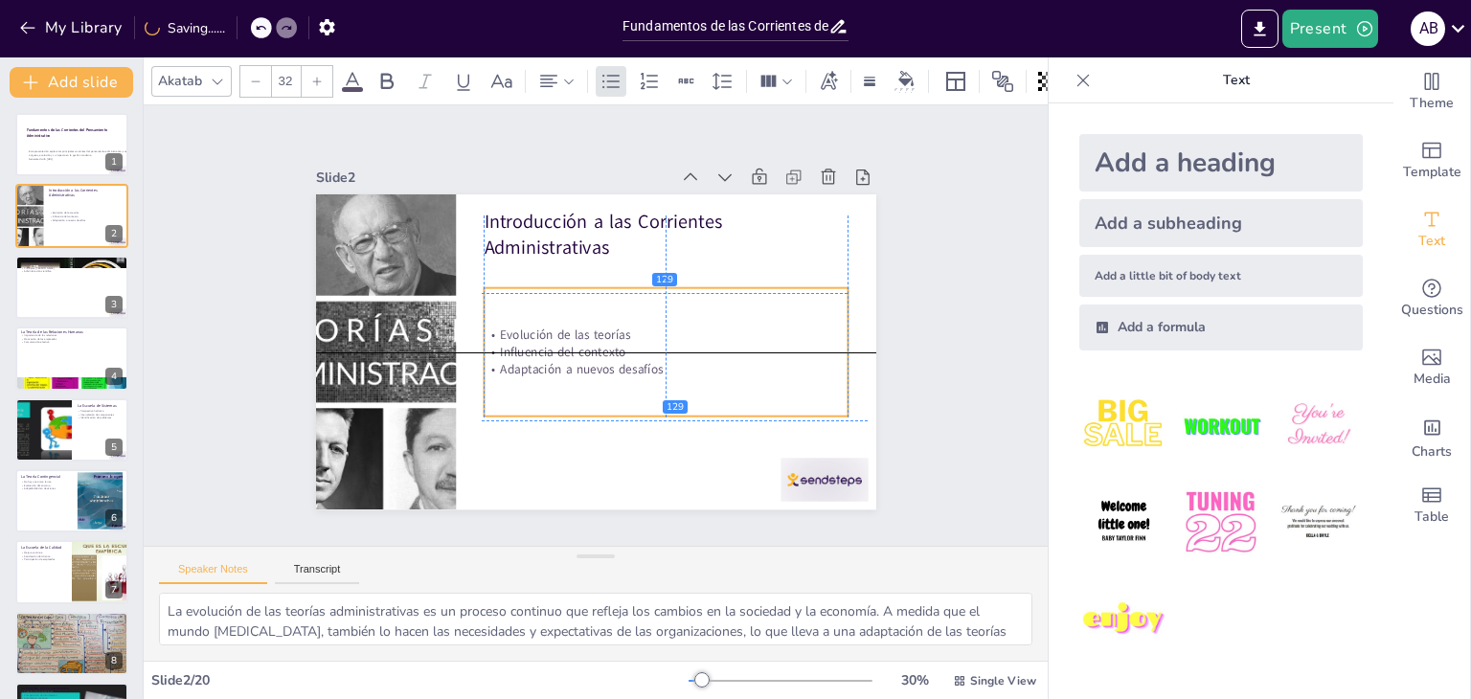
drag, startPoint x: 694, startPoint y: 292, endPoint x: 635, endPoint y: 326, distance: 68.6
click at [635, 326] on p "Evolución de las teorías" at bounding box center [666, 334] width 364 height 17
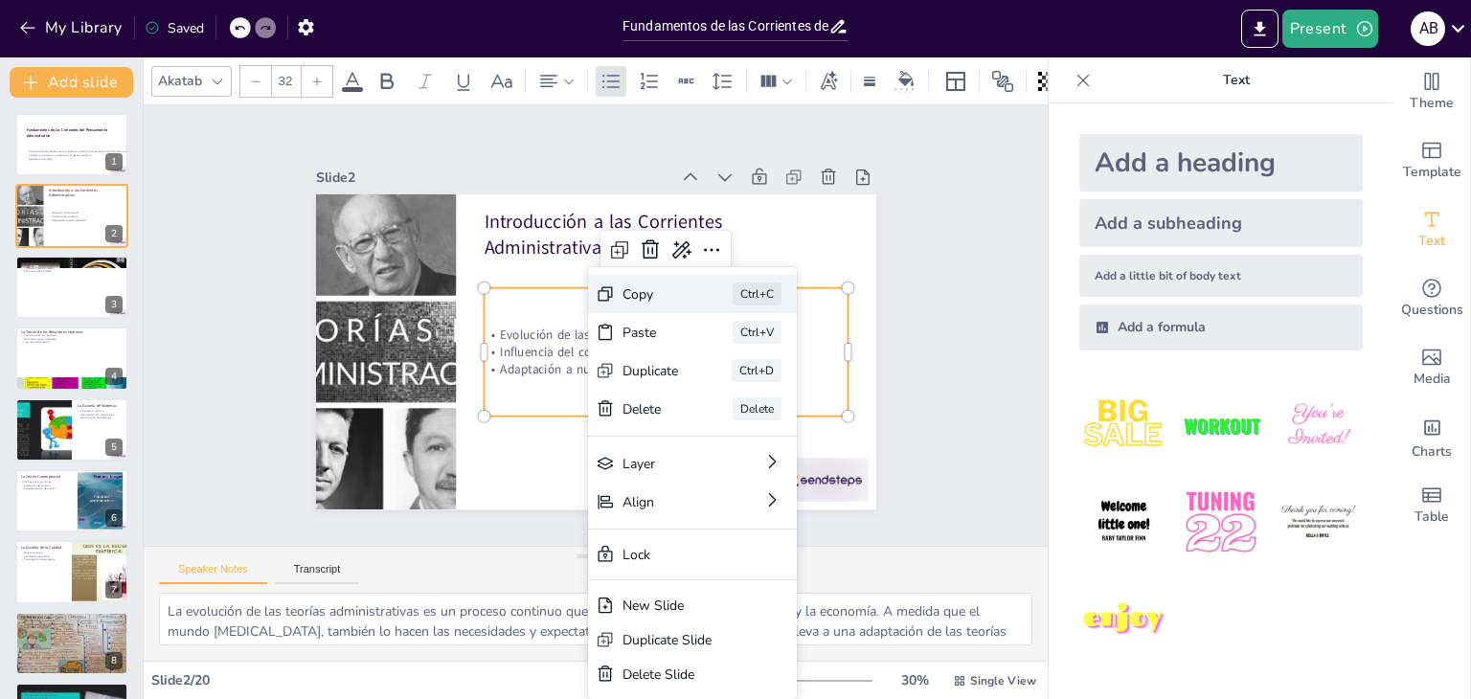
click at [766, 391] on div "Copy" at bounding box center [794, 400] width 56 height 18
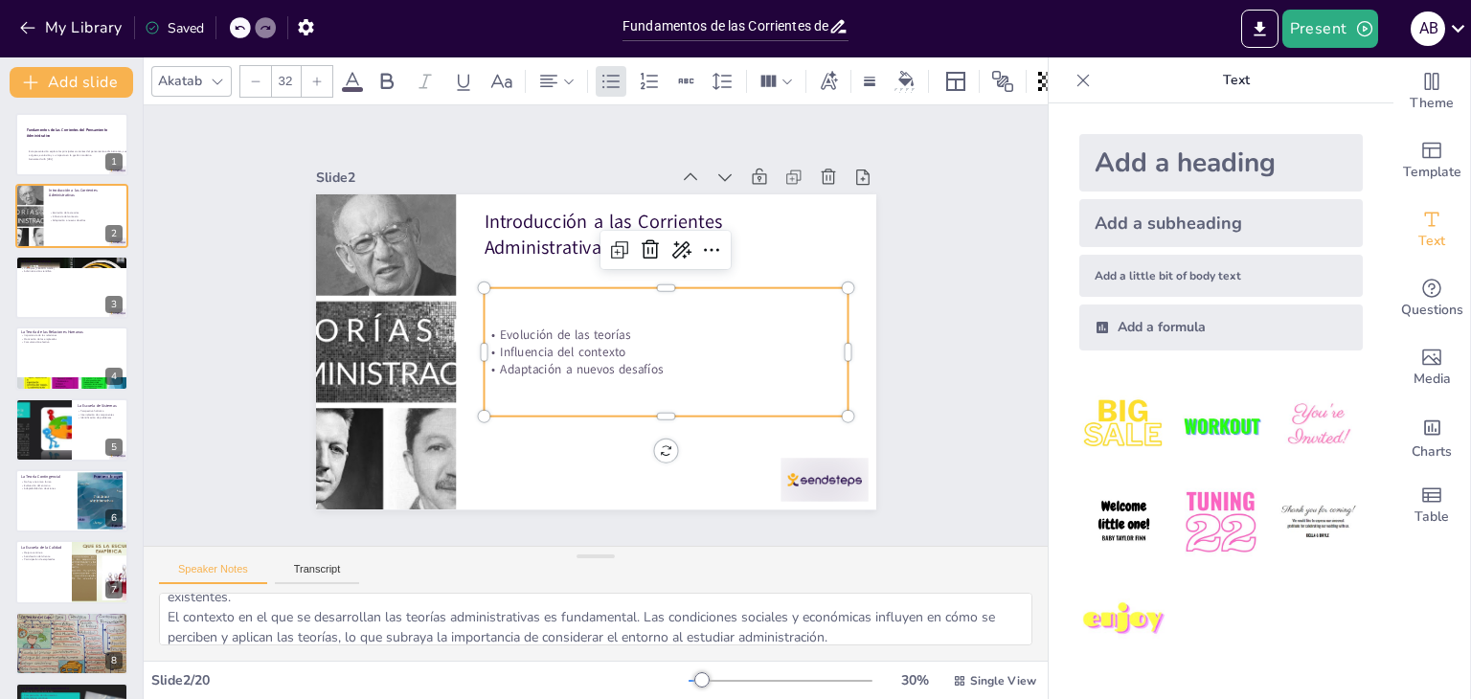
scroll to position [96, 0]
click at [658, 567] on div "Speaker Notes Transcript" at bounding box center [596, 570] width 904 height 46
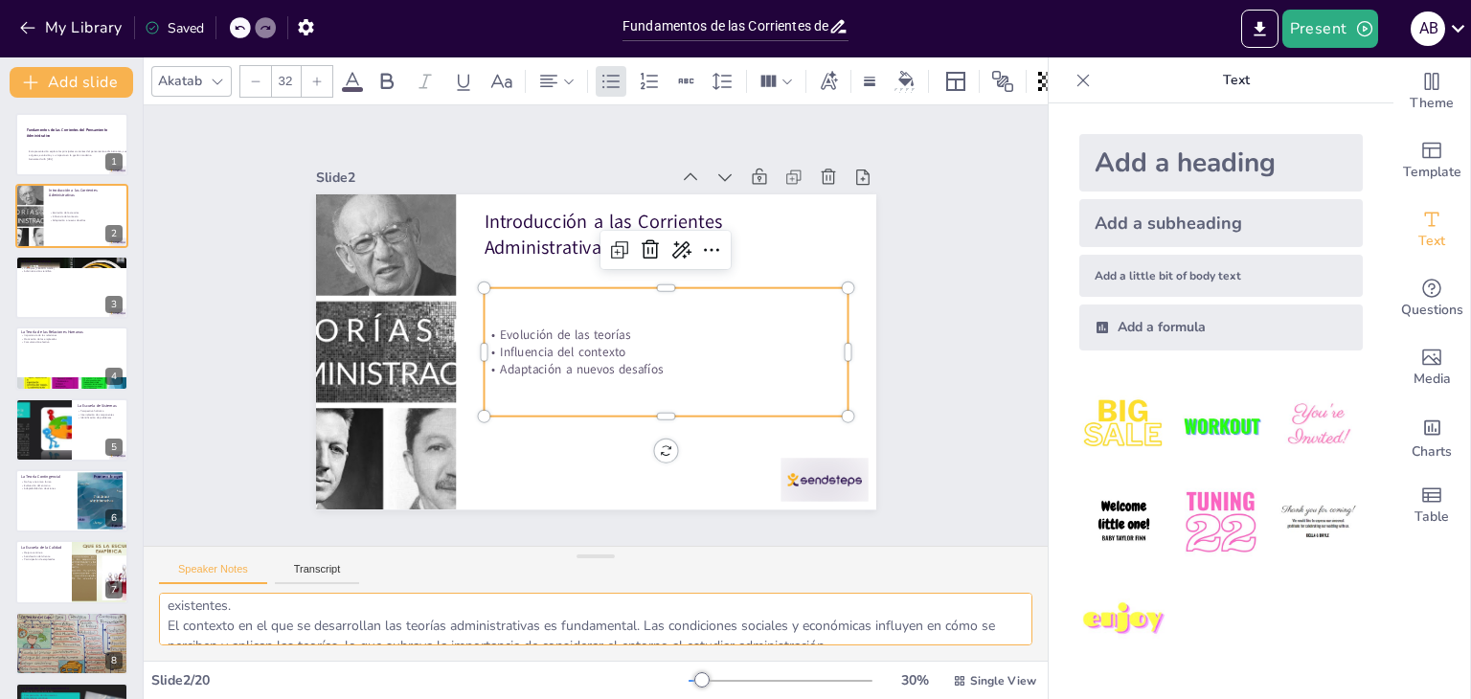
scroll to position [0, 0]
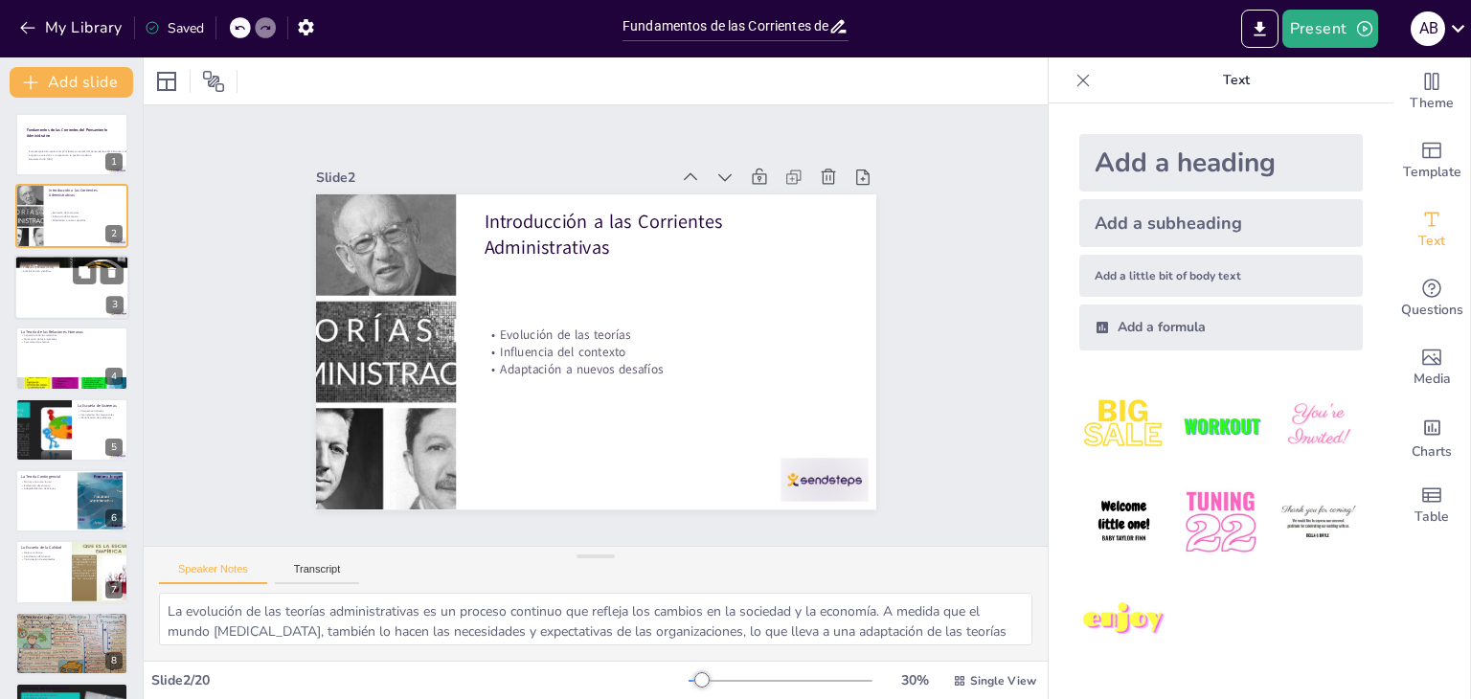
click at [80, 289] on div at bounding box center [71, 287] width 115 height 65
type textarea "La eficiencia organizativa es un [PERSON_NAME] de la escuela clásica. Los princ…"
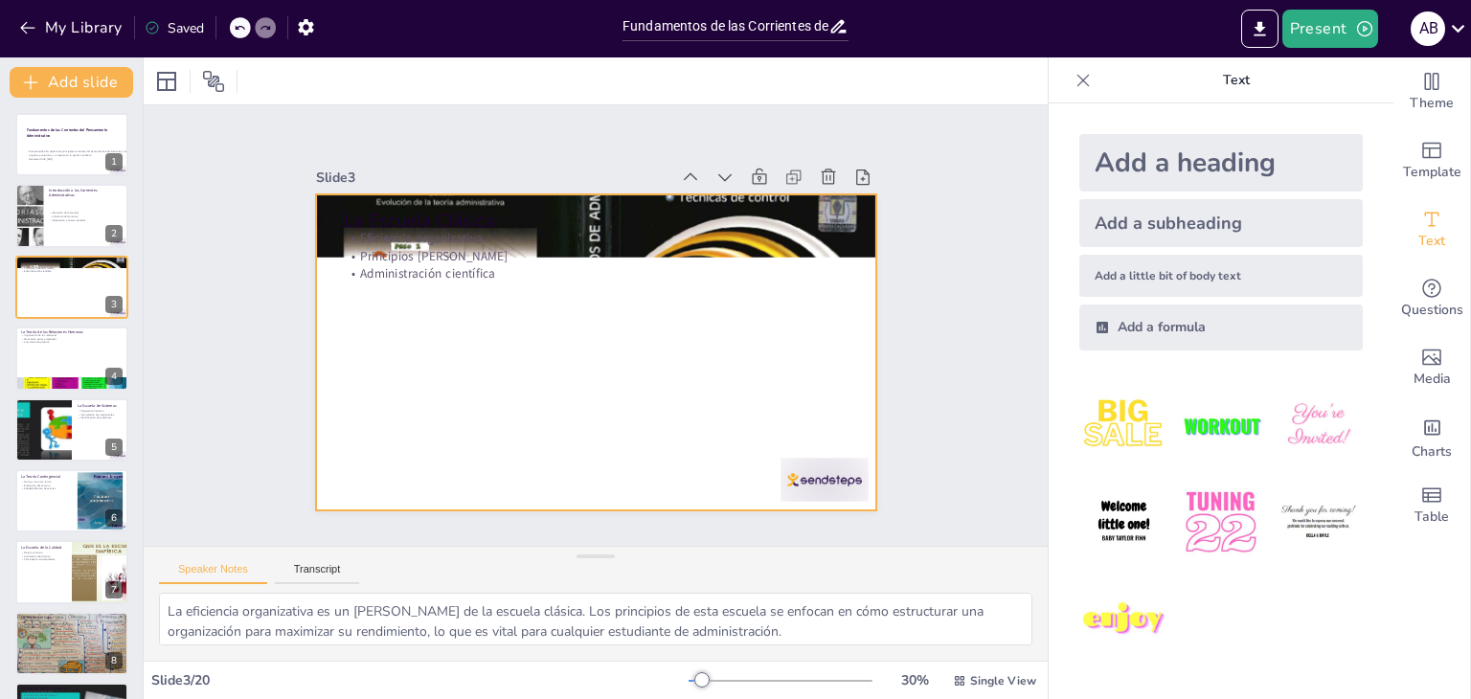
click at [532, 356] on div at bounding box center [596, 351] width 560 height 315
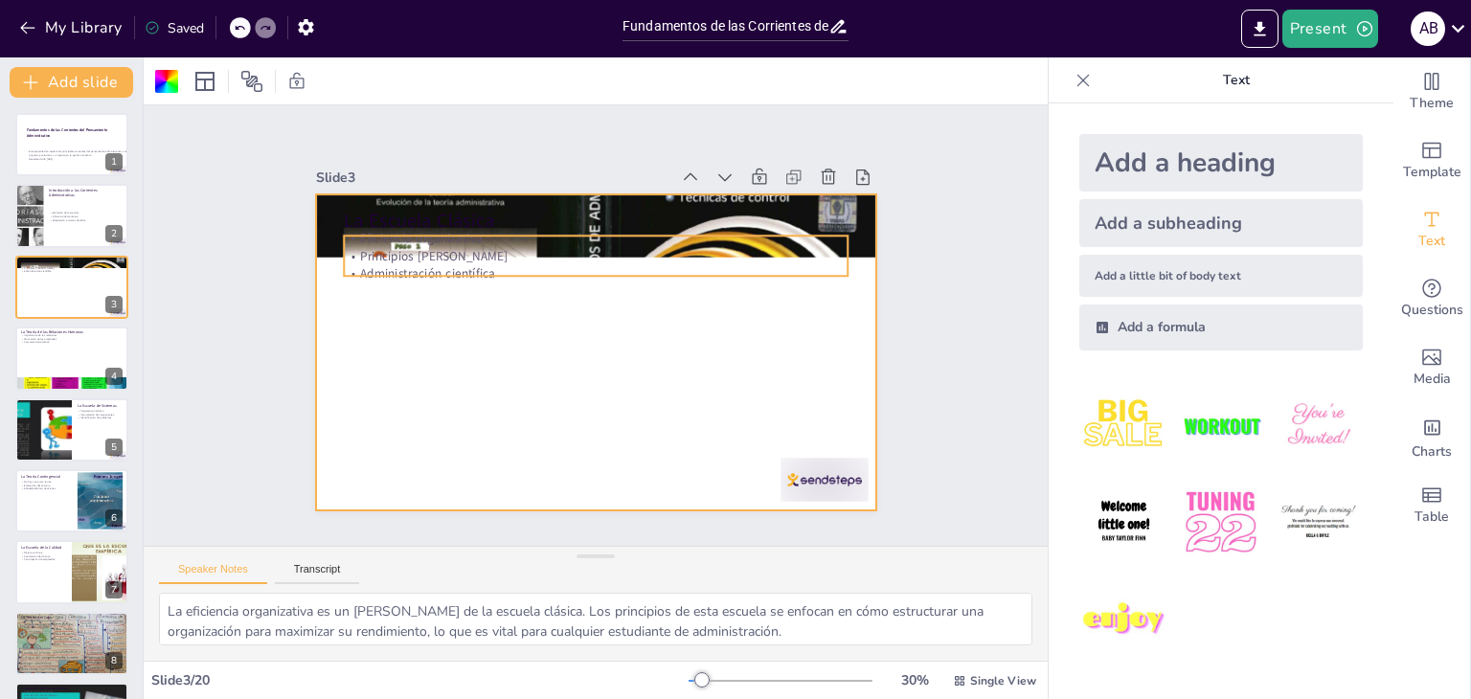
click at [492, 265] on p "Administración científica" at bounding box center [596, 273] width 505 height 17
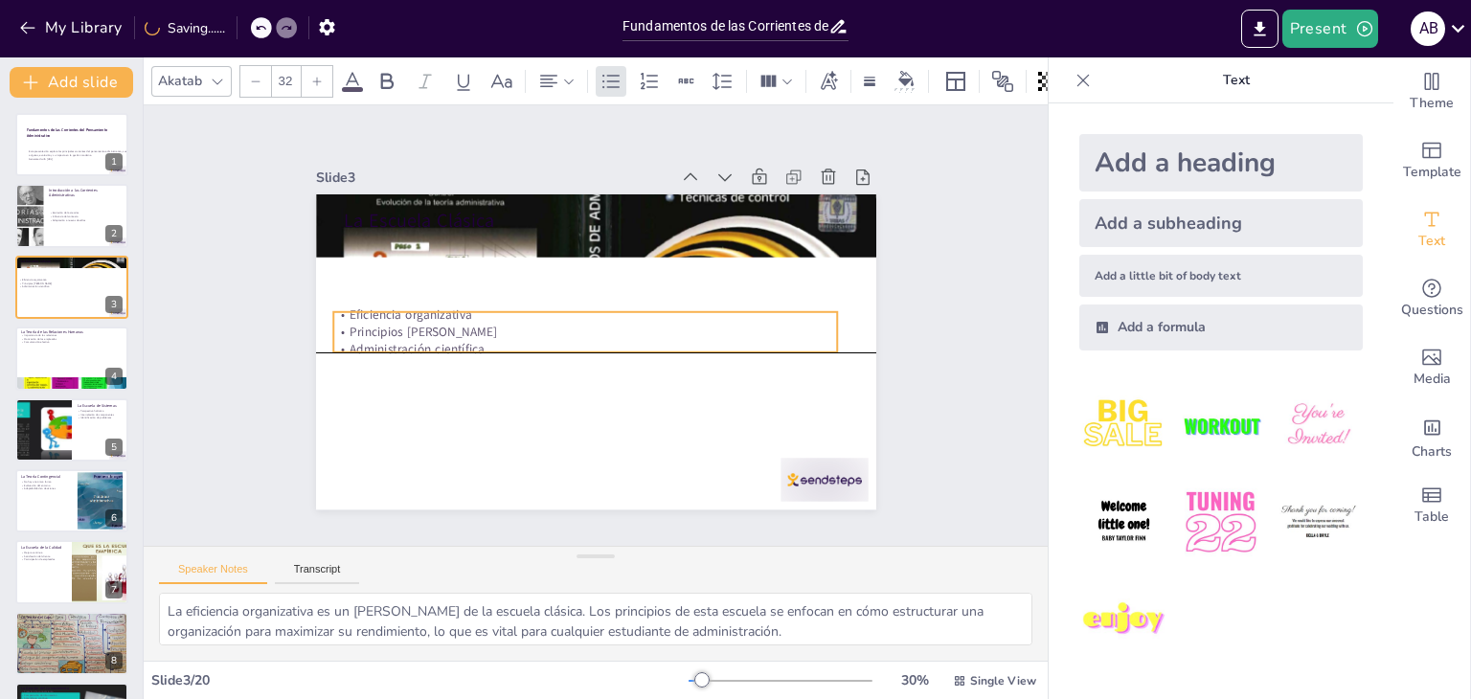
drag, startPoint x: 506, startPoint y: 246, endPoint x: 496, endPoint y: 321, distance: 75.4
click at [496, 324] on p "Principios [PERSON_NAME]" at bounding box center [585, 332] width 505 height 17
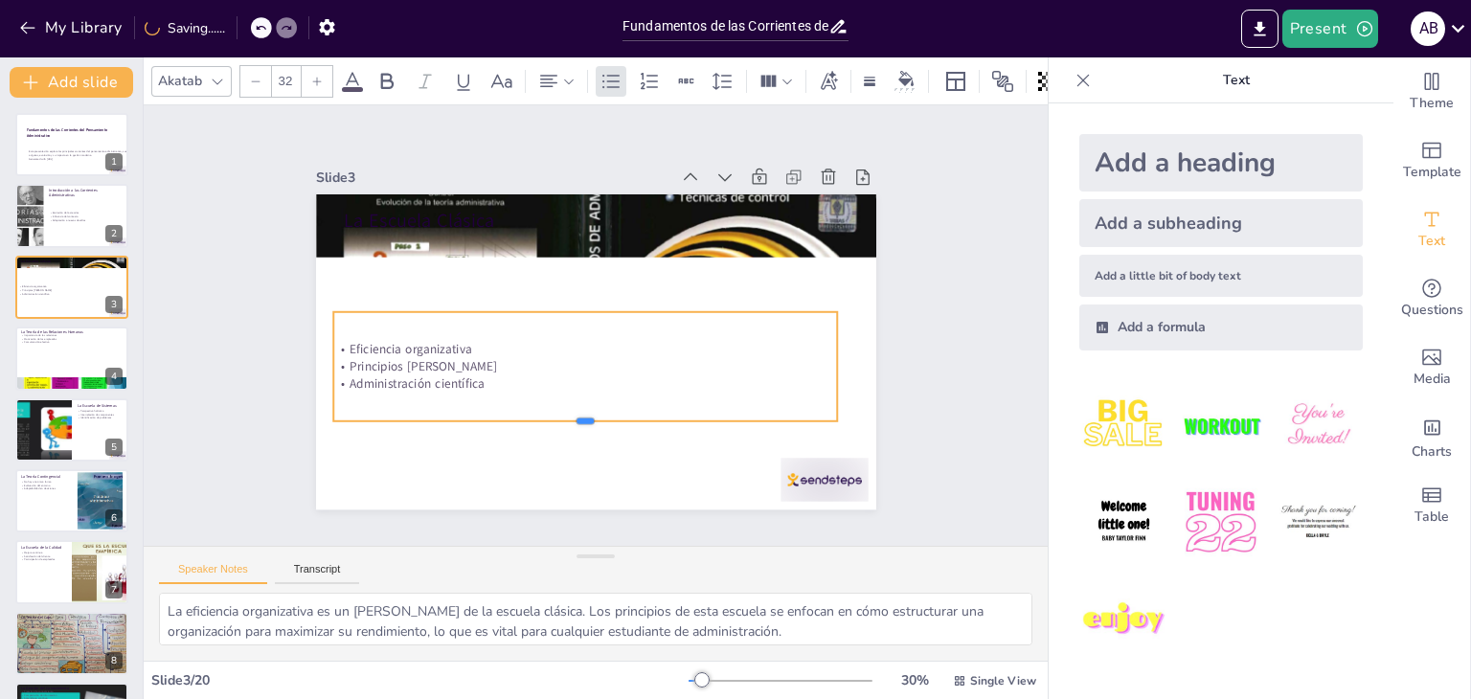
drag, startPoint x: 566, startPoint y: 346, endPoint x: 561, endPoint y: 415, distance: 69.1
click at [561, 415] on div at bounding box center [574, 428] width 503 height 68
click at [471, 379] on p "Administración científica" at bounding box center [585, 385] width 505 height 17
click at [487, 306] on div at bounding box center [585, 306] width 505 height 15
click at [528, 267] on icon at bounding box center [539, 275] width 23 height 23
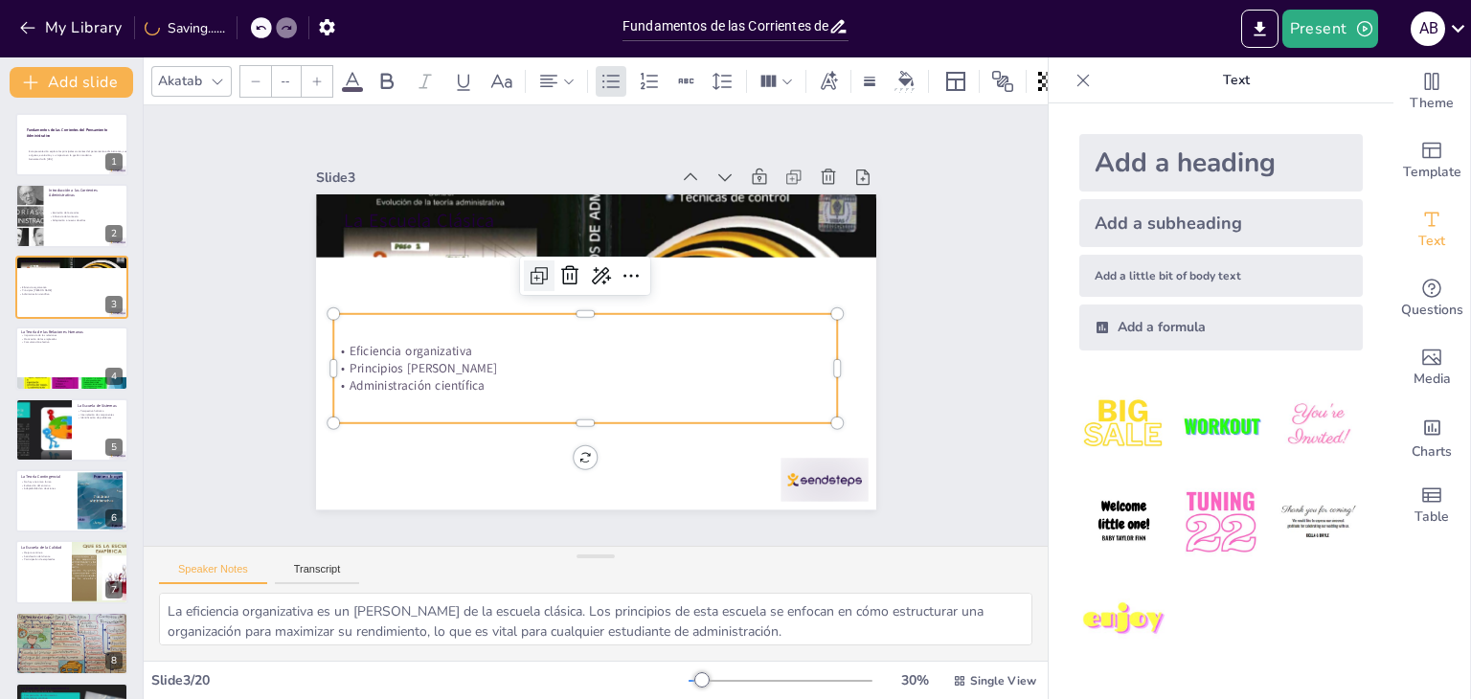
type input "32"
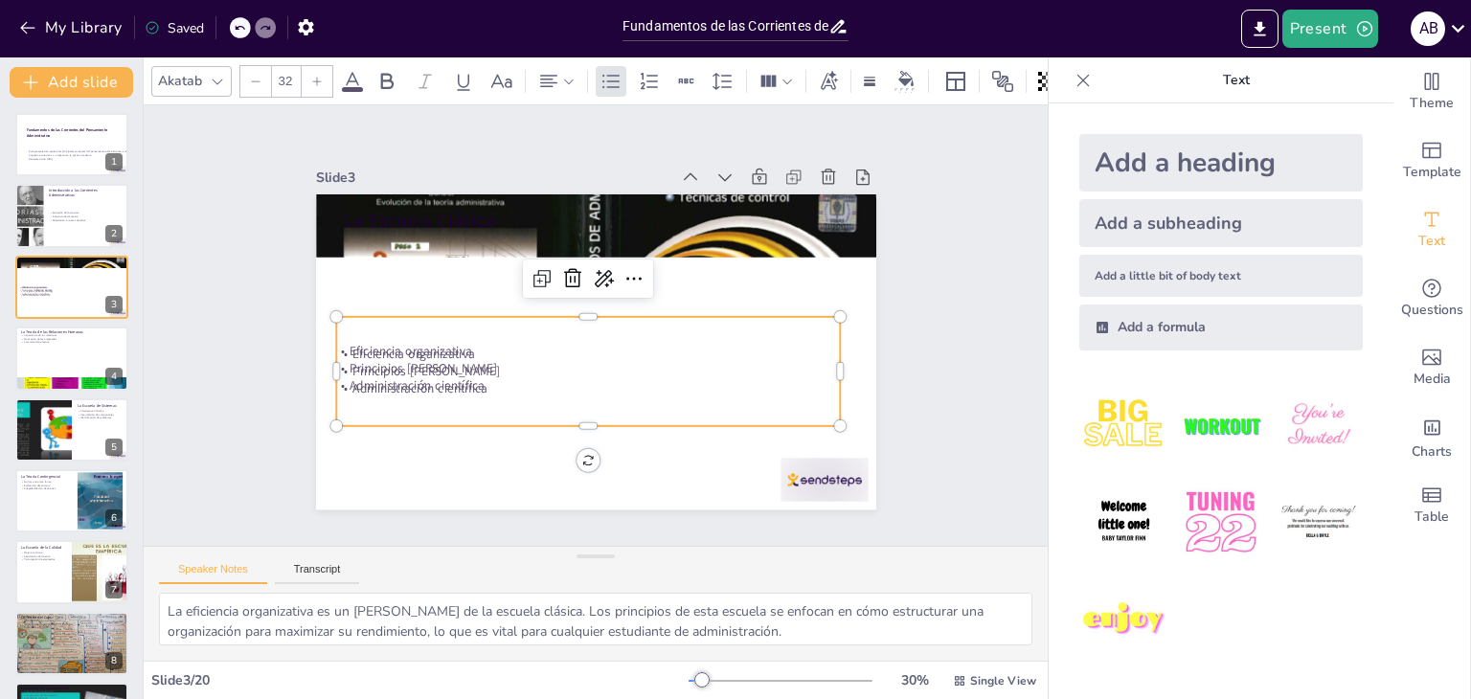
drag, startPoint x: 509, startPoint y: 316, endPoint x: 485, endPoint y: 407, distance: 94.1
click at [509, 317] on div "Eficiencia organizativa Principios [PERSON_NAME] Administración científica" at bounding box center [588, 371] width 505 height 109
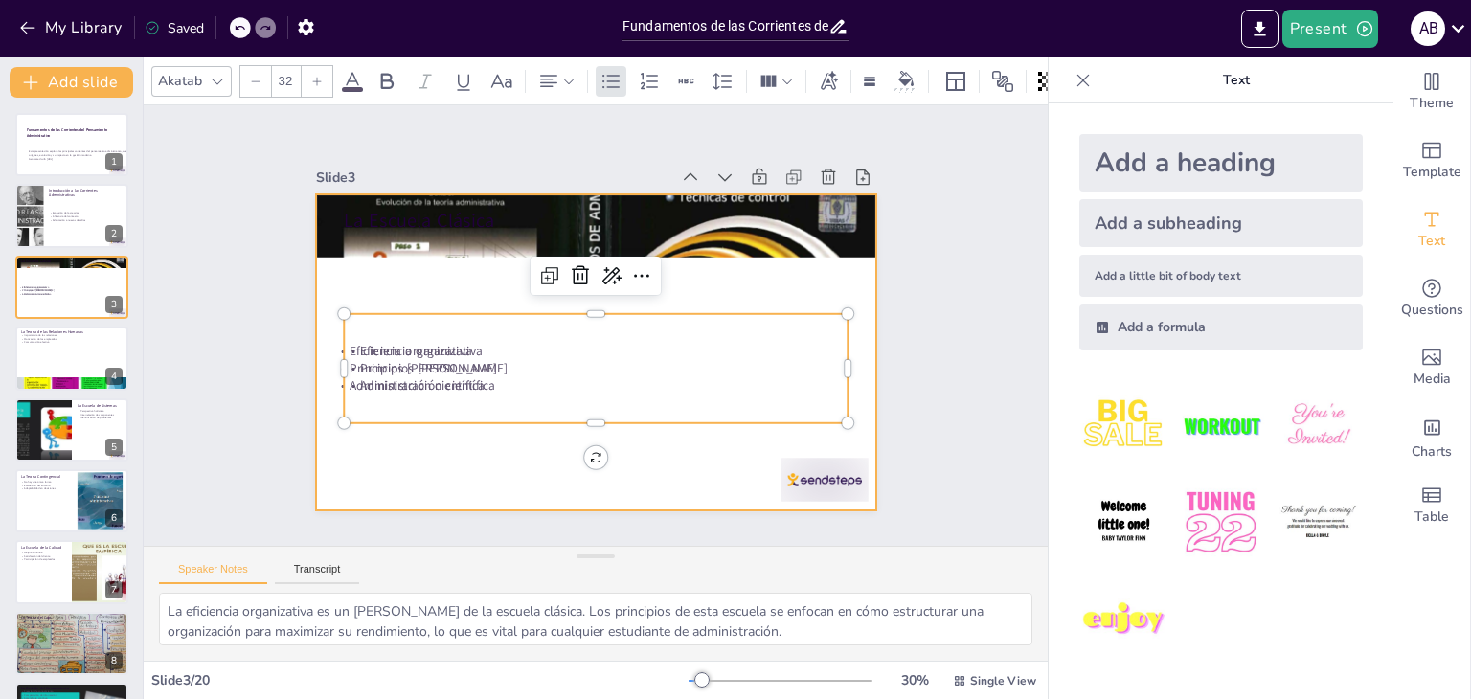
click at [483, 445] on div at bounding box center [596, 351] width 560 height 315
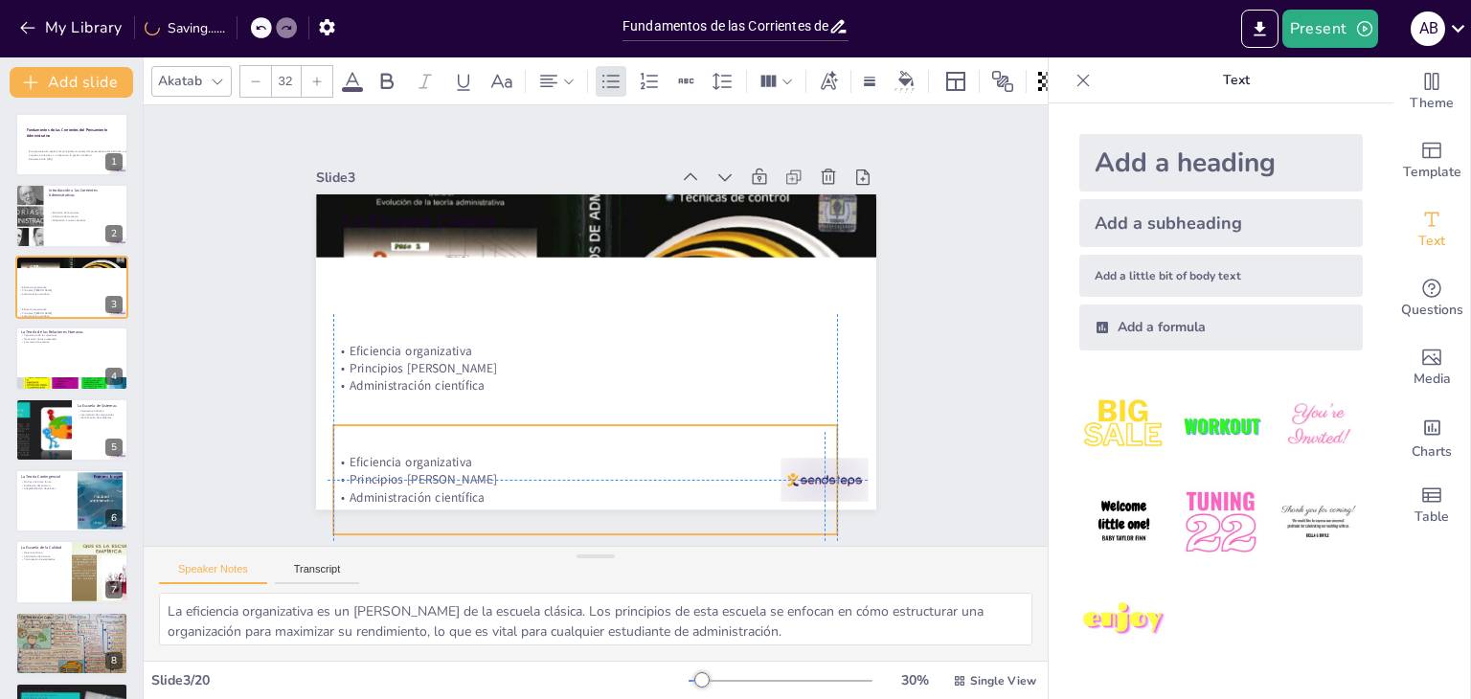
drag, startPoint x: 506, startPoint y: 307, endPoint x: 489, endPoint y: 425, distance: 118.9
click at [489, 425] on div "Eficiencia organizativa Principios [PERSON_NAME] Administración científica" at bounding box center [568, 477] width 513 height 161
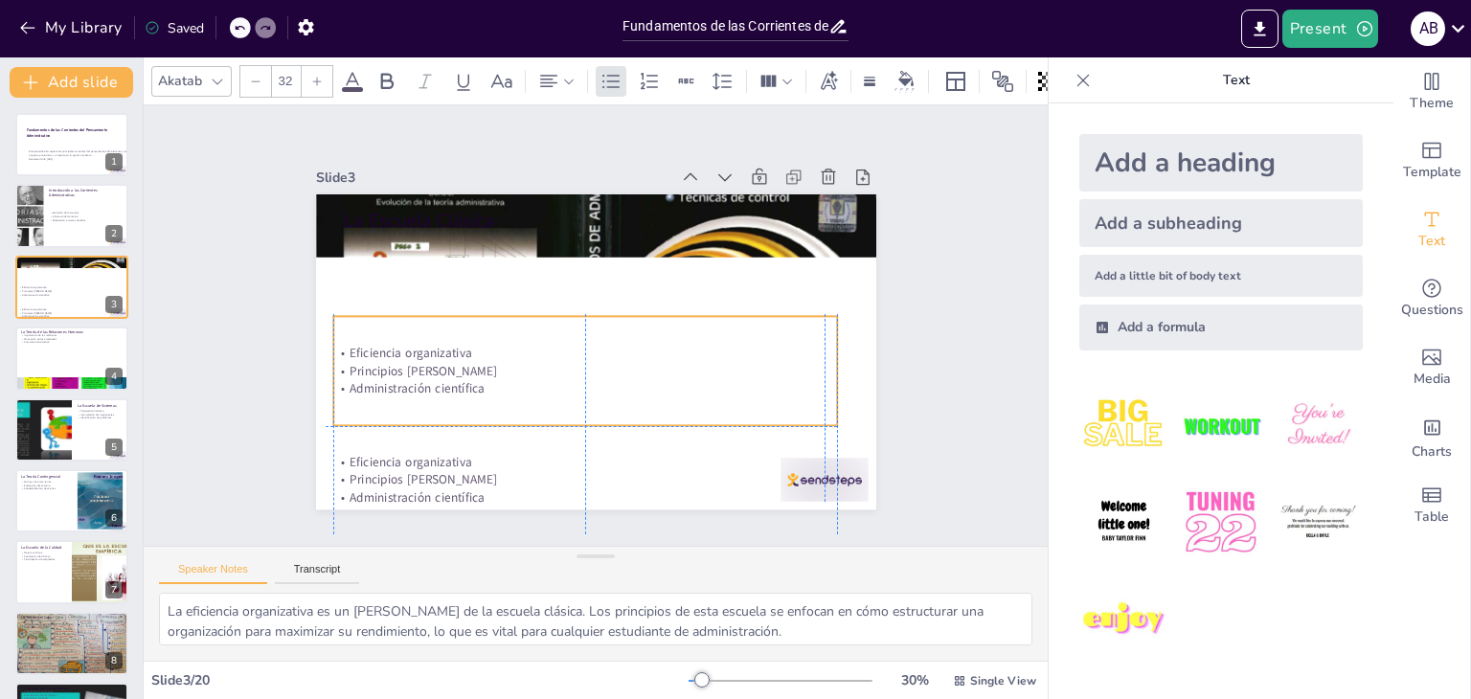
click at [467, 380] on p "Administración científica" at bounding box center [578, 387] width 504 height 70
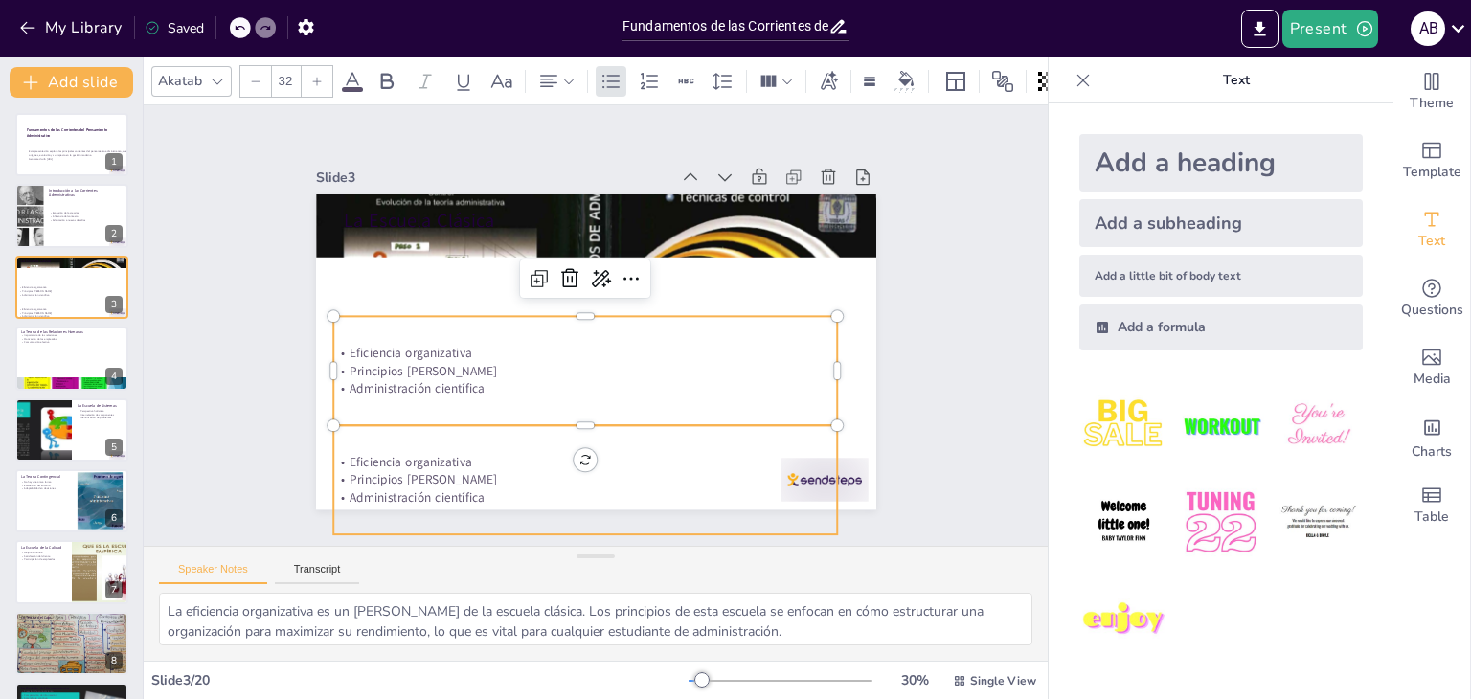
click at [356, 459] on p "Eficiencia organizativa" at bounding box center [585, 462] width 505 height 17
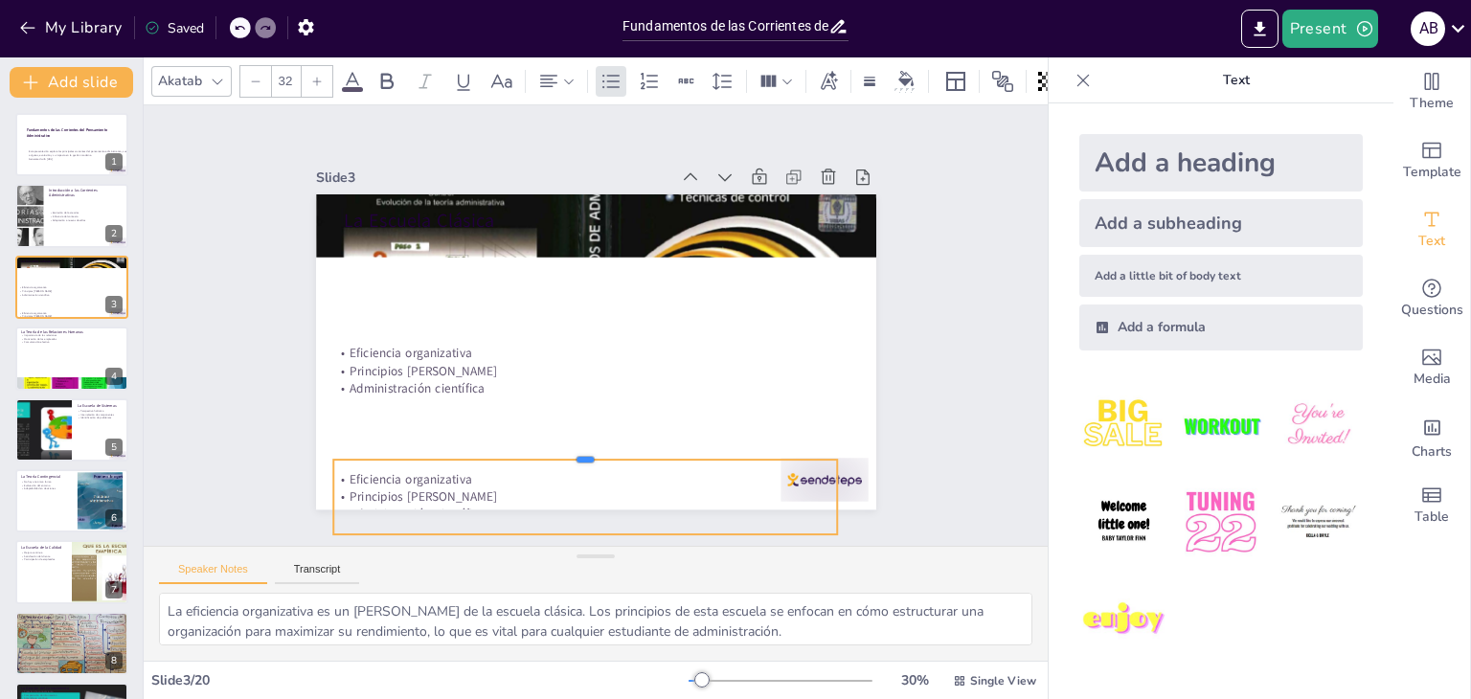
drag, startPoint x: 574, startPoint y: 415, endPoint x: 565, endPoint y: 449, distance: 35.5
click at [565, 449] on div at bounding box center [585, 452] width 505 height 15
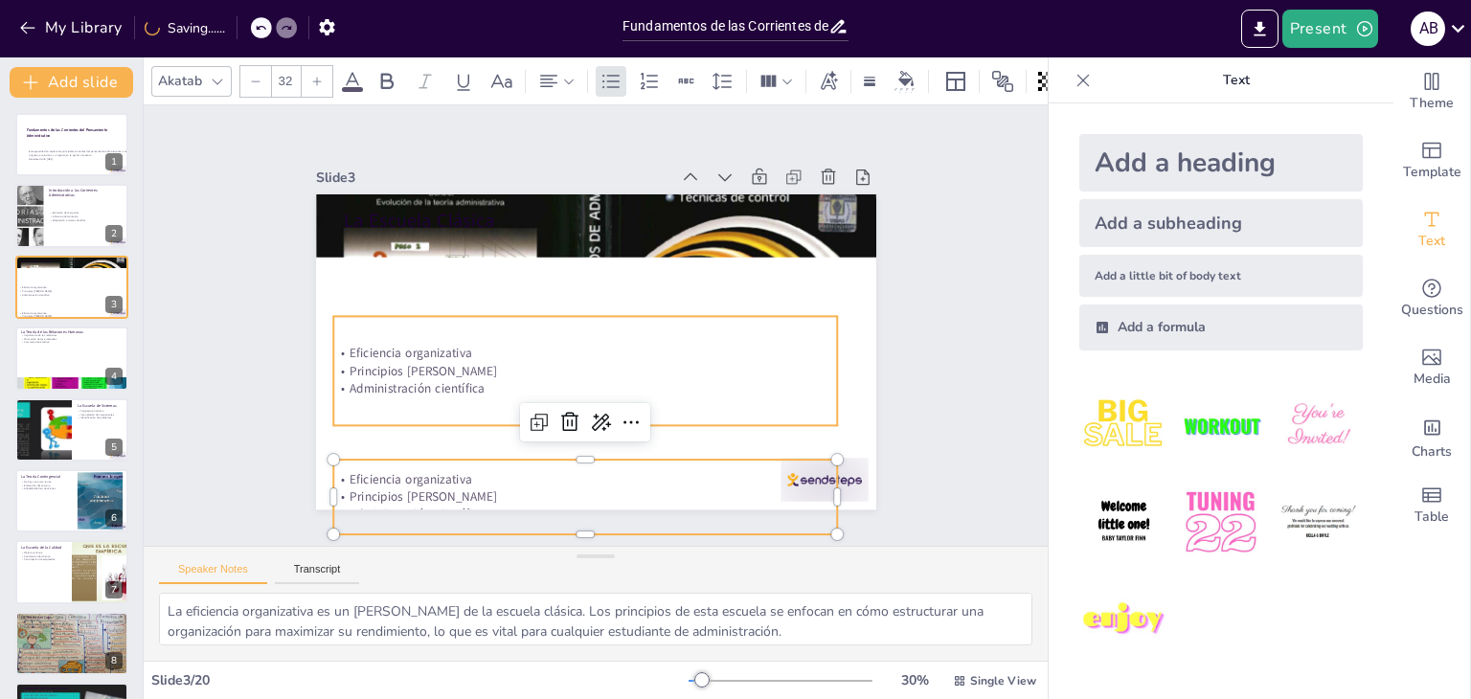
click at [476, 363] on p "Principios [PERSON_NAME]" at bounding box center [585, 371] width 505 height 17
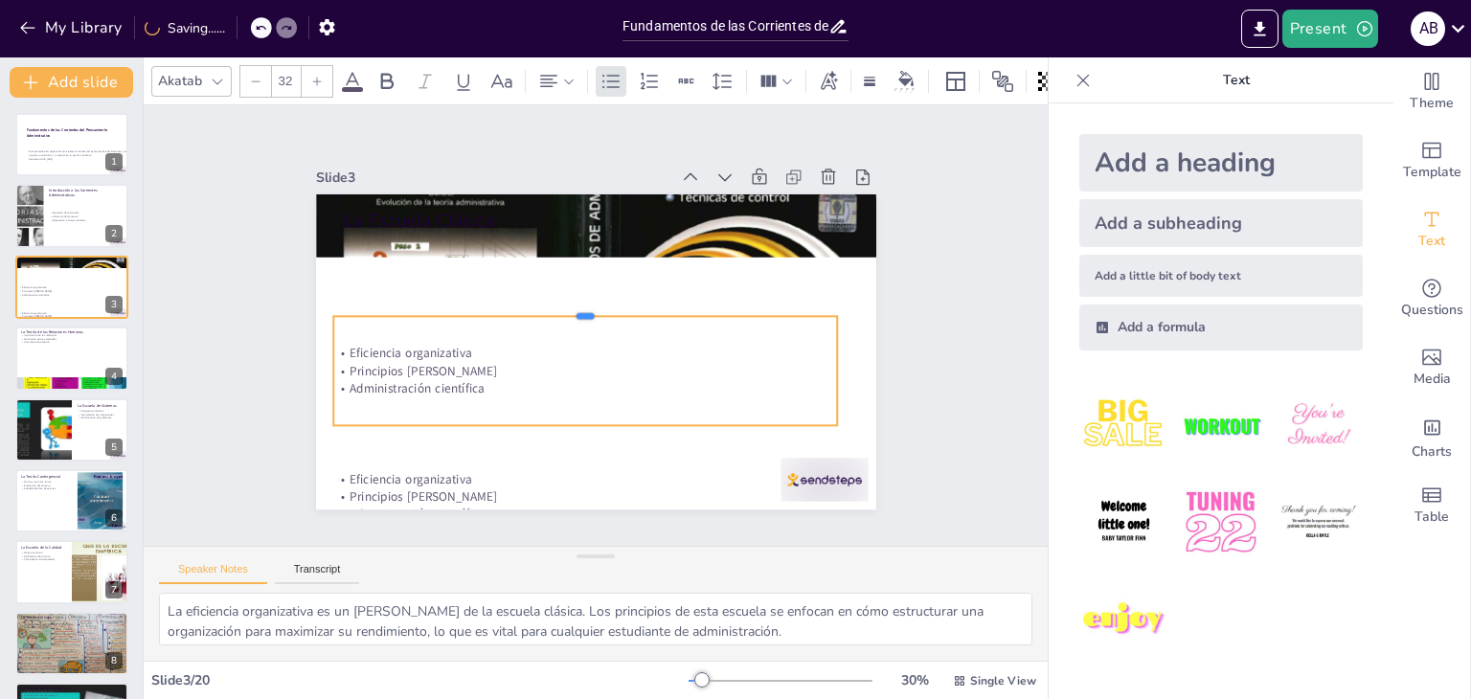
click at [513, 307] on div at bounding box center [591, 306] width 484 height 170
click at [513, 307] on div at bounding box center [586, 308] width 503 height 68
click at [531, 268] on icon at bounding box center [543, 272] width 25 height 25
type input "32"
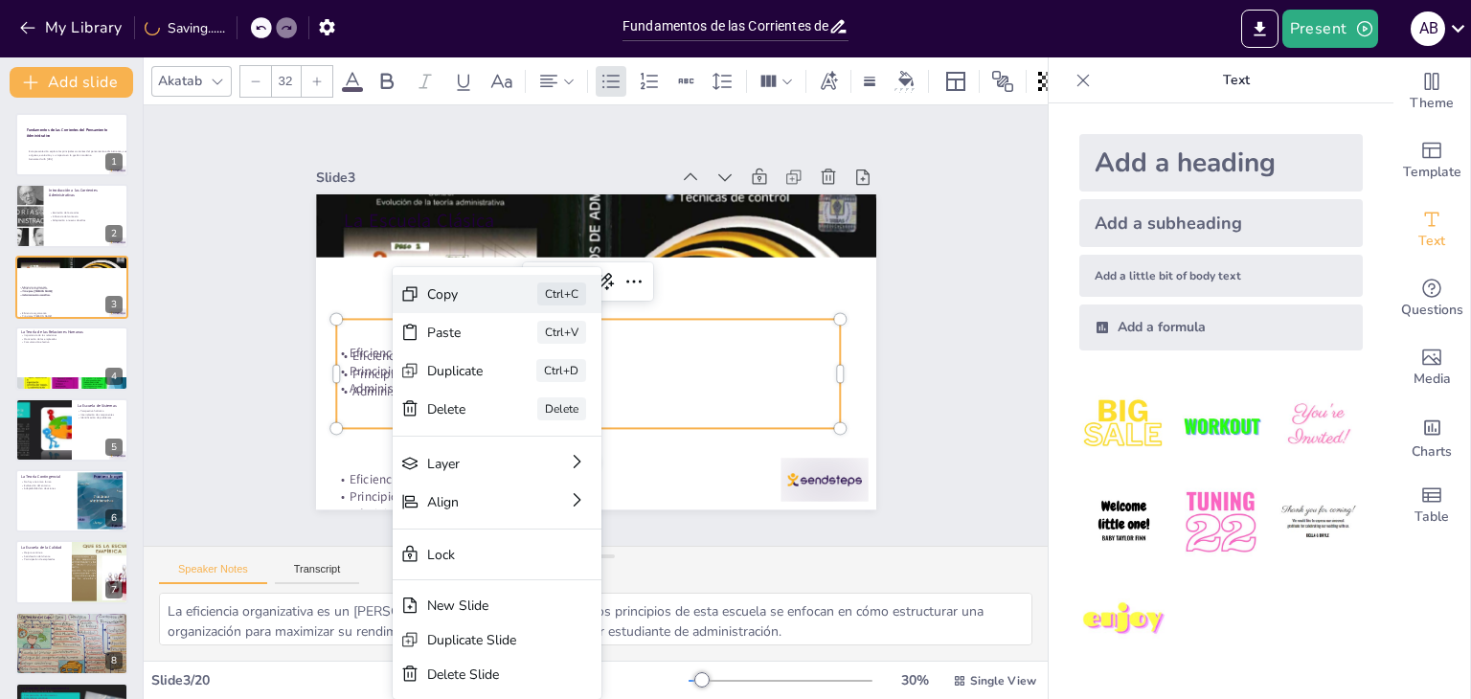
click at [571, 391] on div "Copy" at bounding box center [599, 400] width 56 height 18
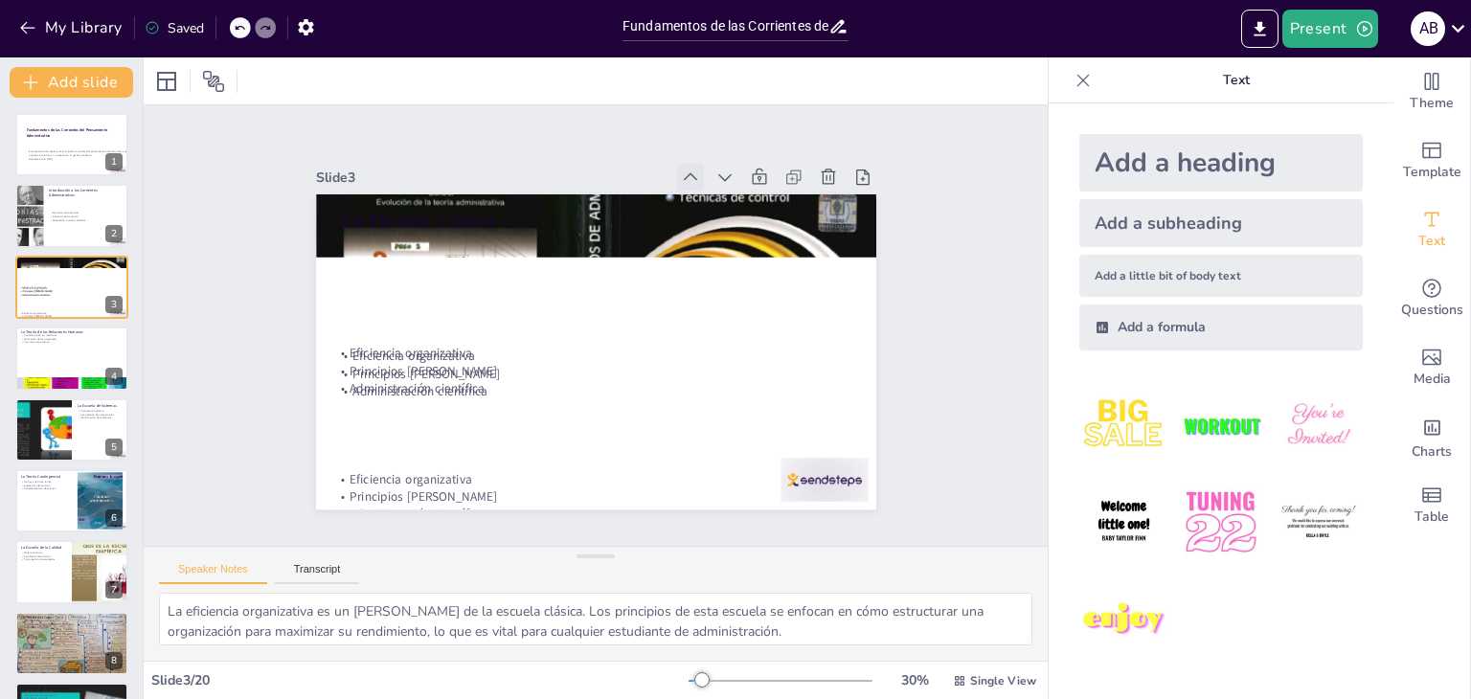
click at [684, 173] on icon at bounding box center [690, 177] width 13 height 8
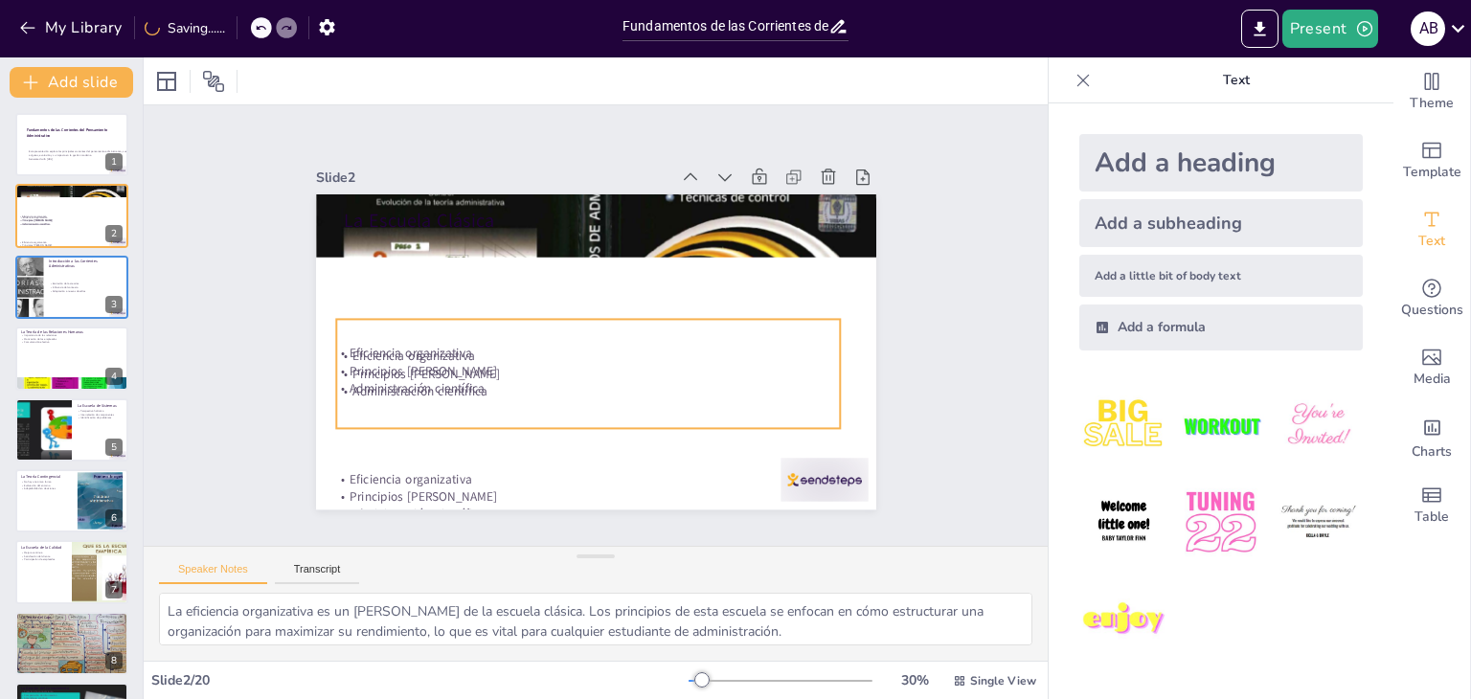
click at [433, 353] on p "Eficiencia organizativa" at bounding box center [585, 356] width 504 height 70
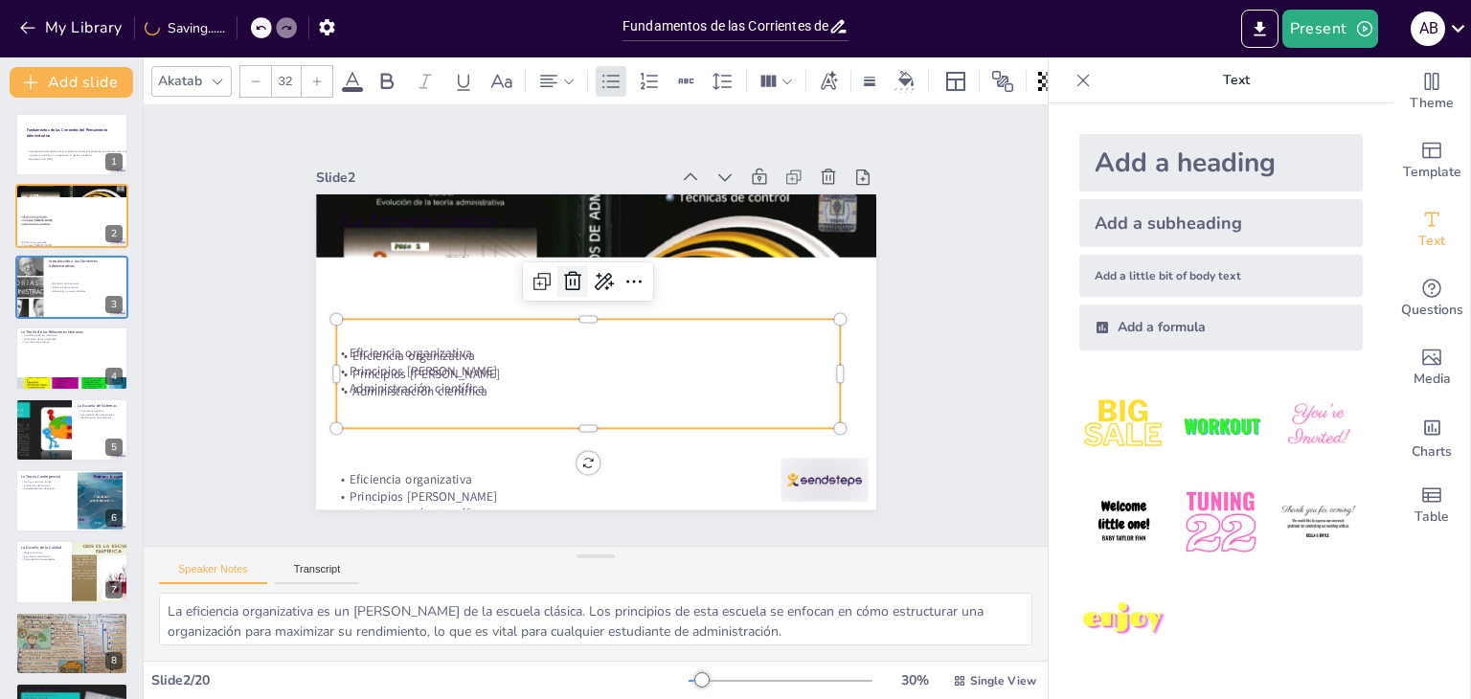
click at [565, 269] on icon at bounding box center [577, 278] width 25 height 25
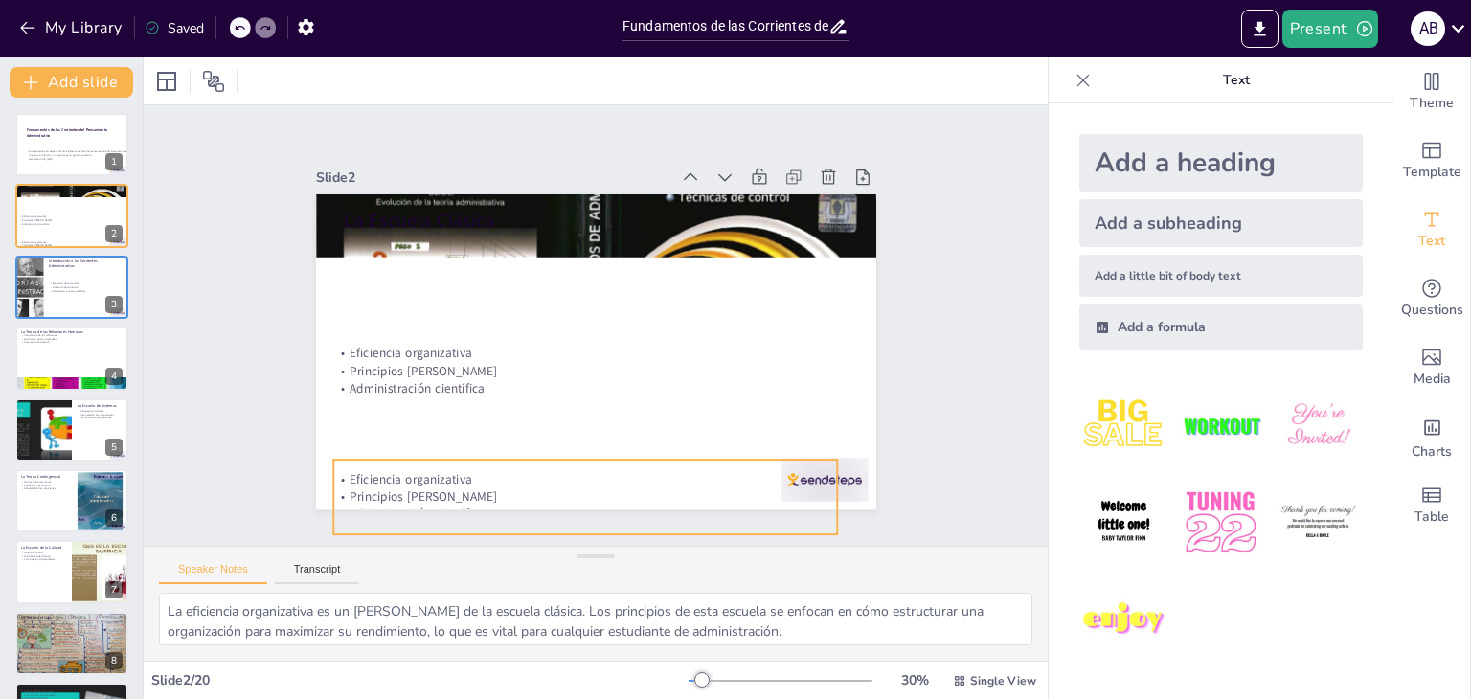
click at [490, 469] on p "Eficiencia organizativa" at bounding box center [569, 478] width 504 height 70
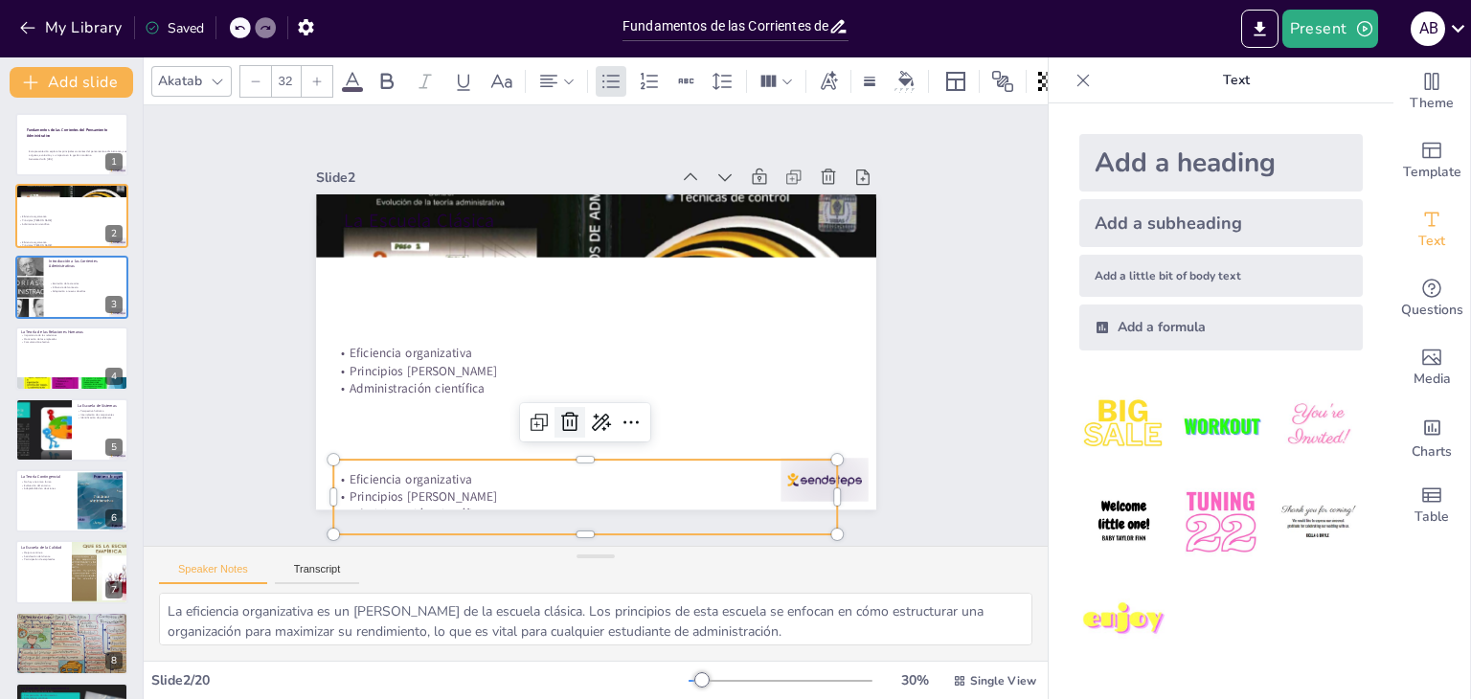
click at [558, 411] on icon at bounding box center [569, 422] width 23 height 23
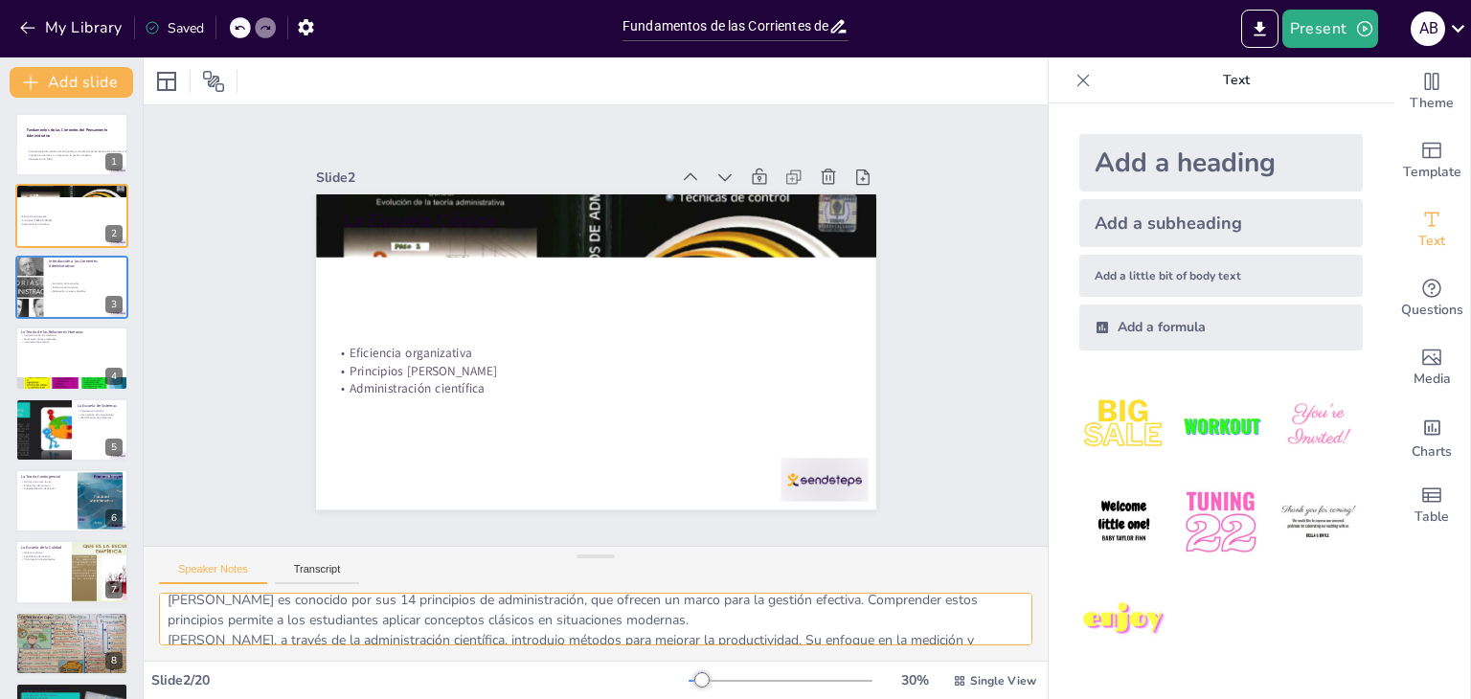
scroll to position [84, 0]
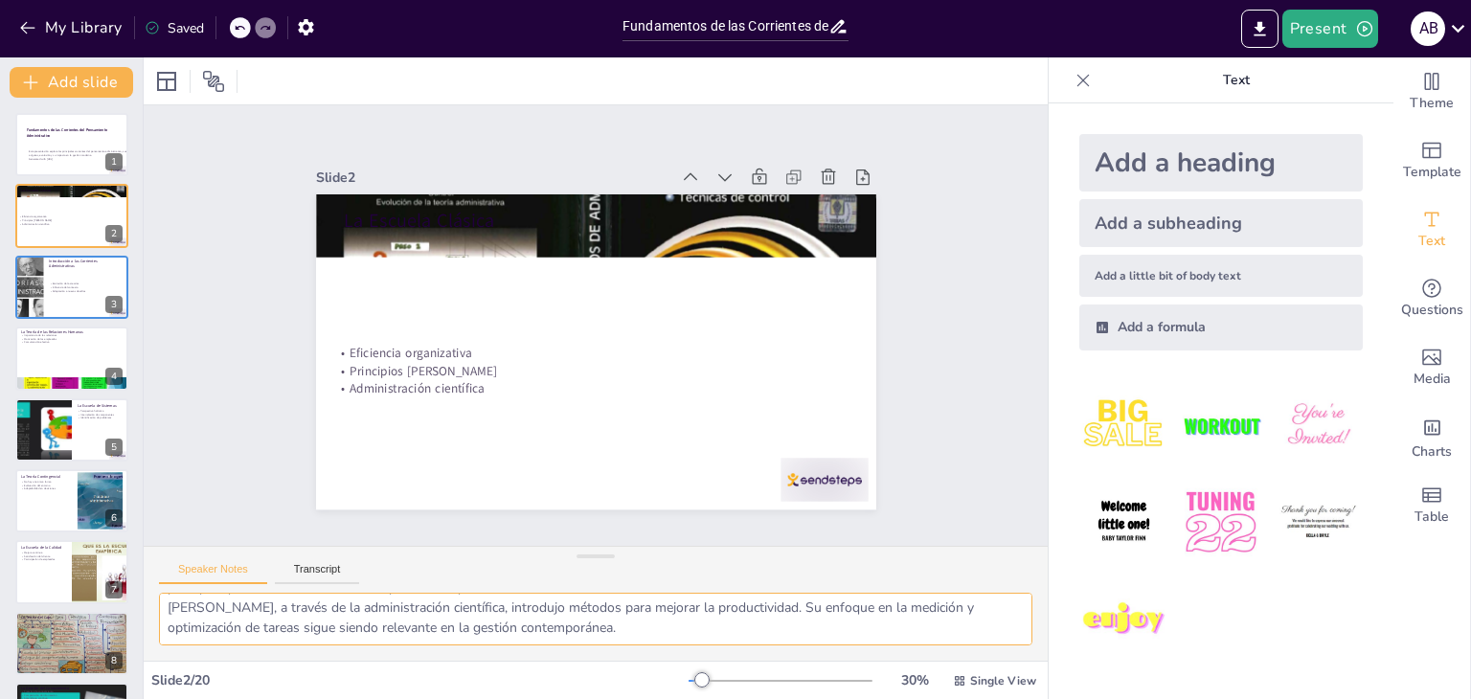
drag, startPoint x: 713, startPoint y: 631, endPoint x: 181, endPoint y: 644, distance: 532.5
click at [181, 644] on textarea "La eficiencia organizativa es un [PERSON_NAME] de la escuela clásica. Los princ…" at bounding box center [595, 619] width 873 height 53
drag, startPoint x: 693, startPoint y: 640, endPoint x: 489, endPoint y: 584, distance: 211.4
click at [689, 640] on textarea "La eficiencia organizativa es un [PERSON_NAME] de la escuela clásica. Los princ…" at bounding box center [595, 619] width 873 height 53
drag, startPoint x: 168, startPoint y: 608, endPoint x: 666, endPoint y: 631, distance: 499.4
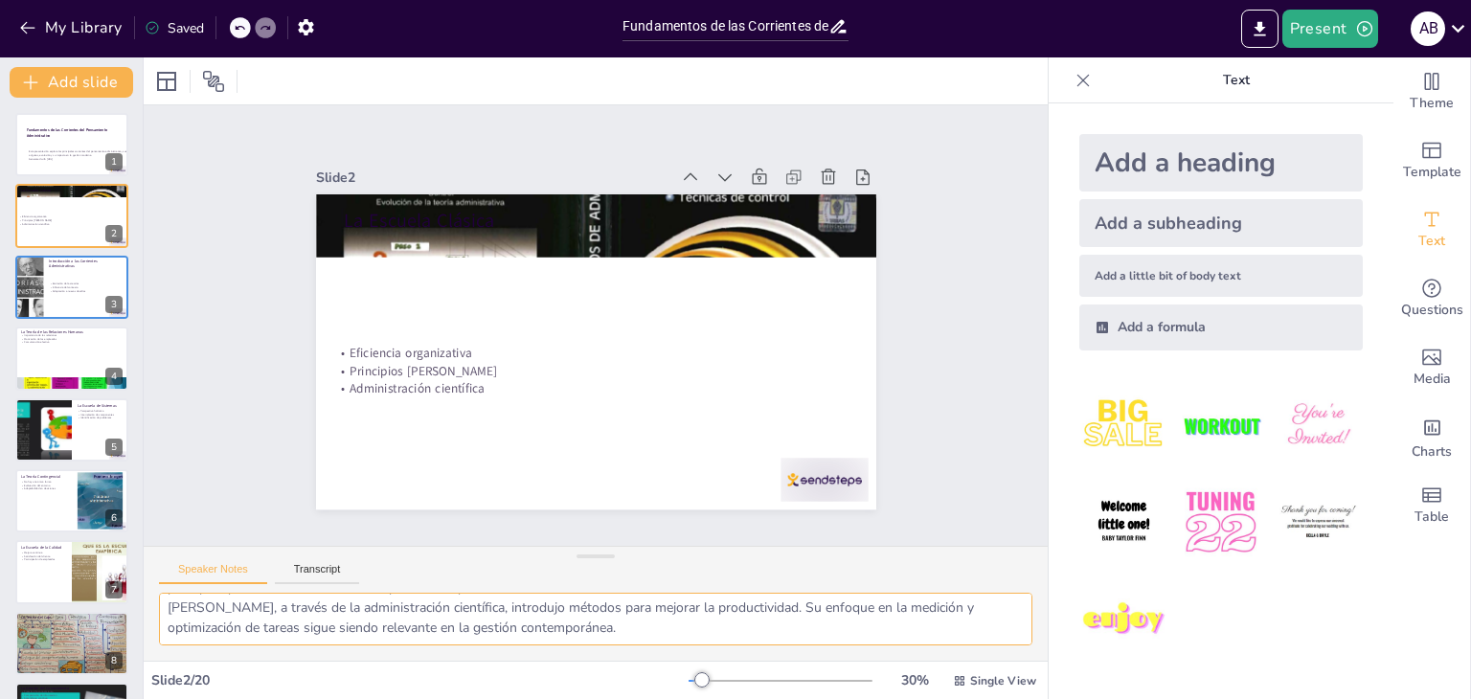
click at [684, 642] on textarea "La eficiencia organizativa es un [PERSON_NAME] de la escuela clásica. Los princ…" at bounding box center [595, 619] width 873 height 53
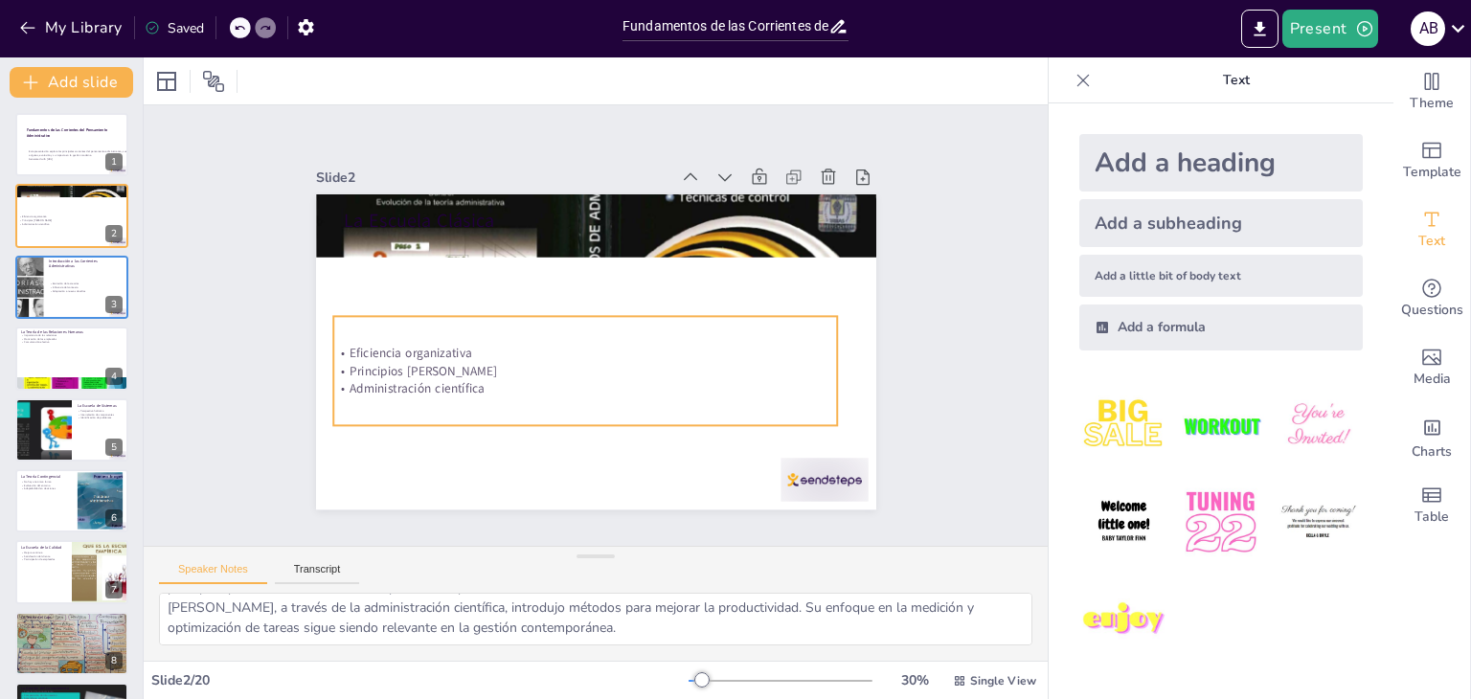
click at [436, 365] on p "Principios [PERSON_NAME]" at bounding box center [585, 371] width 505 height 17
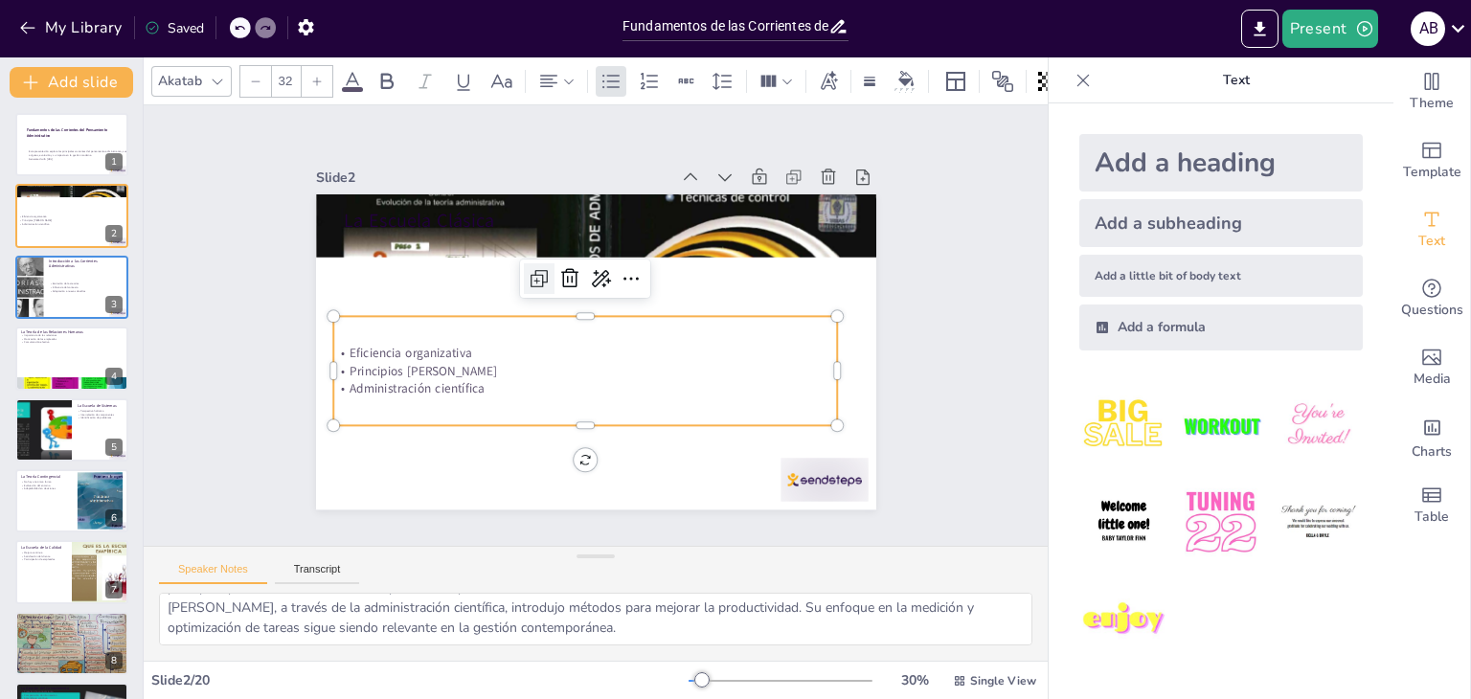
click at [531, 264] on icon at bounding box center [543, 272] width 25 height 25
type input "32"
click at [622, 270] on icon at bounding box center [633, 281] width 23 height 23
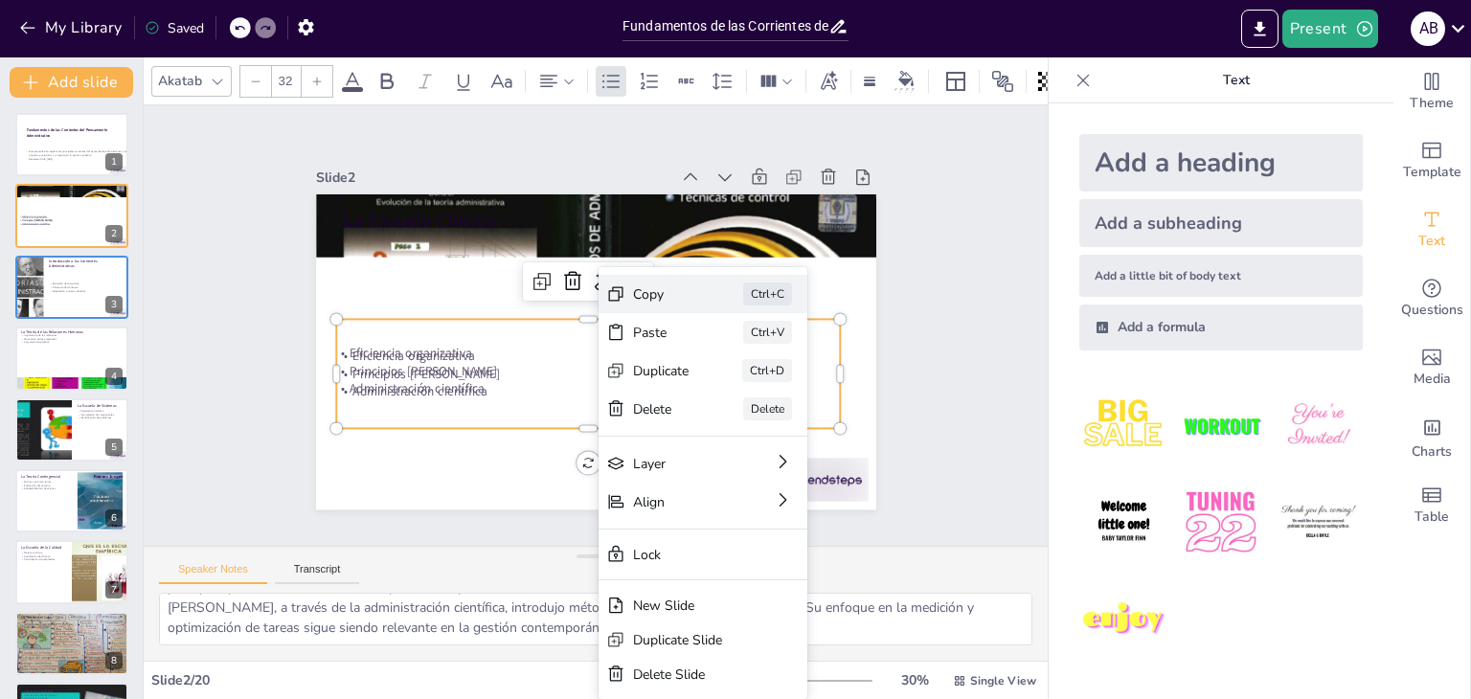
click at [776, 391] on div "Copy" at bounding box center [804, 400] width 56 height 18
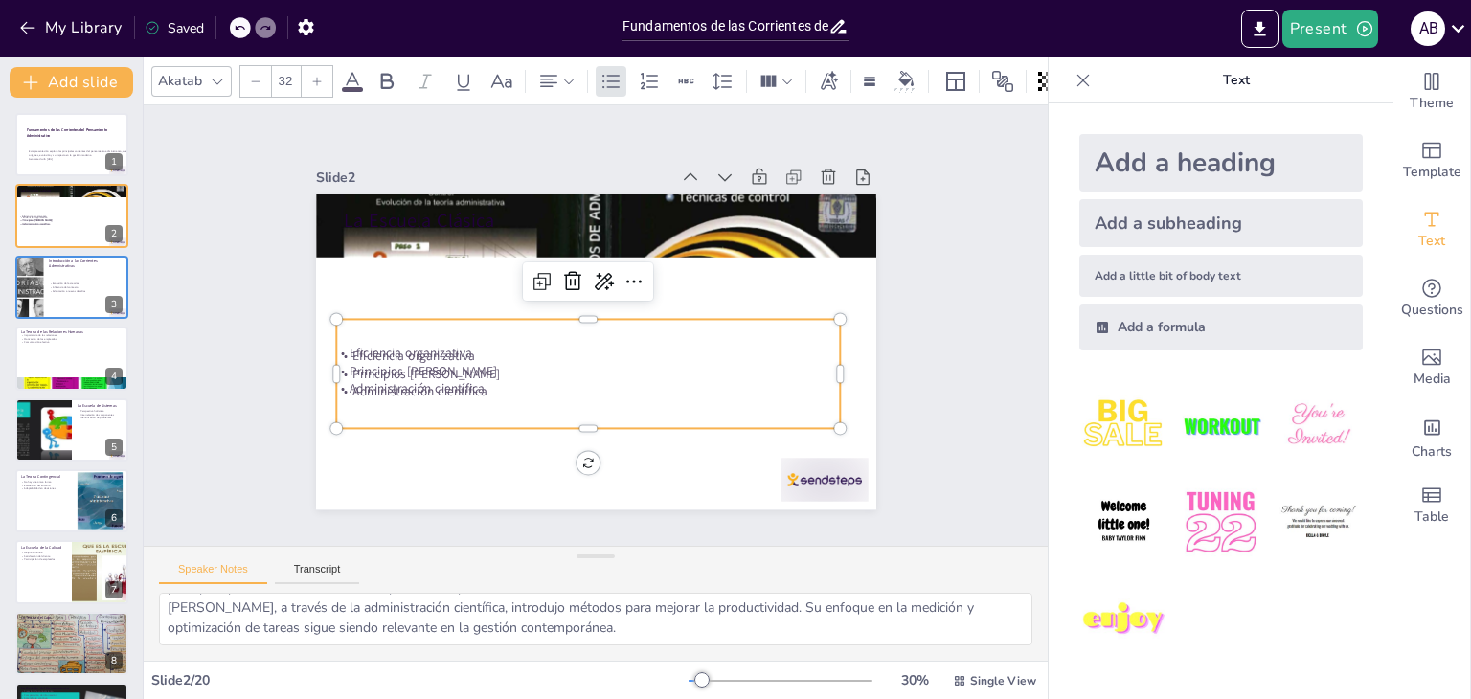
click at [383, 367] on p "Principios [PERSON_NAME]" at bounding box center [583, 373] width 504 height 70
click at [435, 332] on div "Eficiencia organizativa Principios [PERSON_NAME] Administración científica" at bounding box center [596, 371] width 505 height 109
click at [572, 272] on icon at bounding box center [580, 277] width 17 height 19
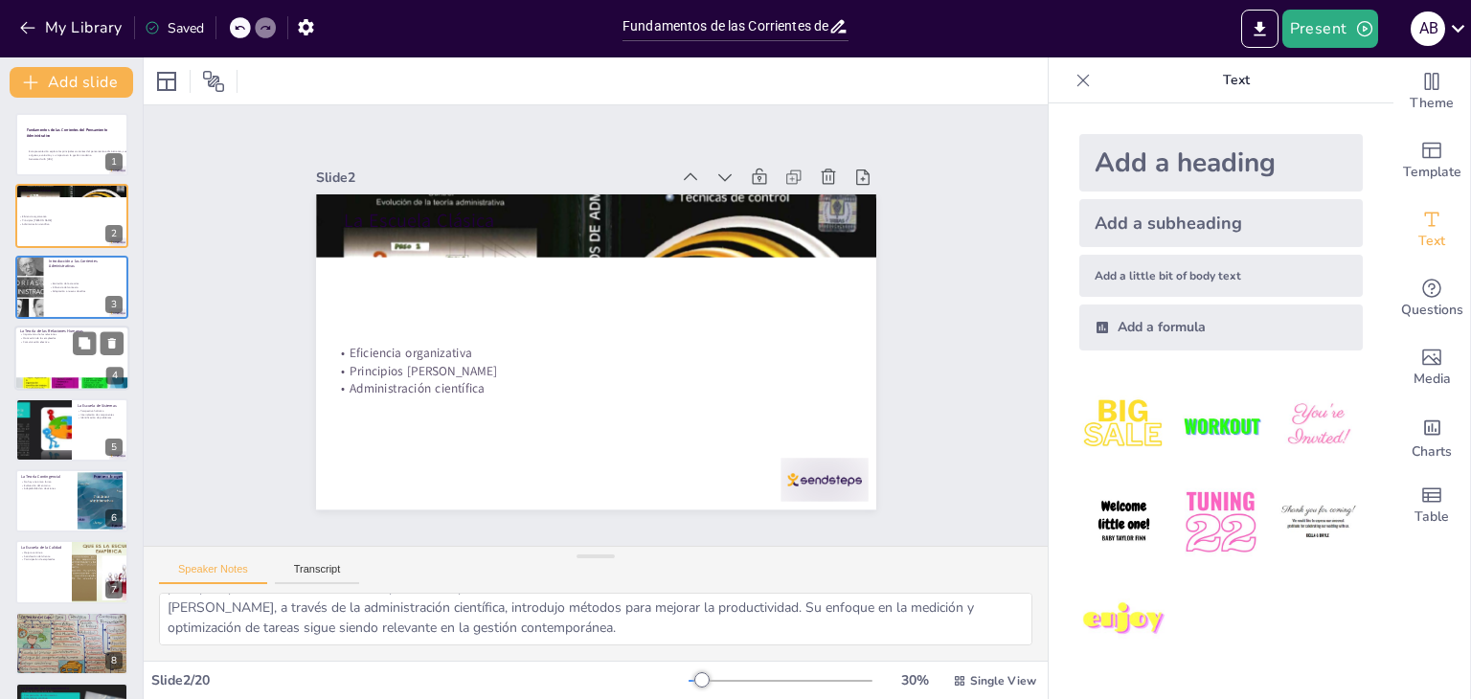
click at [41, 349] on div at bounding box center [71, 358] width 115 height 65
type textarea "Las relaciones interpersonales son un componente crítico en el entorno laboral.…"
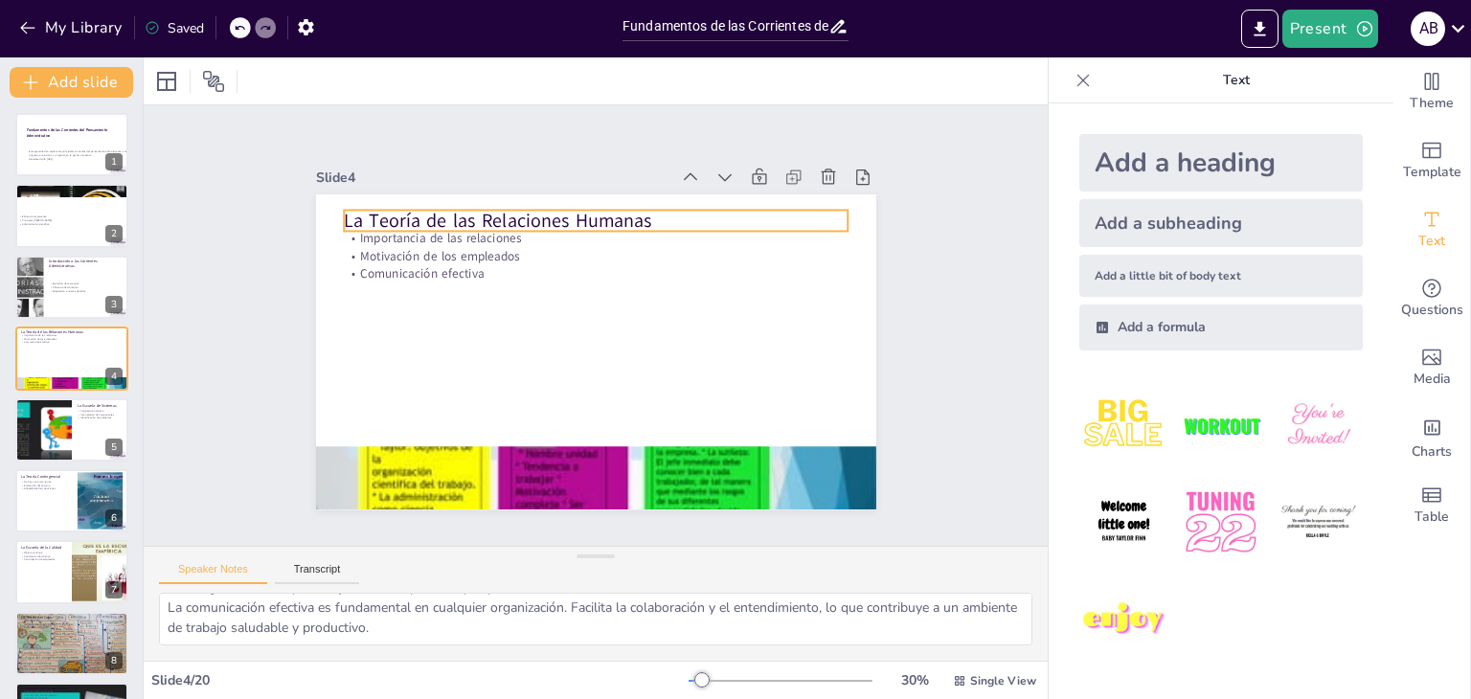
click at [594, 212] on p "La Teoría de las Relaciones Humanas" at bounding box center [596, 221] width 505 height 26
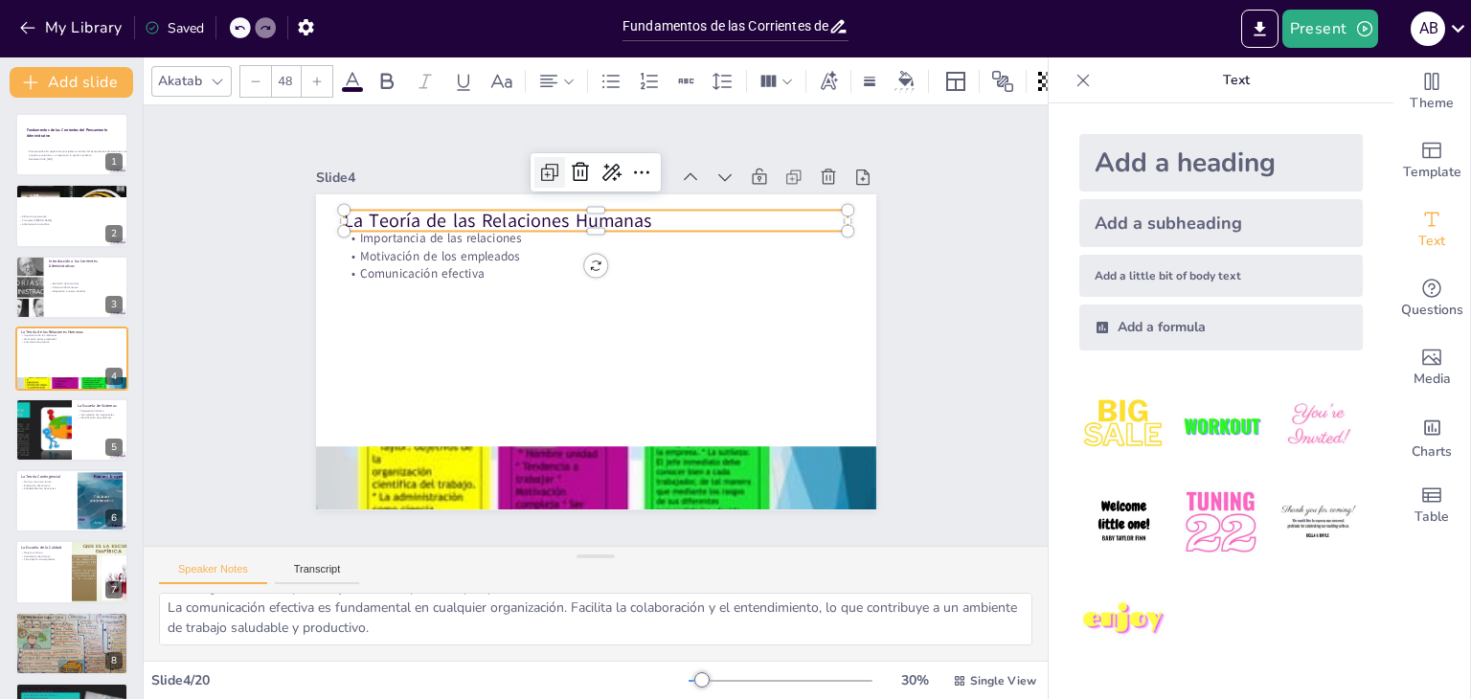
click at [538, 162] on icon at bounding box center [549, 172] width 23 height 23
type input "48"
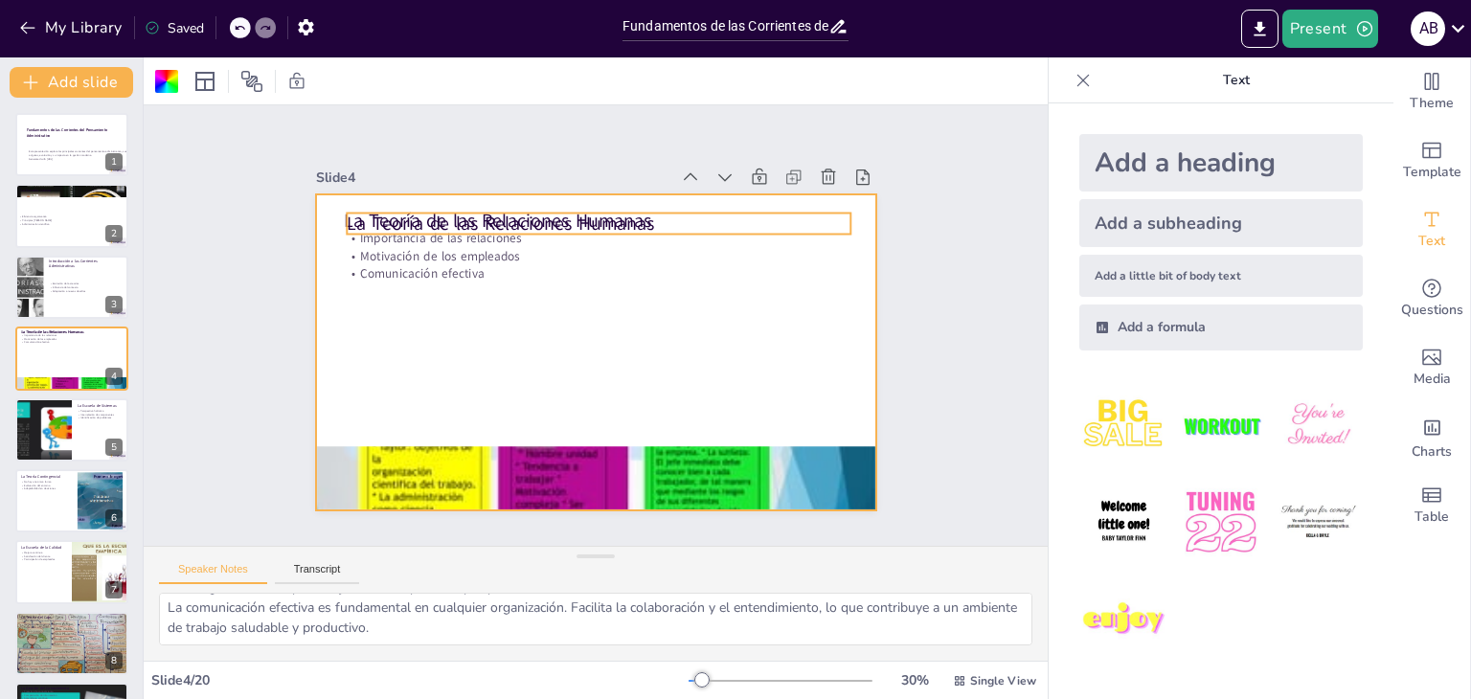
click at [529, 205] on div "La Teoría de las Relaciones Humanas Importancia de las relaciones Motivación de…" at bounding box center [593, 352] width 590 height 371
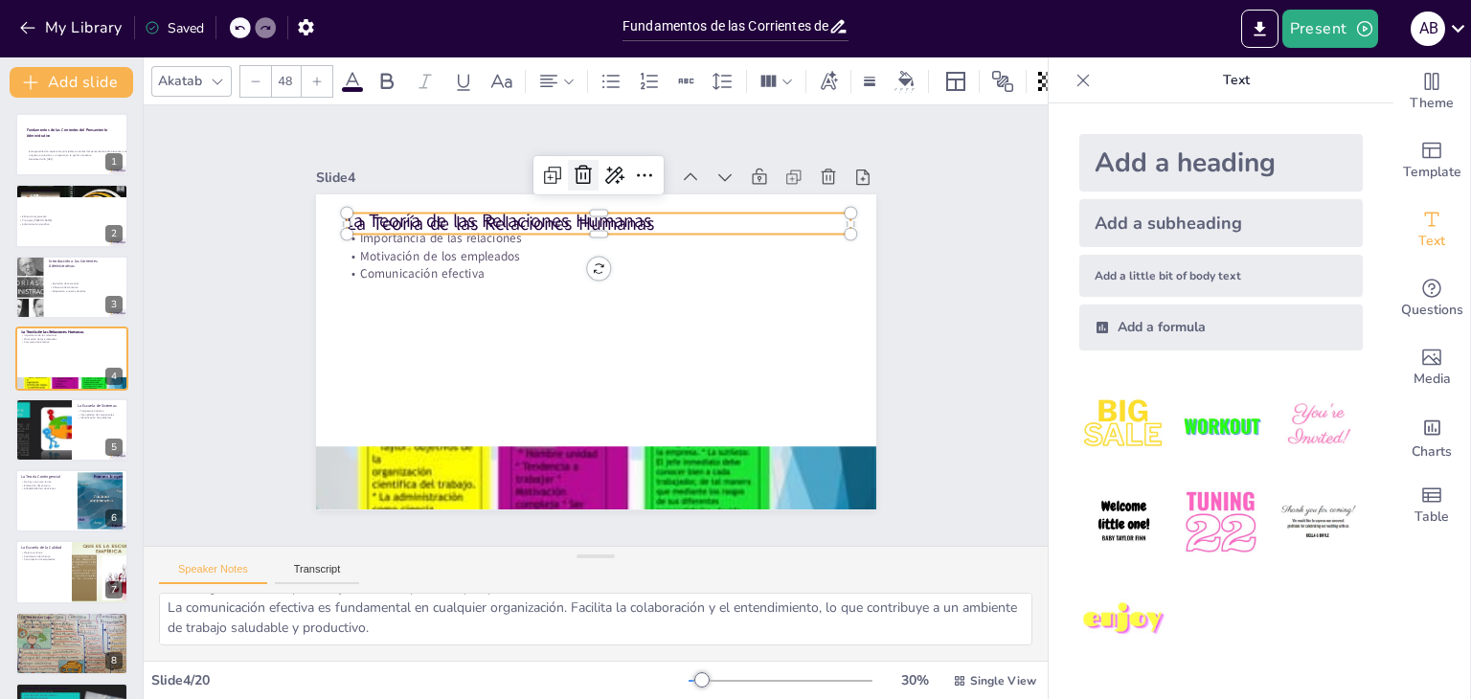
click at [574, 165] on icon at bounding box center [582, 174] width 17 height 19
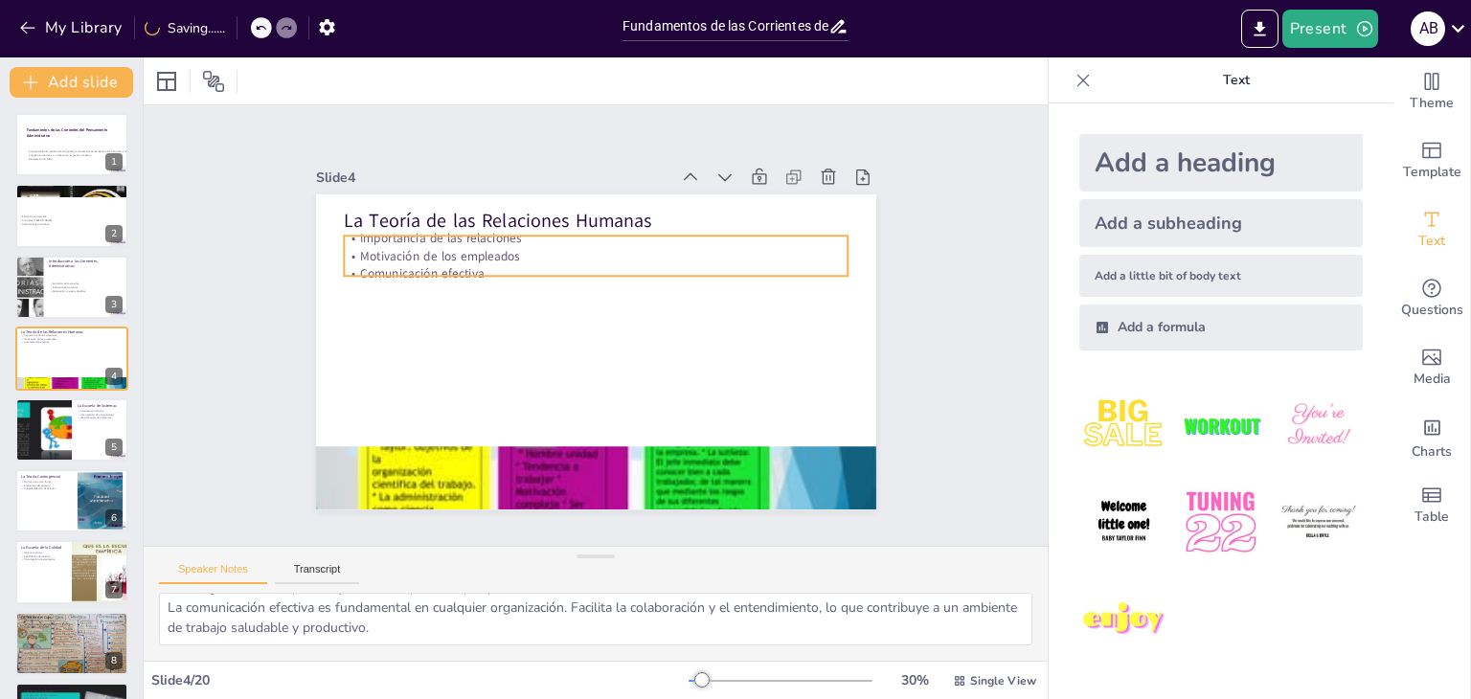
click at [473, 255] on p "Motivación de los empleados" at bounding box center [596, 256] width 505 height 17
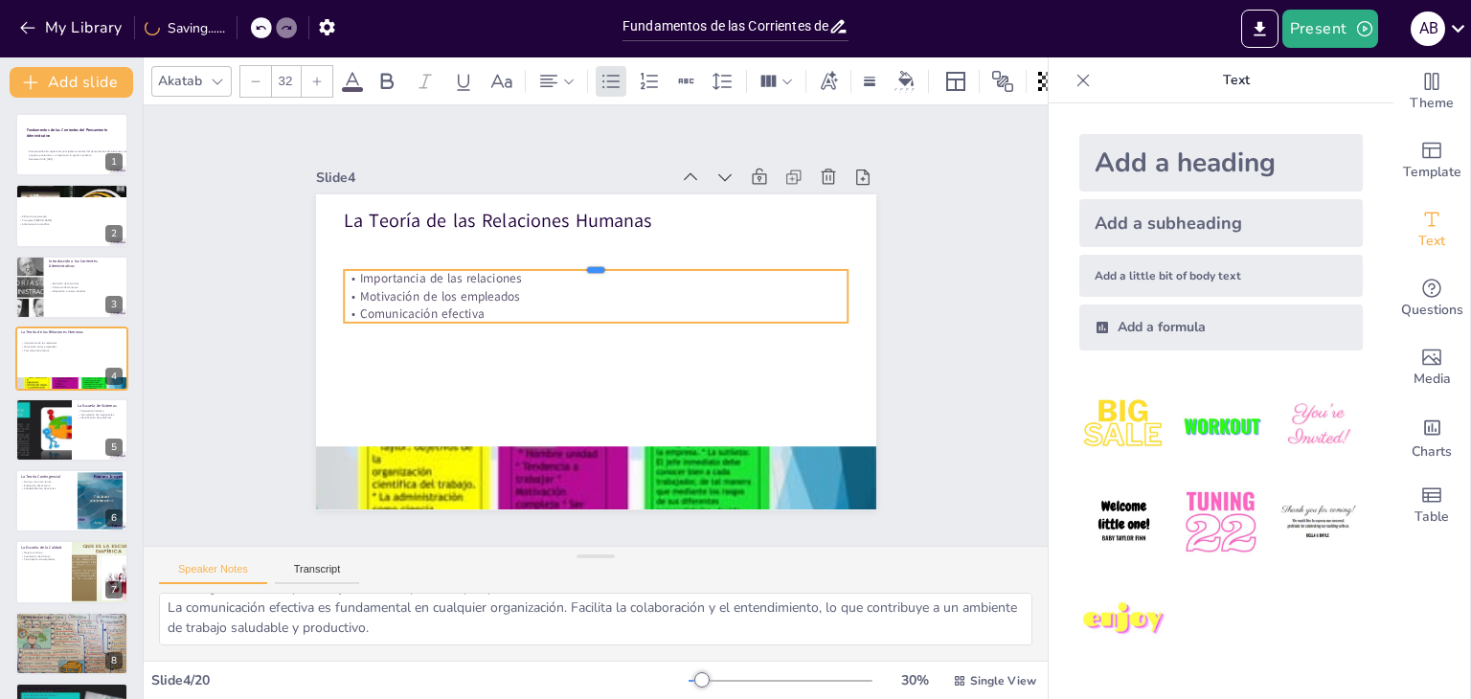
drag, startPoint x: 518, startPoint y: 227, endPoint x: 509, endPoint y: 338, distance: 111.4
click at [509, 338] on div "La Teoría de las Relaciones Humanas Importancia de las relaciones Motivación de…" at bounding box center [596, 351] width 560 height 315
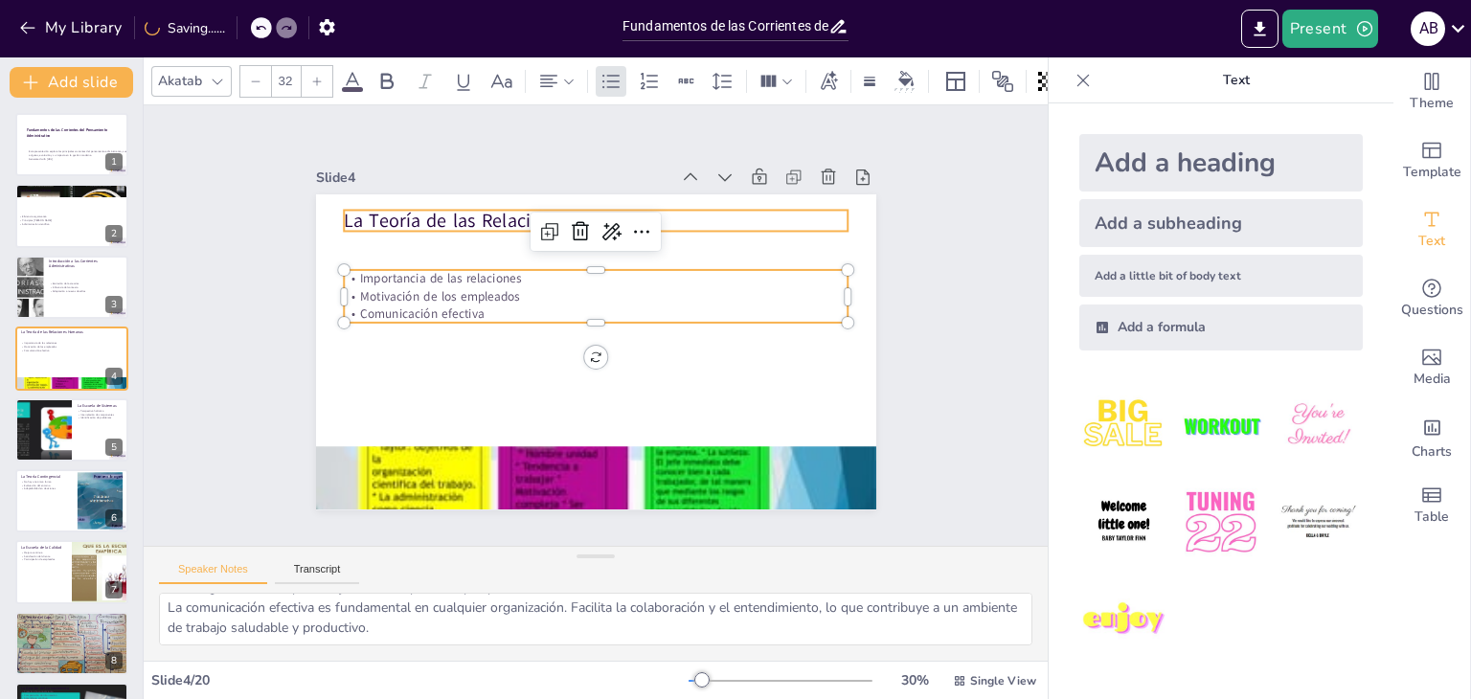
click at [492, 212] on p "La Teoría de las Relaciones Humanas" at bounding box center [596, 221] width 505 height 26
type input "48"
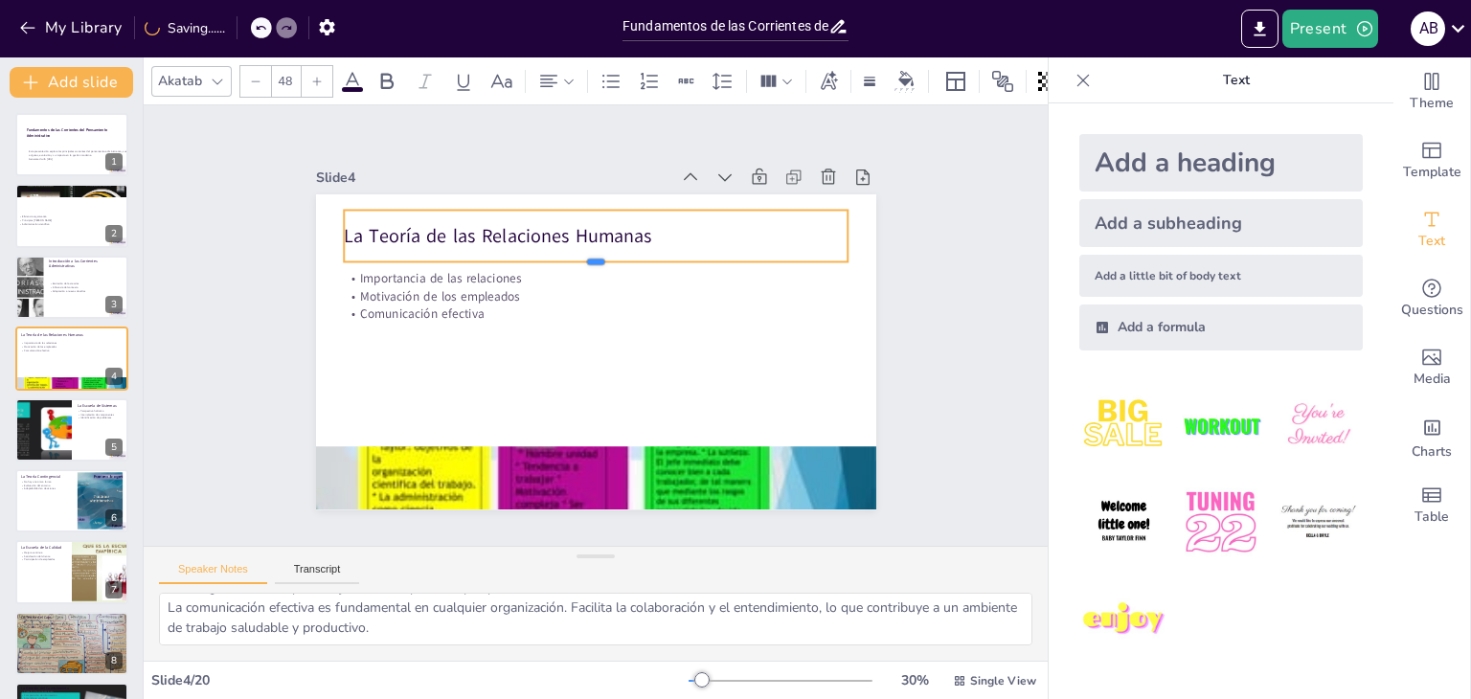
drag, startPoint x: 574, startPoint y: 227, endPoint x: 568, endPoint y: 258, distance: 31.4
click at [568, 262] on div at bounding box center [596, 269] width 505 height 15
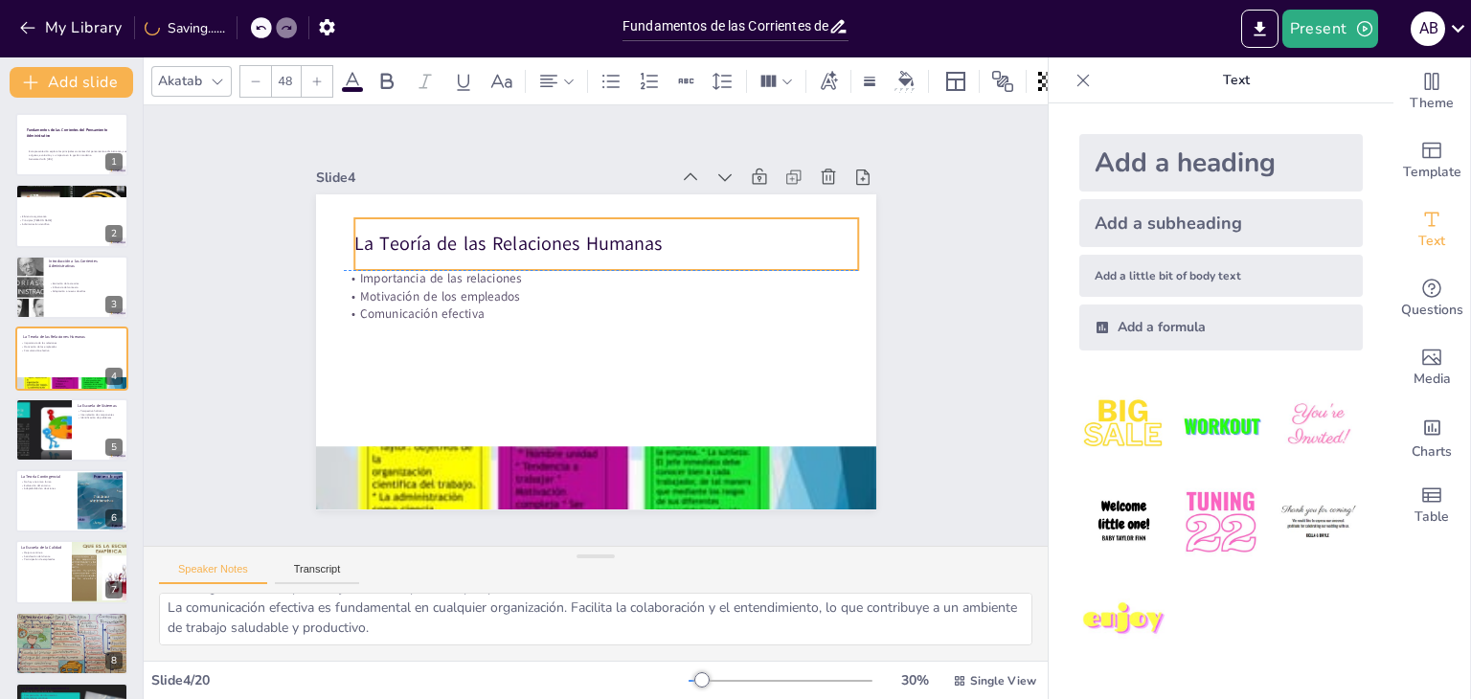
drag, startPoint x: 637, startPoint y: 230, endPoint x: 647, endPoint y: 235, distance: 11.6
click at [647, 235] on p "La Teoría de las Relaciones Humanas" at bounding box center [606, 245] width 505 height 26
click at [613, 171] on icon at bounding box center [622, 179] width 19 height 17
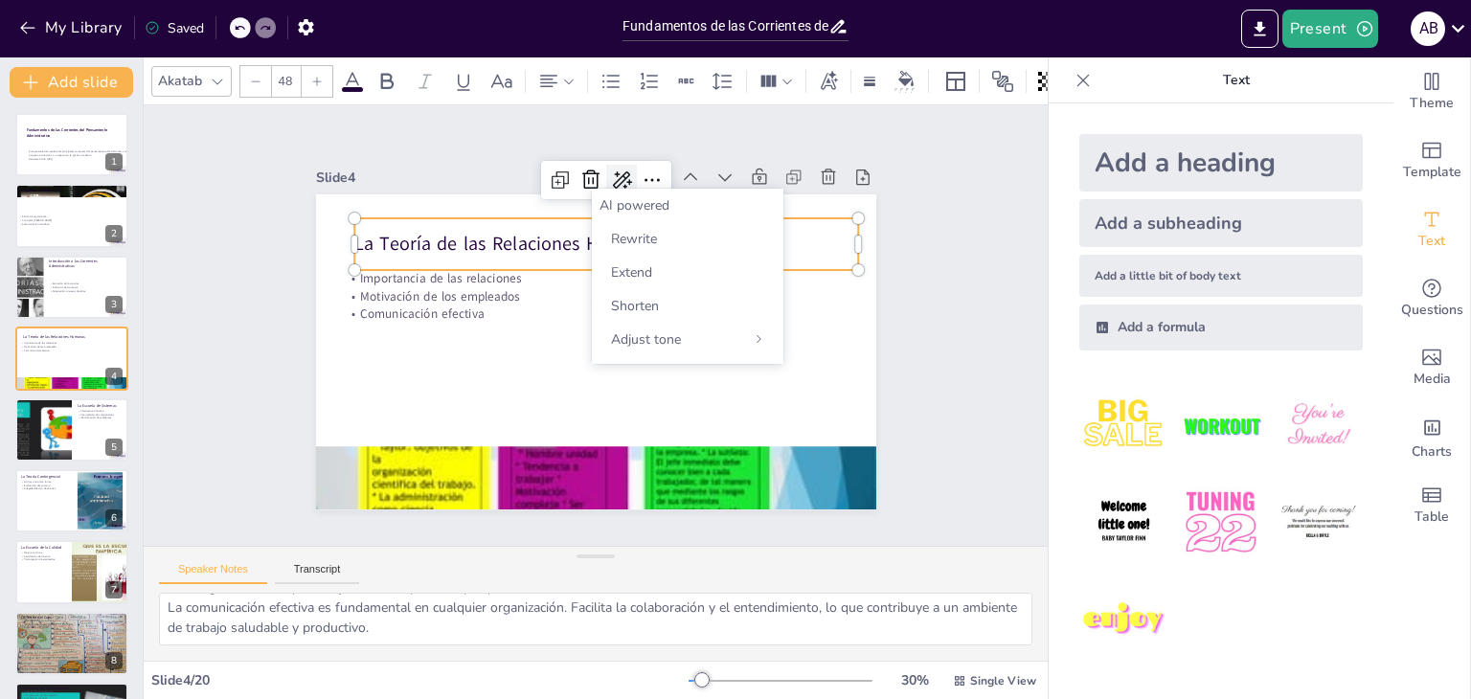
click at [613, 173] on icon at bounding box center [622, 179] width 19 height 17
click at [641, 174] on icon at bounding box center [652, 180] width 23 height 23
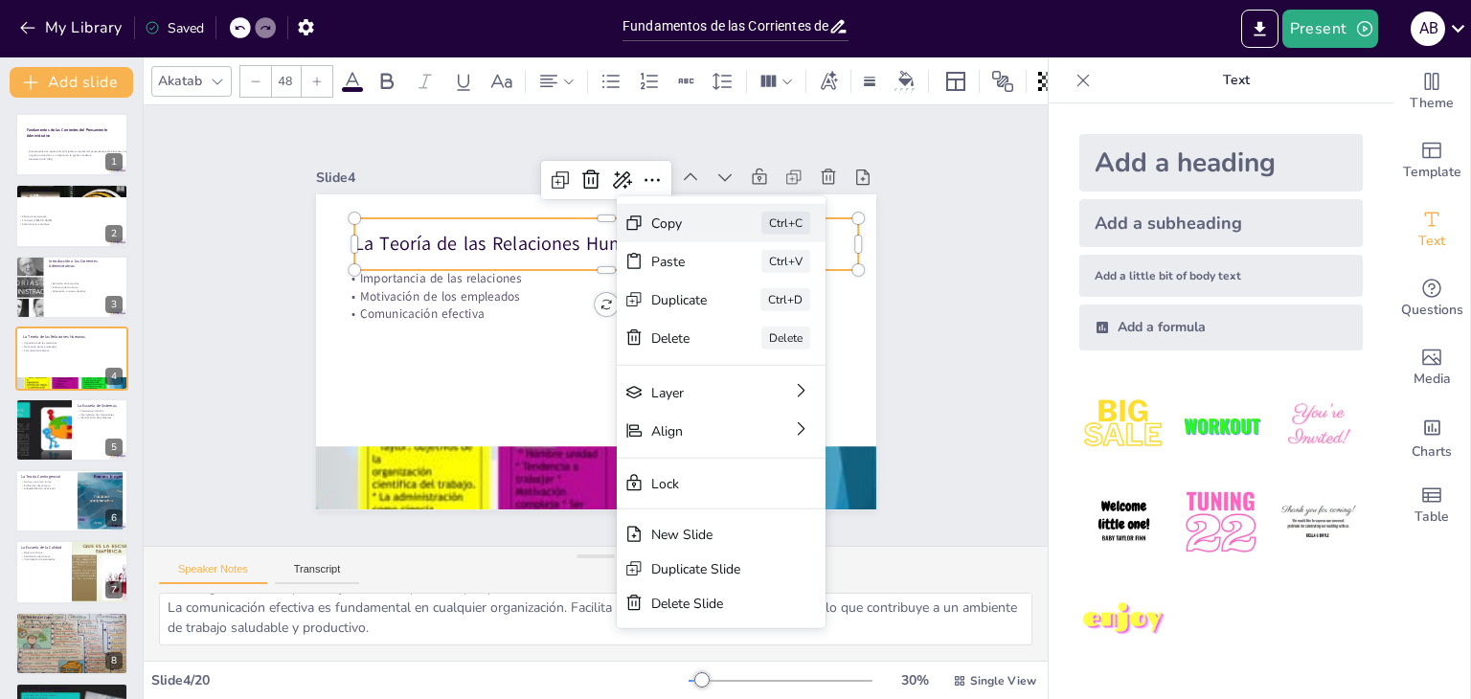
click at [795, 319] on div "Copy" at bounding box center [823, 328] width 56 height 18
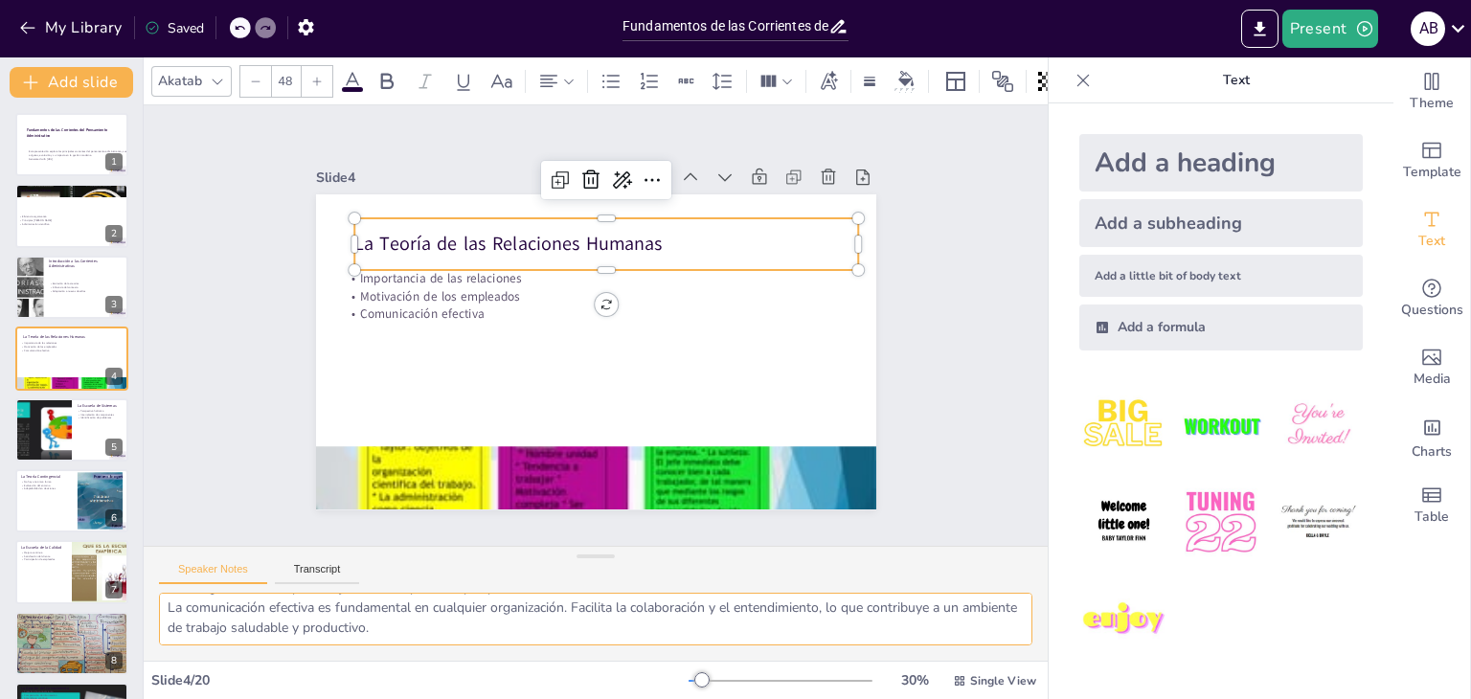
click at [417, 612] on textarea "Las relaciones interpersonales son un componente crítico en el entorno laboral.…" at bounding box center [595, 619] width 873 height 53
drag, startPoint x: 436, startPoint y: 630, endPoint x: 161, endPoint y: 572, distance: 280.9
click at [161, 572] on div "Speaker Notes Transcript Las relaciones interpersonales son un componente críti…" at bounding box center [596, 603] width 904 height 115
